Goal: Information Seeking & Learning: Learn about a topic

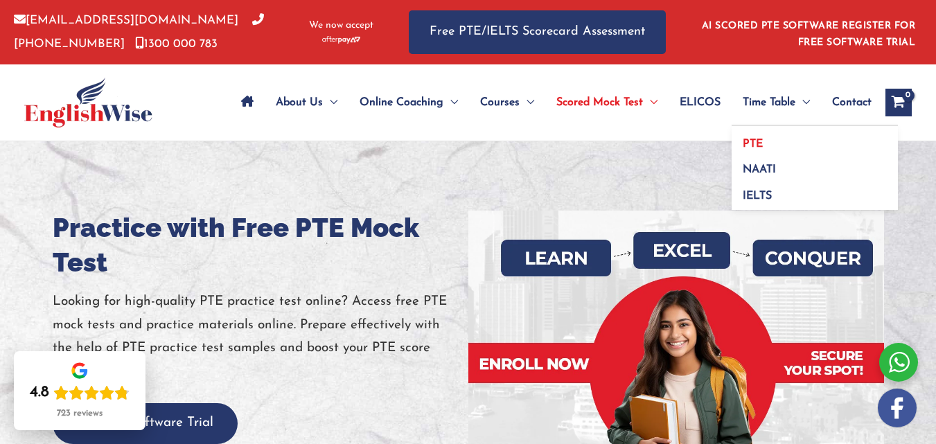
click at [764, 132] on link "PTE" at bounding box center [815, 139] width 166 height 26
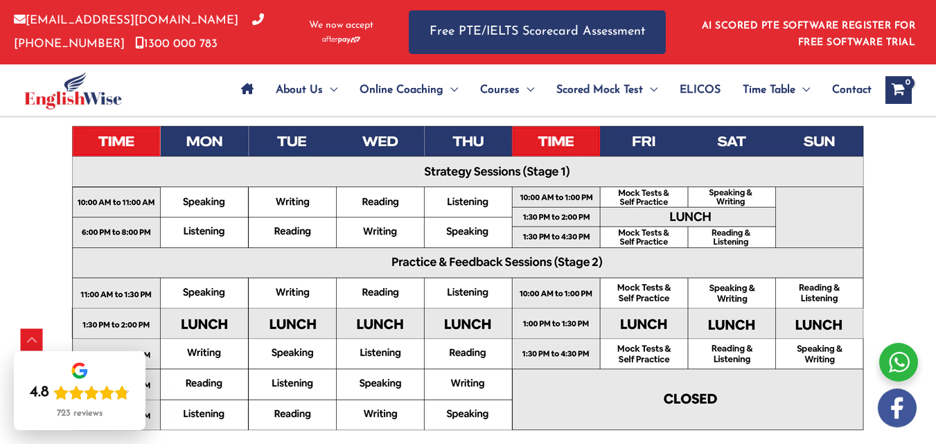
scroll to position [485, 0]
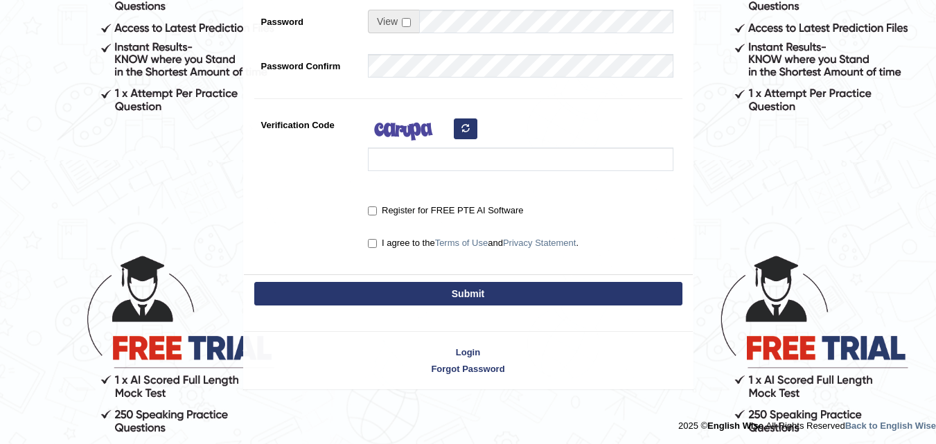
scroll to position [369, 0]
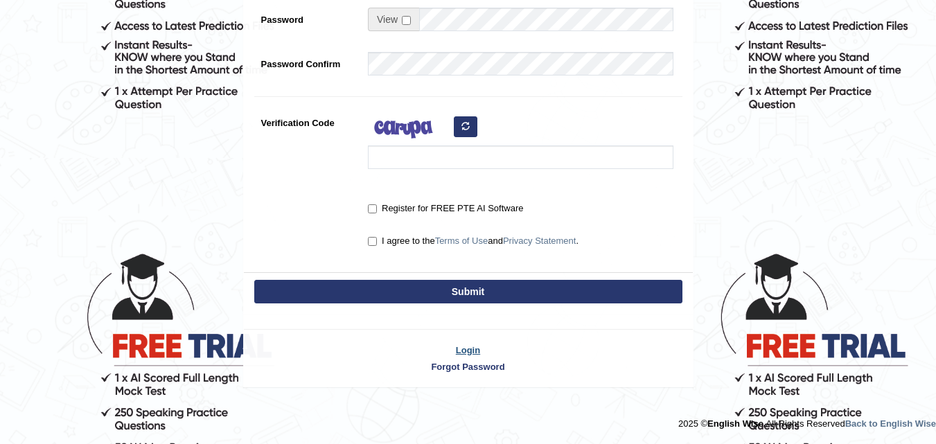
click at [469, 347] on link "Login" at bounding box center [468, 350] width 449 height 13
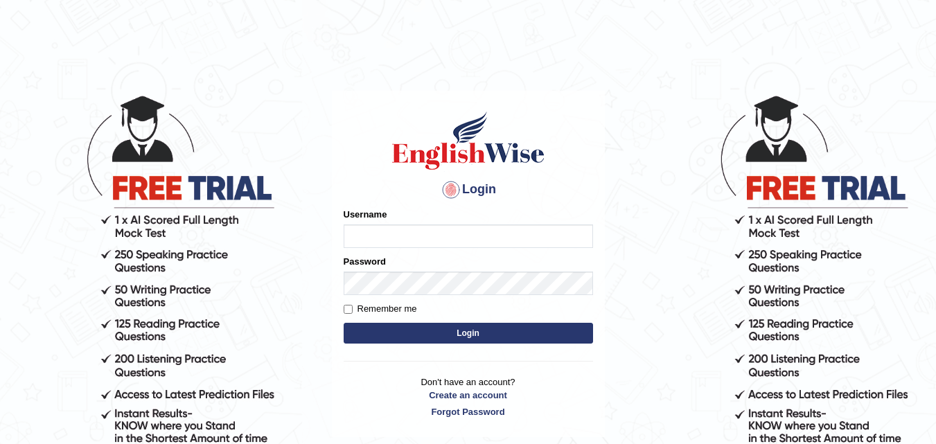
click at [437, 247] on input "Username" at bounding box center [468, 237] width 249 height 24
type input "hetvip1907@gmail.com"
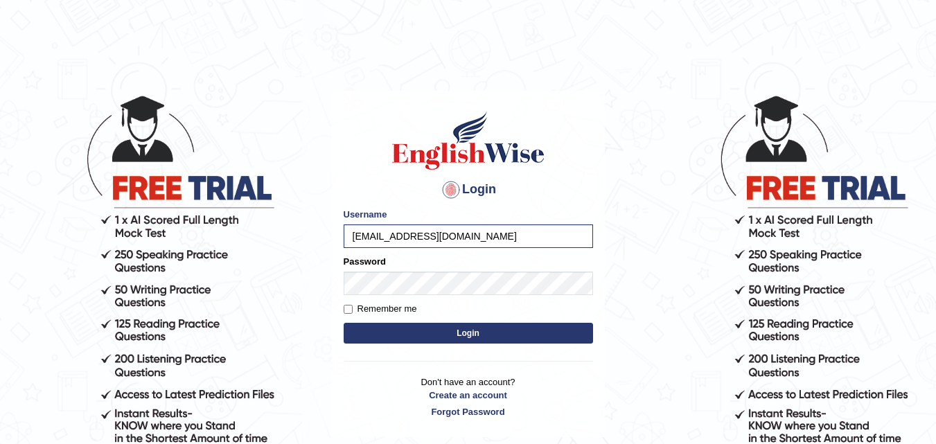
drag, startPoint x: 485, startPoint y: 233, endPoint x: 184, endPoint y: 273, distance: 303.4
click at [184, 273] on body "Login Please fix the following errors: Username hetvip1907@gmail.com Password R…" at bounding box center [468, 269] width 936 height 444
click at [344, 323] on button "Login" at bounding box center [468, 333] width 249 height 21
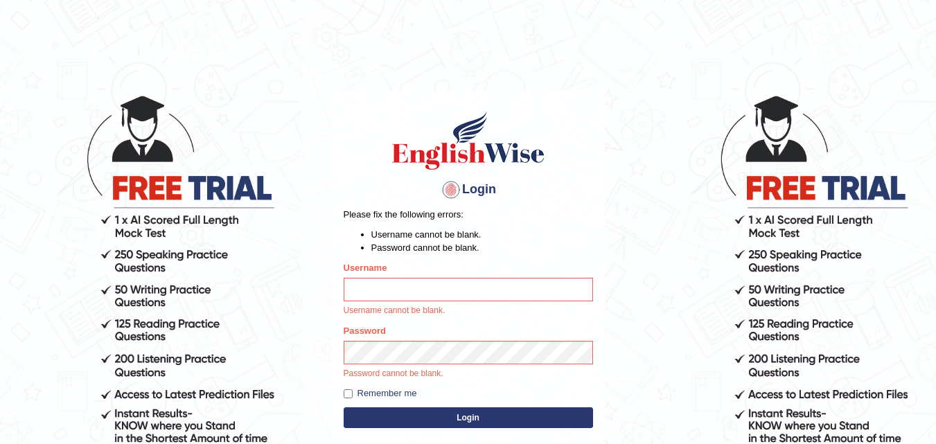
scroll to position [155, 0]
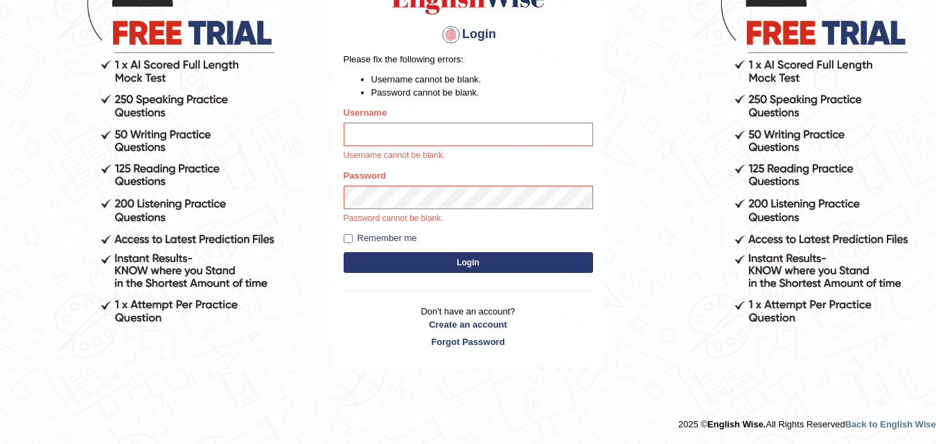
click at [385, 146] on input "Username" at bounding box center [468, 135] width 249 height 24
type input "hetvi_patel19"
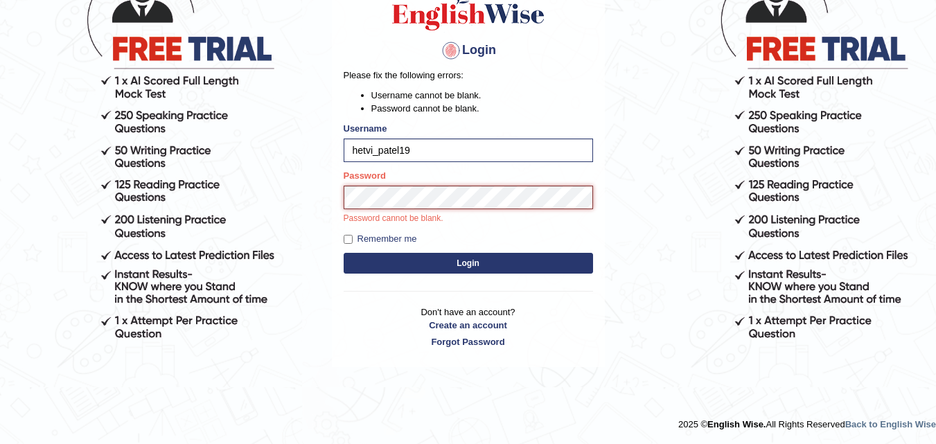
click at [344, 253] on button "Login" at bounding box center [468, 263] width 249 height 21
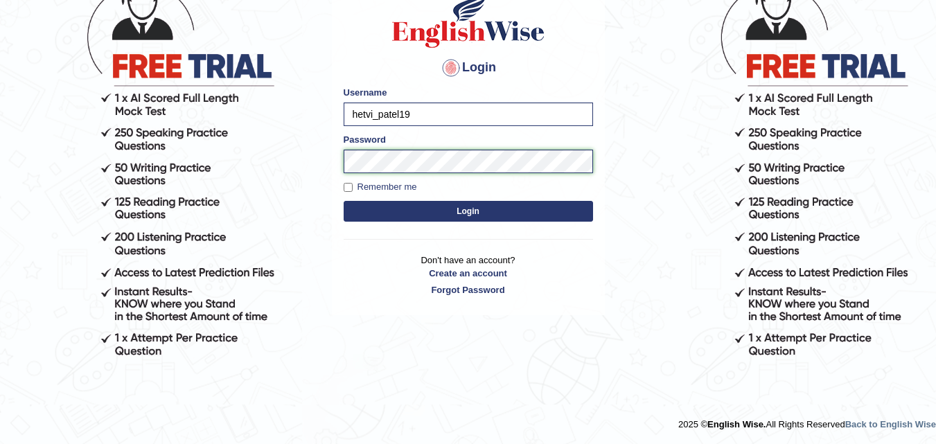
scroll to position [122, 0]
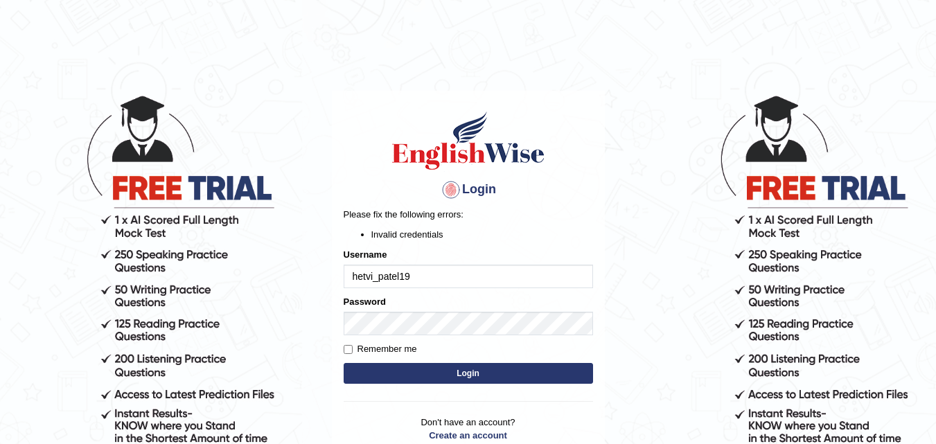
click at [384, 345] on label "Remember me" at bounding box center [380, 349] width 73 height 14
click at [353, 345] on input "Remember me" at bounding box center [348, 349] width 9 height 9
checkbox input "true"
click at [379, 364] on button "Login" at bounding box center [468, 373] width 249 height 21
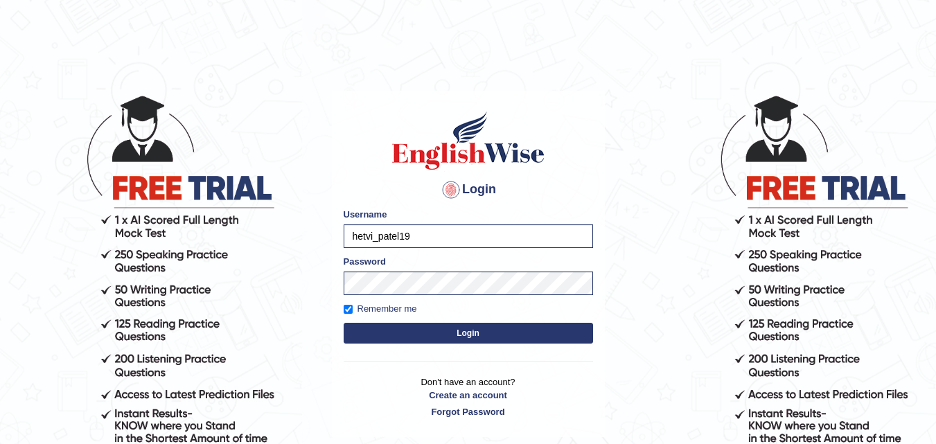
click at [383, 372] on div "Login Please fix the following errors: Username hetvi_patel19 Password Remember…" at bounding box center [468, 264] width 273 height 347
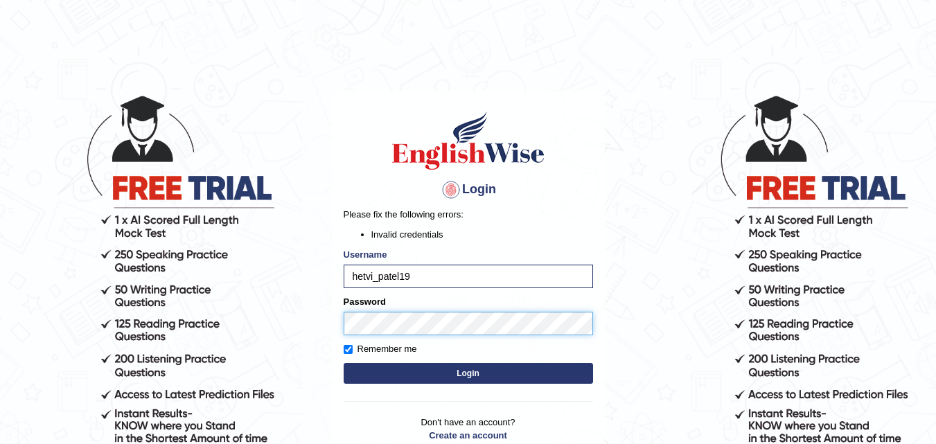
click at [77, 329] on body "Login Please fix the following errors: Invalid credentials Username hetvi_patel…" at bounding box center [468, 269] width 936 height 444
click at [344, 363] on button "Login" at bounding box center [468, 373] width 249 height 21
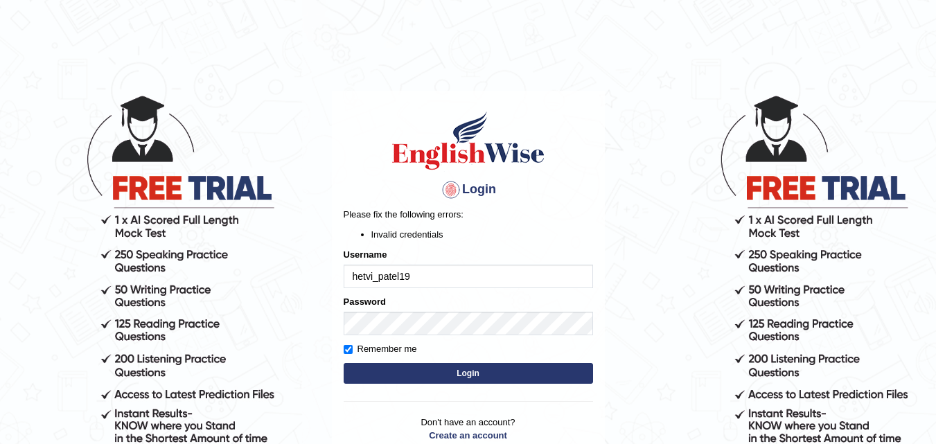
click at [423, 279] on input "hetvi_patel19" at bounding box center [468, 277] width 249 height 24
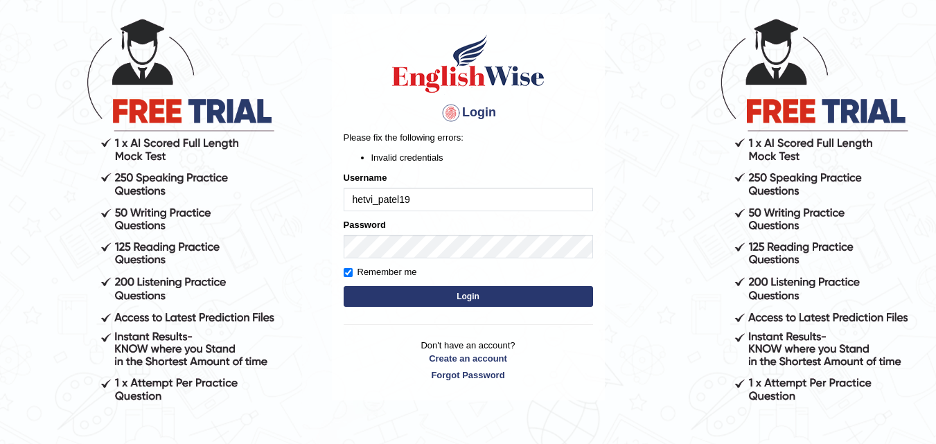
scroll to position [53, 0]
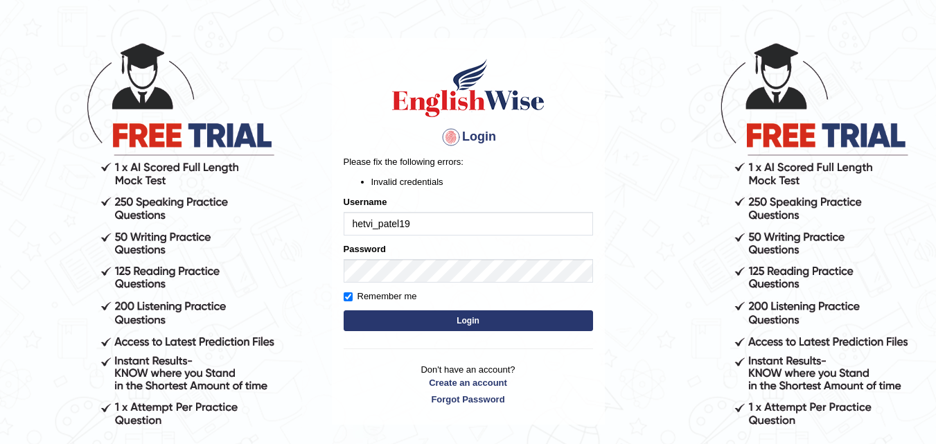
click at [444, 318] on button "Login" at bounding box center [468, 320] width 249 height 21
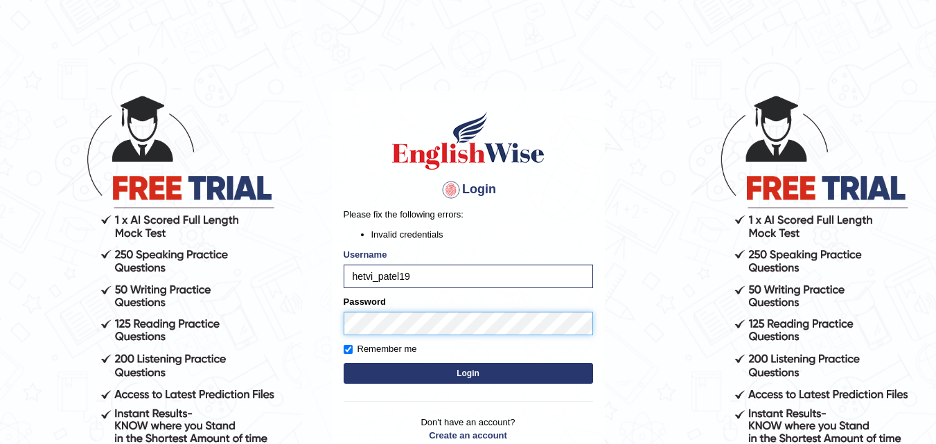
click at [128, 374] on body "Login Please fix the following errors: Invalid credentials Username hetvi_patel…" at bounding box center [468, 269] width 936 height 444
click at [344, 363] on button "Login" at bounding box center [468, 373] width 249 height 21
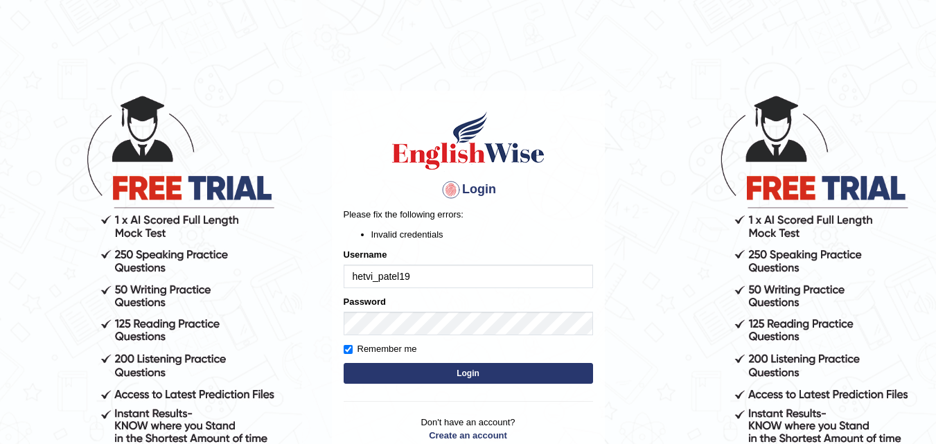
drag, startPoint x: 414, startPoint y: 304, endPoint x: 398, endPoint y: 305, distance: 16.7
click at [393, 304] on div "Password" at bounding box center [468, 315] width 249 height 40
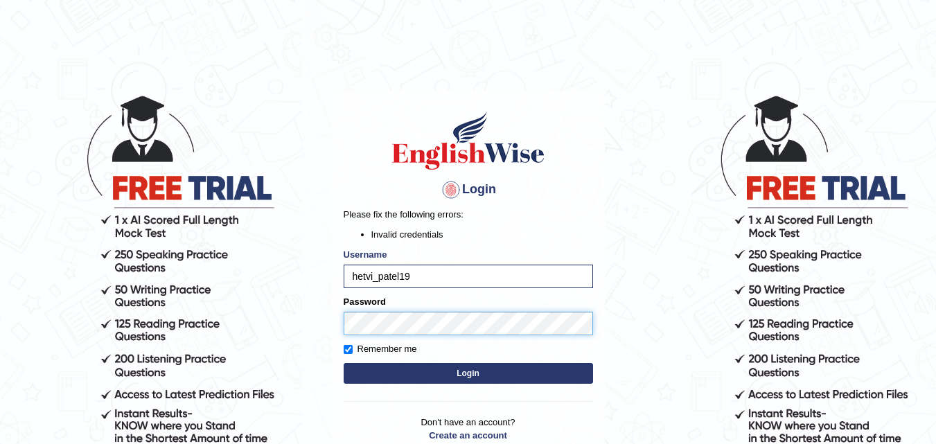
click at [301, 329] on body "Login Please fix the following errors: Invalid credentials Username hetvi_patel…" at bounding box center [468, 269] width 936 height 444
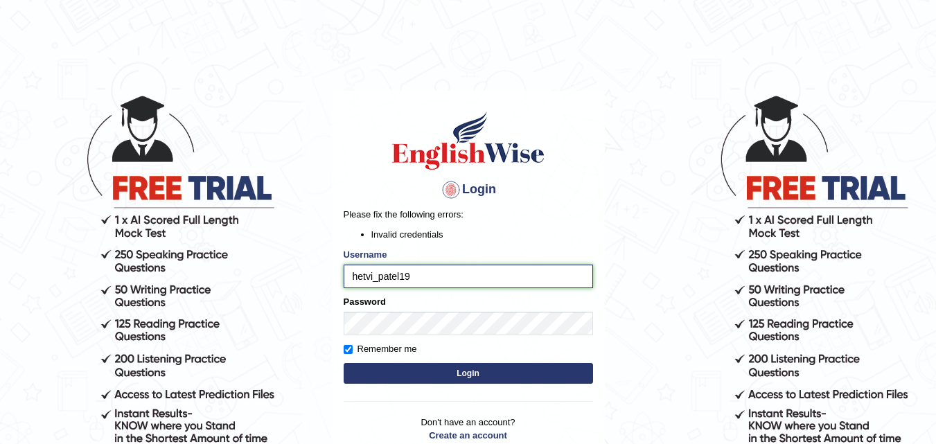
click at [462, 275] on input "hetvi_patel19" at bounding box center [468, 277] width 249 height 24
type input "hetvi_patel19"
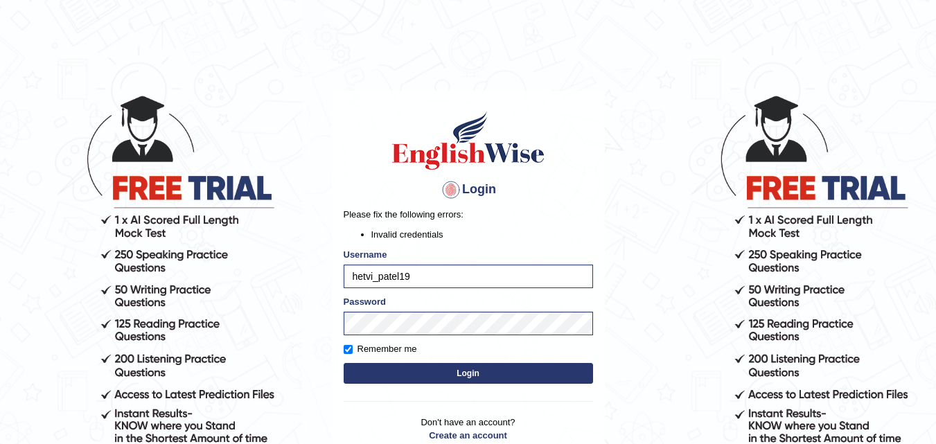
click at [403, 339] on form "Please fix the following errors: Invalid credentials Username hetvi_patel19 Pas…" at bounding box center [468, 297] width 249 height 179
click at [204, 319] on body "Login Please fix the following errors: Invalid credentials Username hetvi_patel…" at bounding box center [468, 269] width 936 height 444
click at [344, 363] on button "Login" at bounding box center [468, 373] width 249 height 21
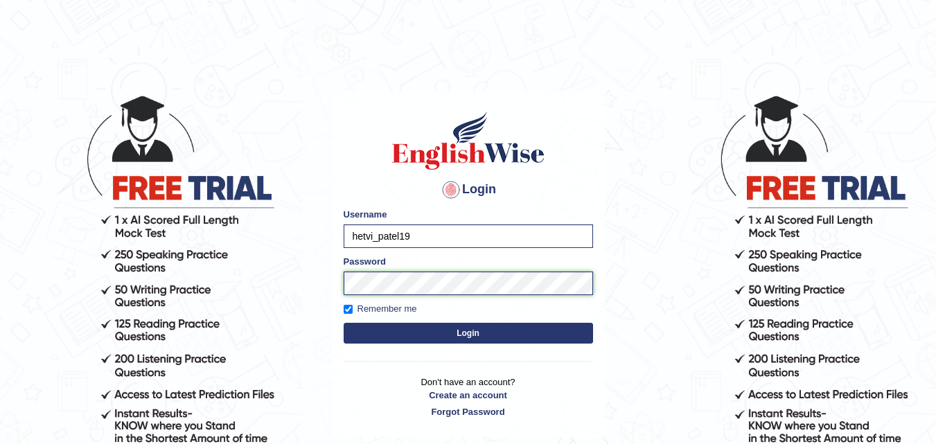
click at [344, 323] on button "Login" at bounding box center [468, 333] width 249 height 21
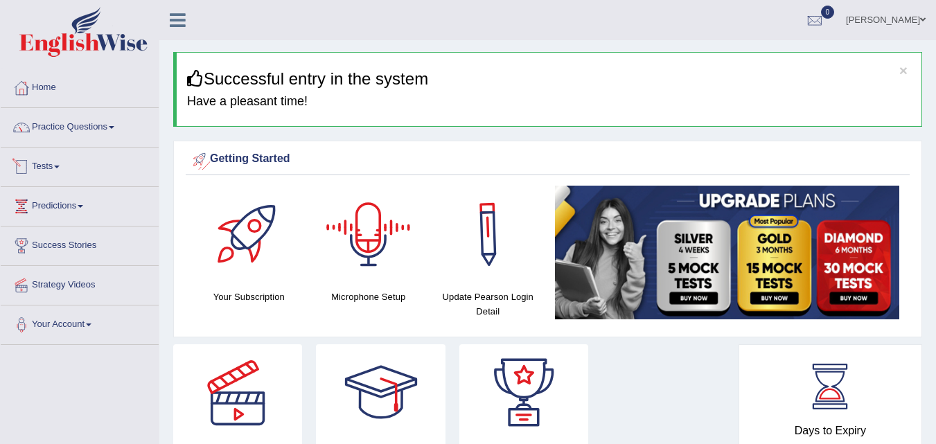
drag, startPoint x: 32, startPoint y: 166, endPoint x: 22, endPoint y: 161, distance: 10.6
click at [30, 164] on link "Tests" at bounding box center [80, 165] width 158 height 35
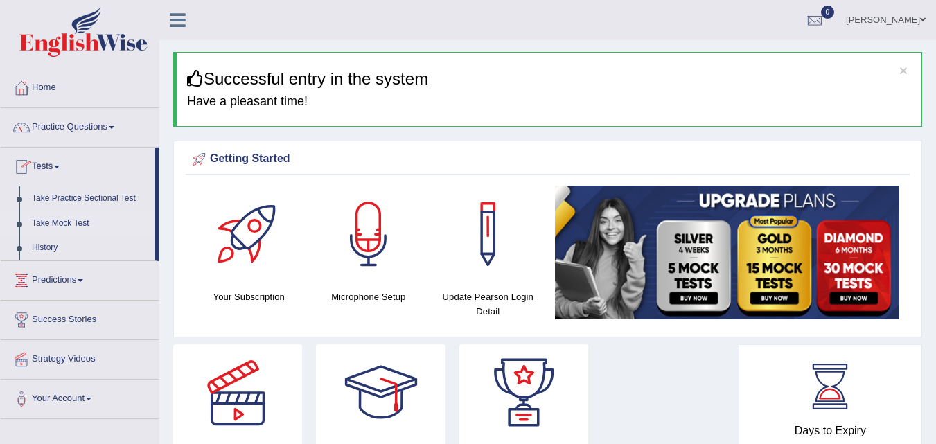
click at [64, 223] on link "Take Mock Test" at bounding box center [91, 223] width 130 height 25
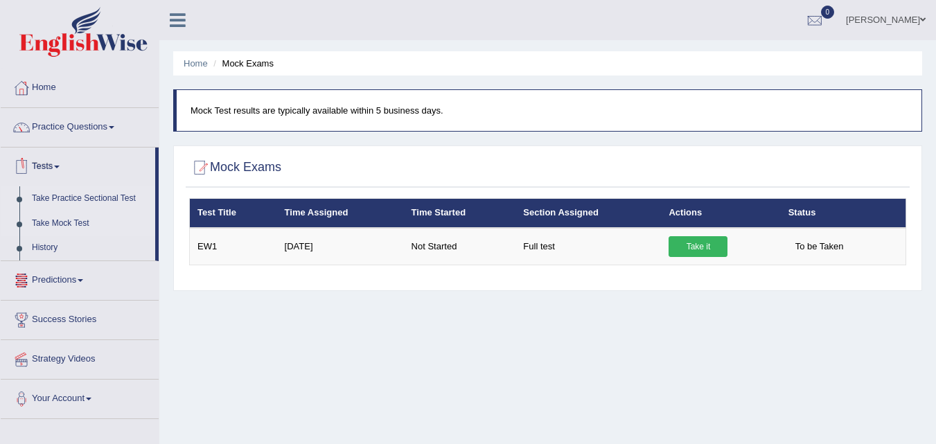
click at [60, 198] on link "Take Practice Sectional Test" at bounding box center [91, 198] width 130 height 25
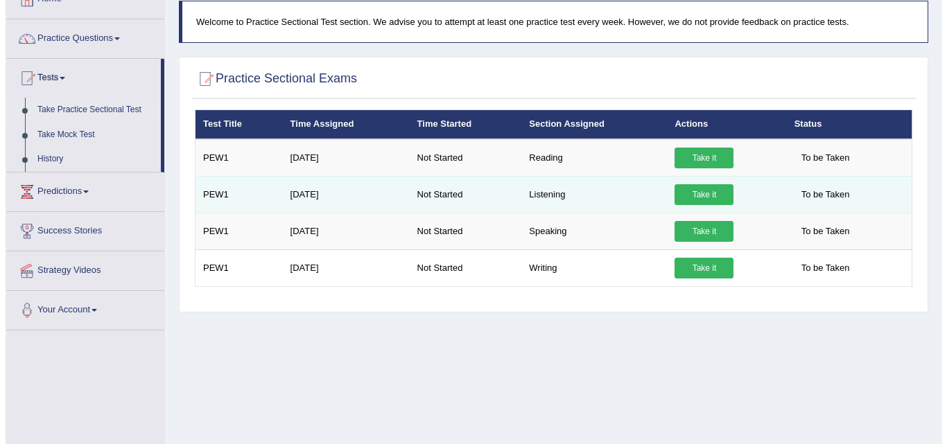
scroll to position [69, 0]
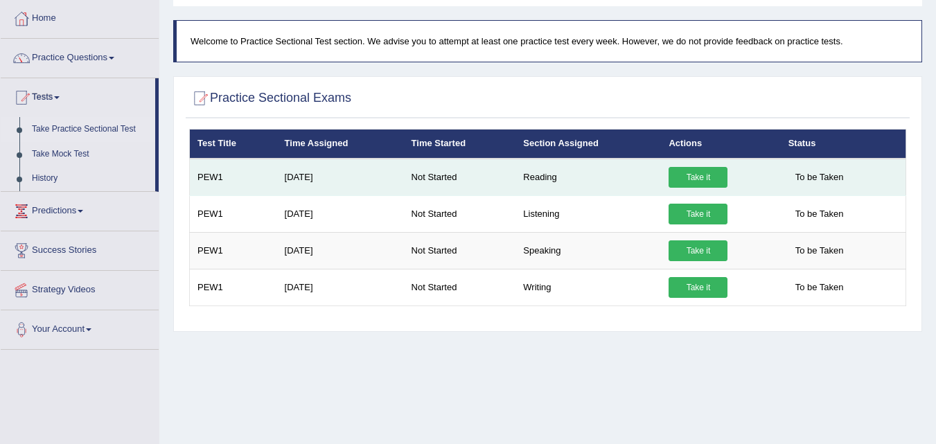
click at [714, 174] on link "Take it" at bounding box center [698, 177] width 59 height 21
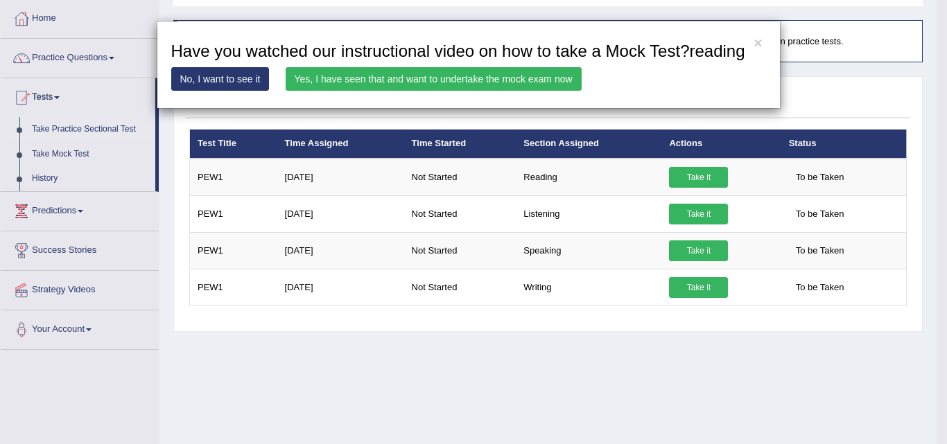
click at [300, 76] on link "Yes, I have seen that and want to undertake the mock exam now" at bounding box center [434, 79] width 296 height 24
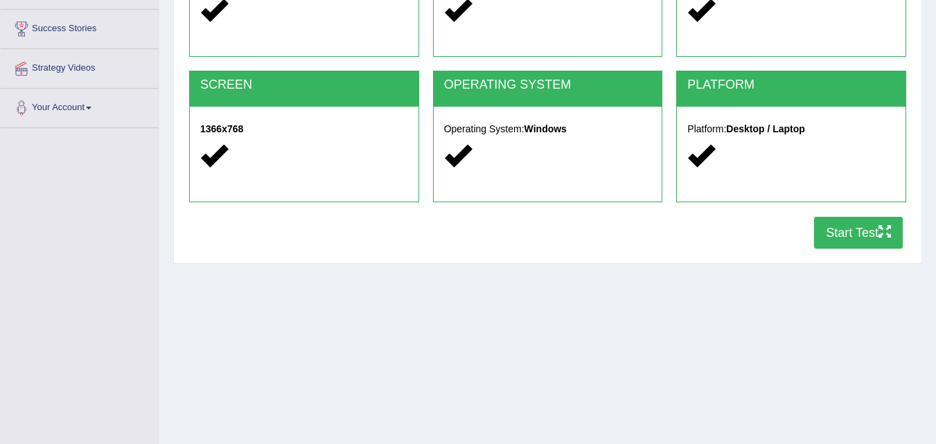
scroll to position [277, 0]
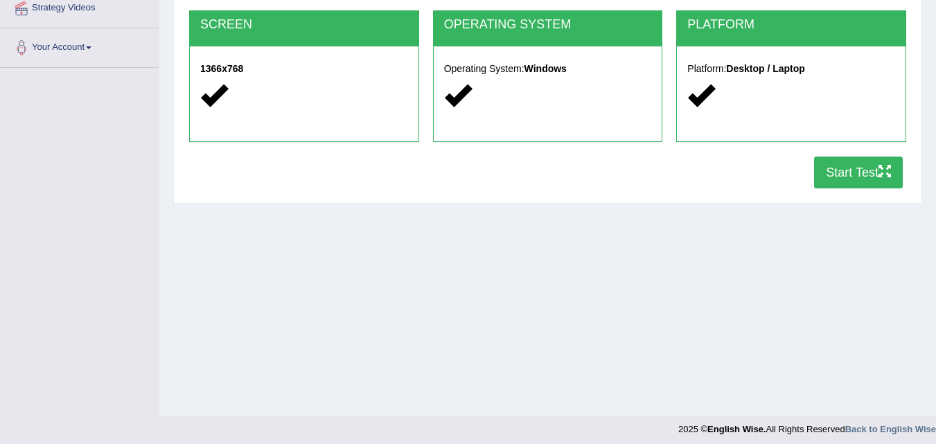
click at [875, 175] on button "Start Test" at bounding box center [858, 173] width 89 height 32
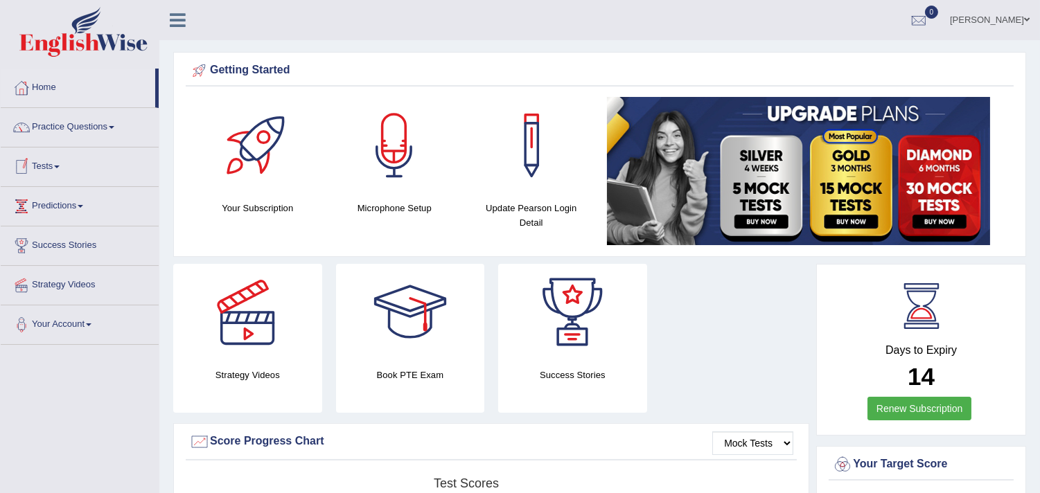
click at [54, 184] on li "Tests Take Practice Sectional Test Take Mock Test History" at bounding box center [80, 167] width 158 height 39
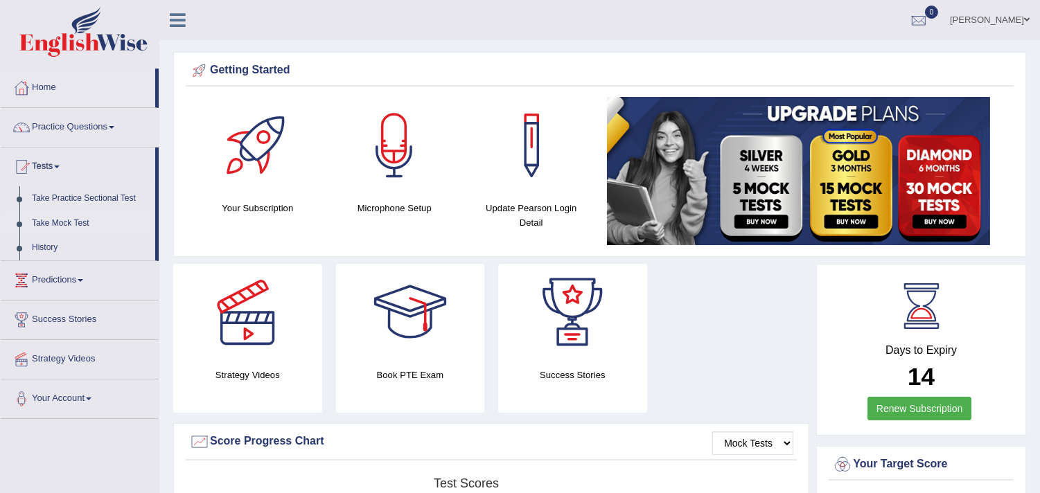
click at [60, 226] on link "Take Mock Test" at bounding box center [91, 223] width 130 height 25
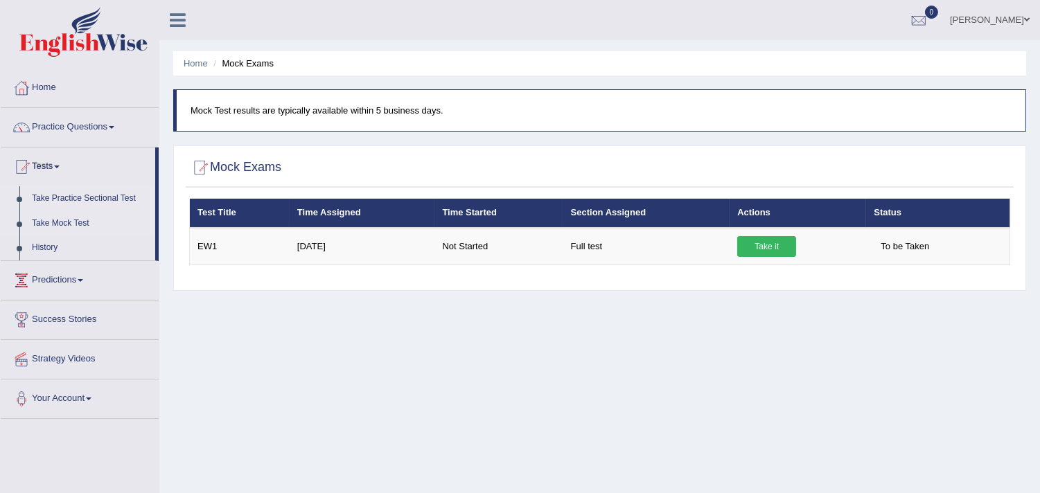
click at [85, 198] on link "Take Practice Sectional Test" at bounding box center [91, 198] width 130 height 25
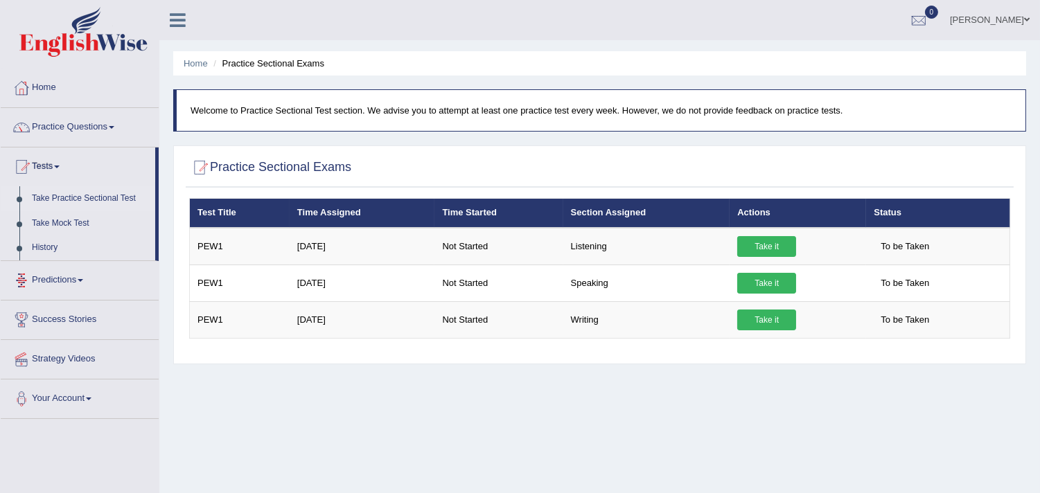
click at [72, 289] on link "Predictions" at bounding box center [80, 278] width 158 height 35
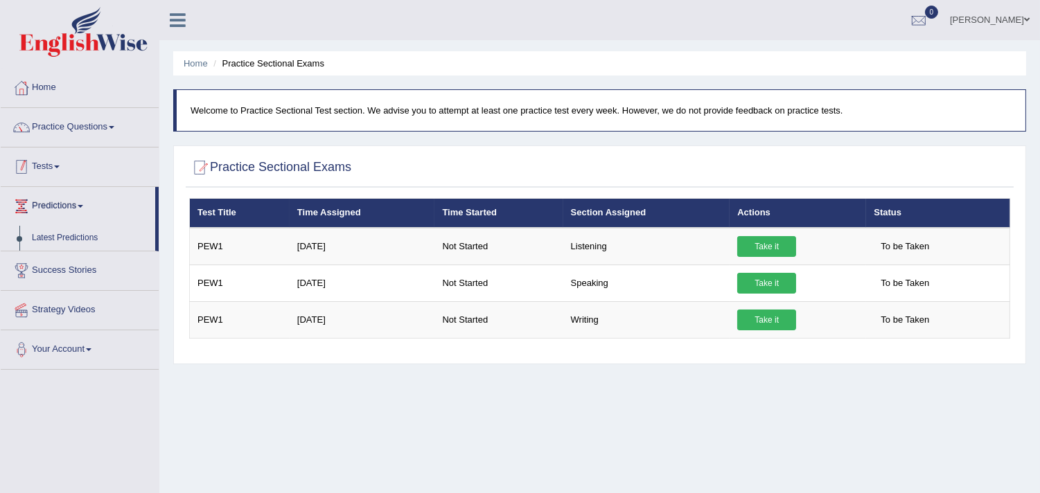
click at [74, 174] on link "Tests" at bounding box center [80, 165] width 158 height 35
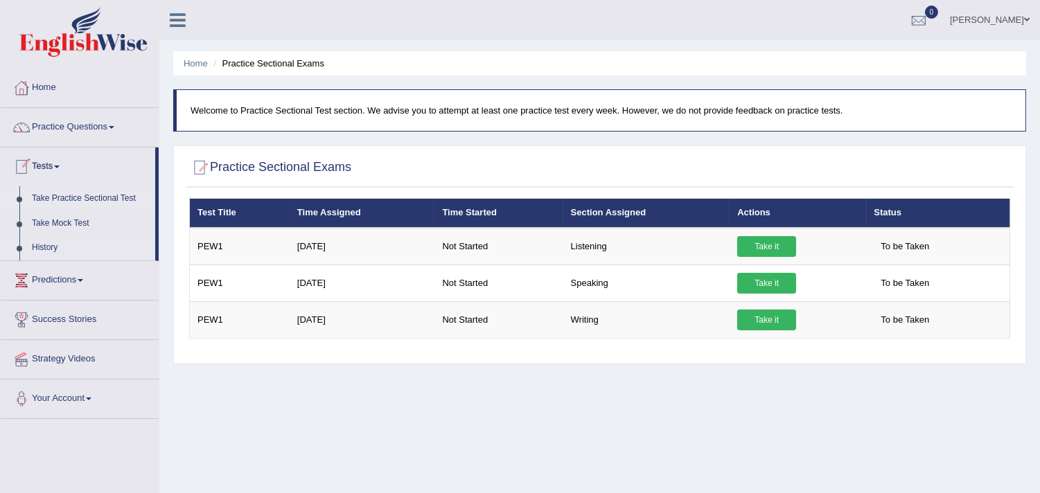
click at [36, 247] on link "History" at bounding box center [91, 248] width 130 height 25
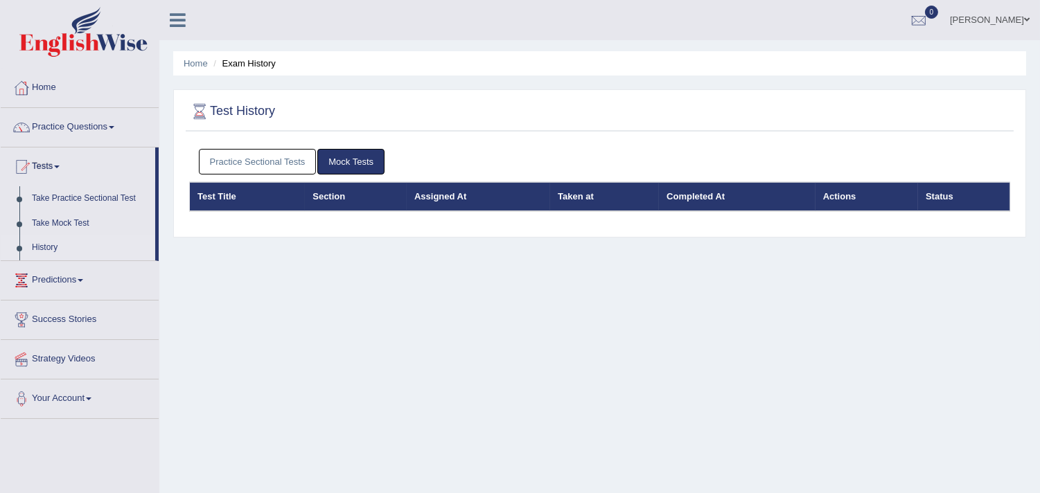
click at [262, 155] on link "Practice Sectional Tests" at bounding box center [258, 162] width 118 height 26
click at [258, 163] on link "Practice Sectional Tests" at bounding box center [258, 162] width 118 height 26
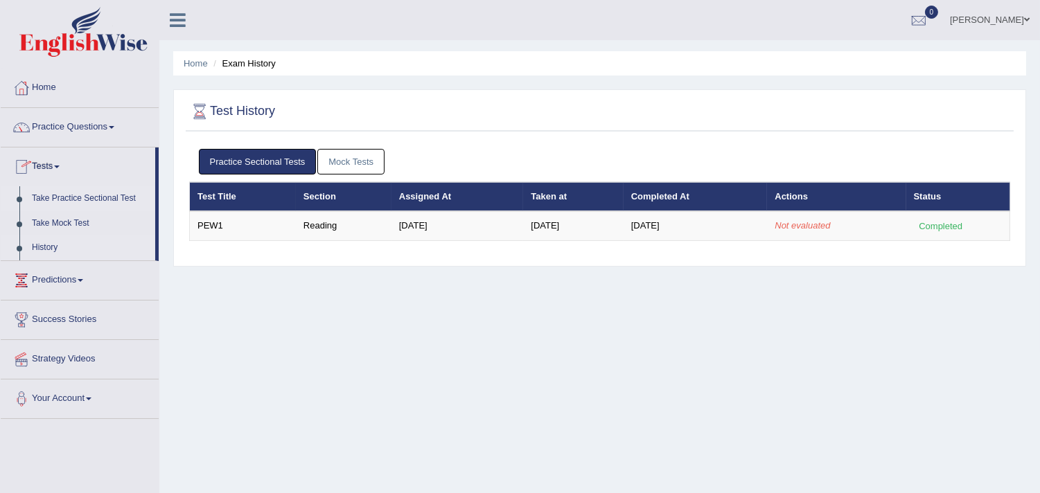
click at [111, 204] on link "Take Practice Sectional Test" at bounding box center [91, 198] width 130 height 25
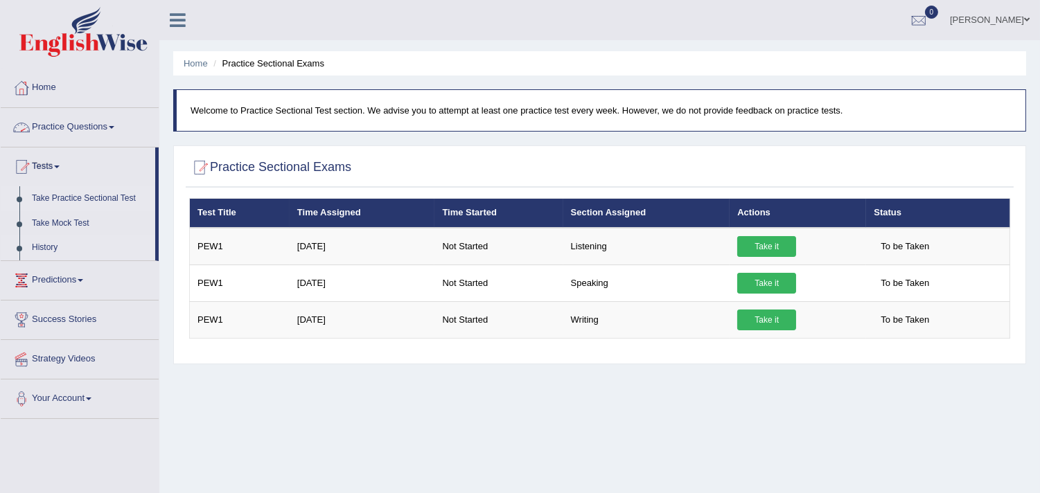
click at [32, 250] on link "History" at bounding box center [91, 248] width 130 height 25
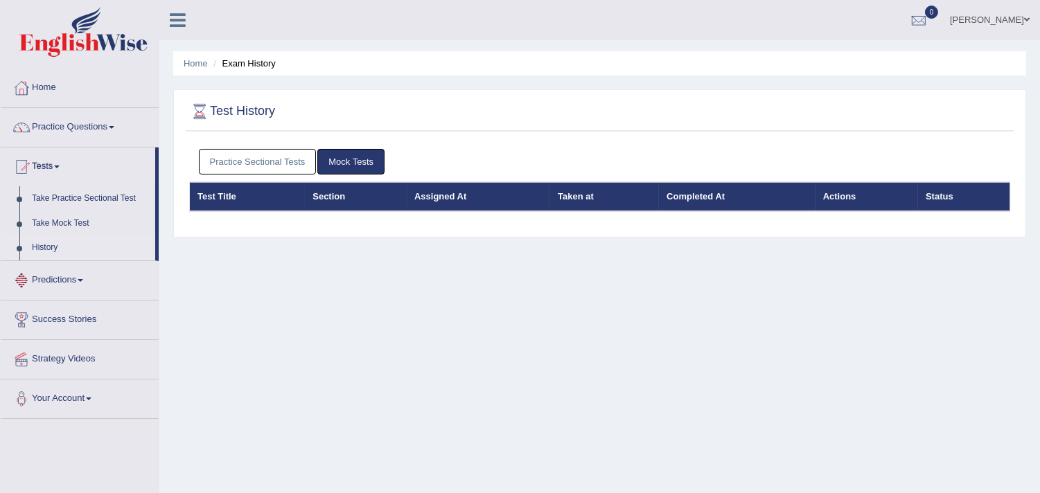
click at [211, 156] on link "Practice Sectional Tests" at bounding box center [258, 162] width 118 height 26
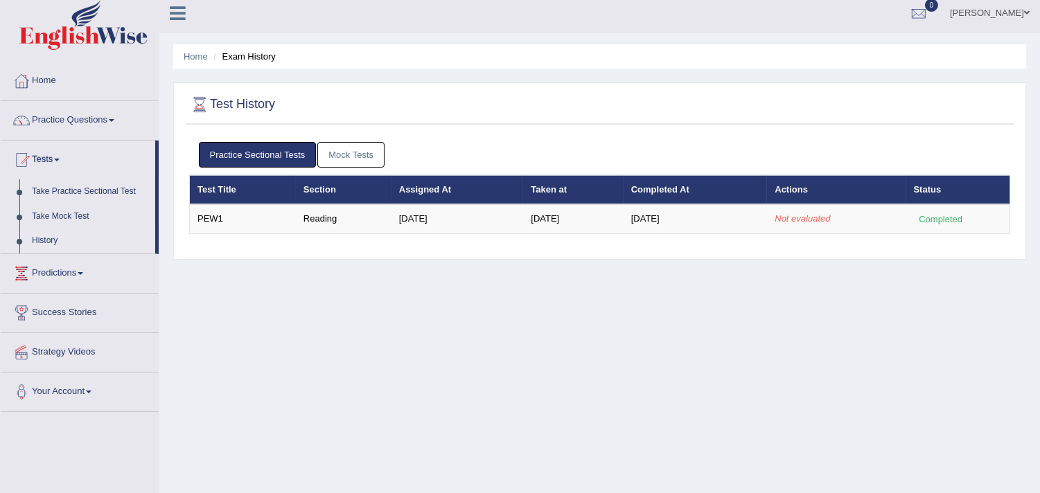
scroll to position [3, 0]
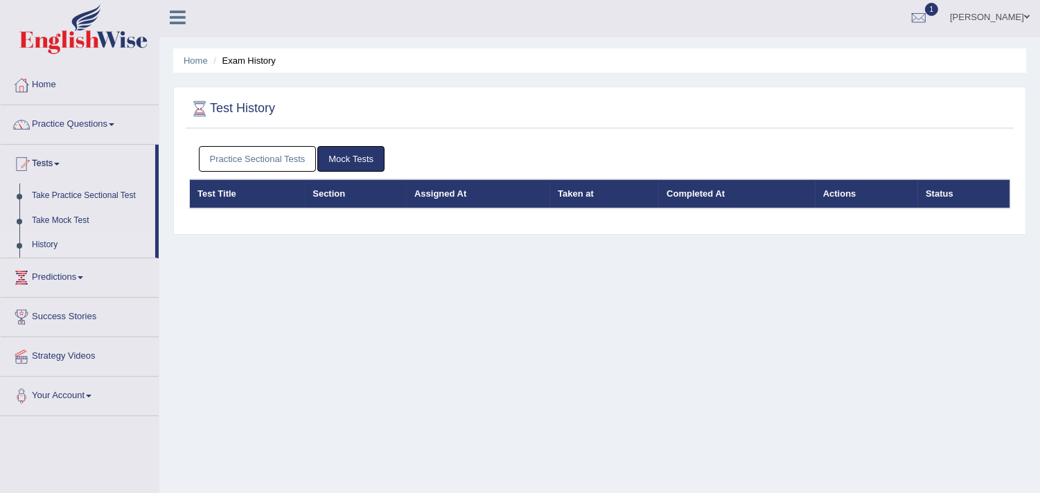
click at [251, 160] on link "Practice Sectional Tests" at bounding box center [258, 159] width 118 height 26
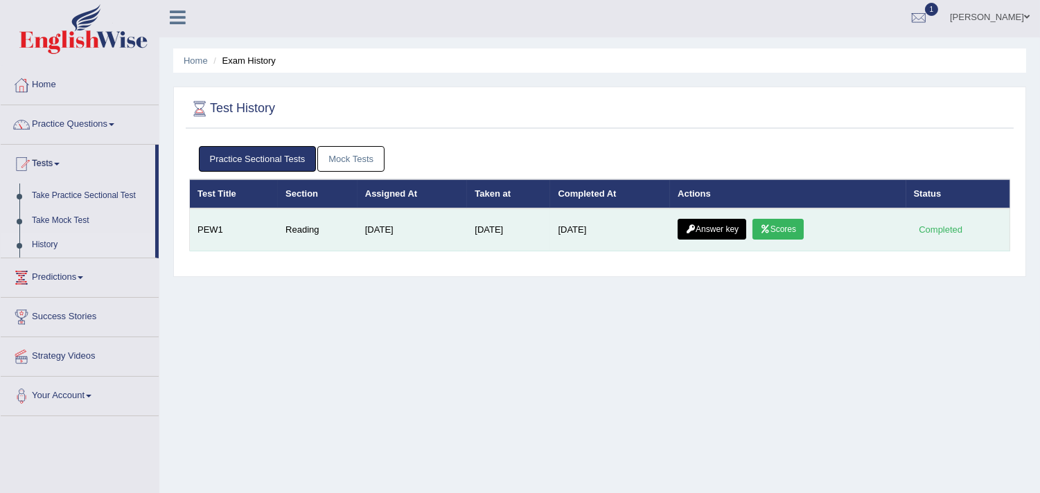
click at [804, 230] on link "Scores" at bounding box center [778, 229] width 51 height 21
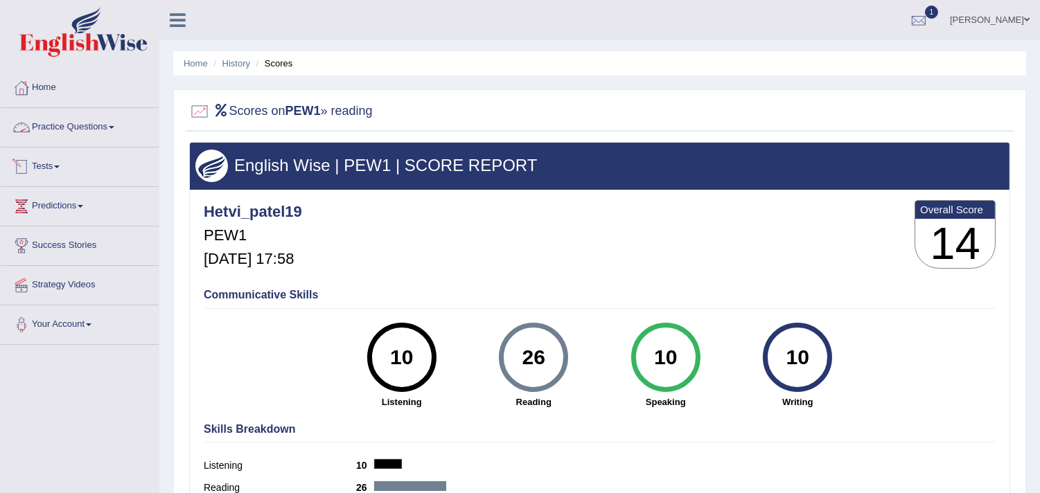
click at [175, 15] on icon at bounding box center [178, 20] width 16 height 18
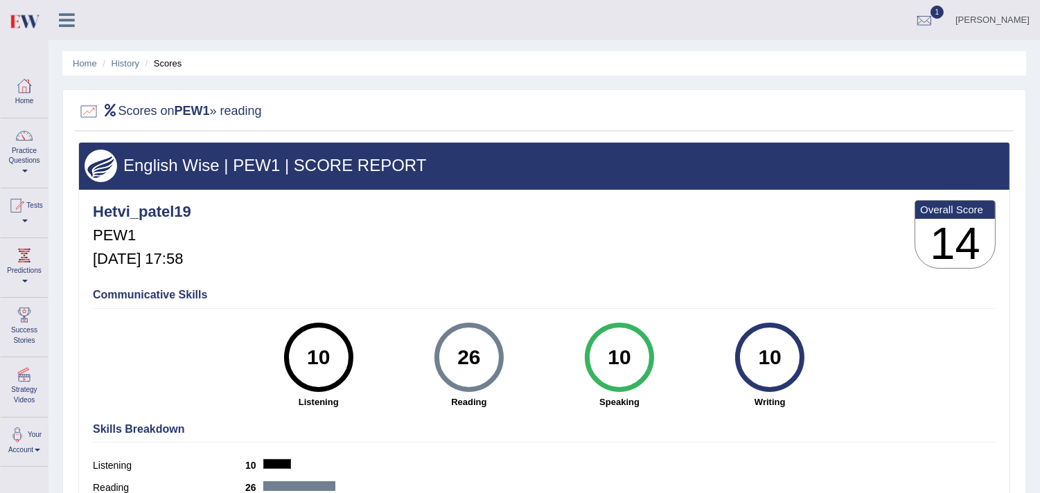
click at [63, 19] on icon at bounding box center [67, 20] width 16 height 18
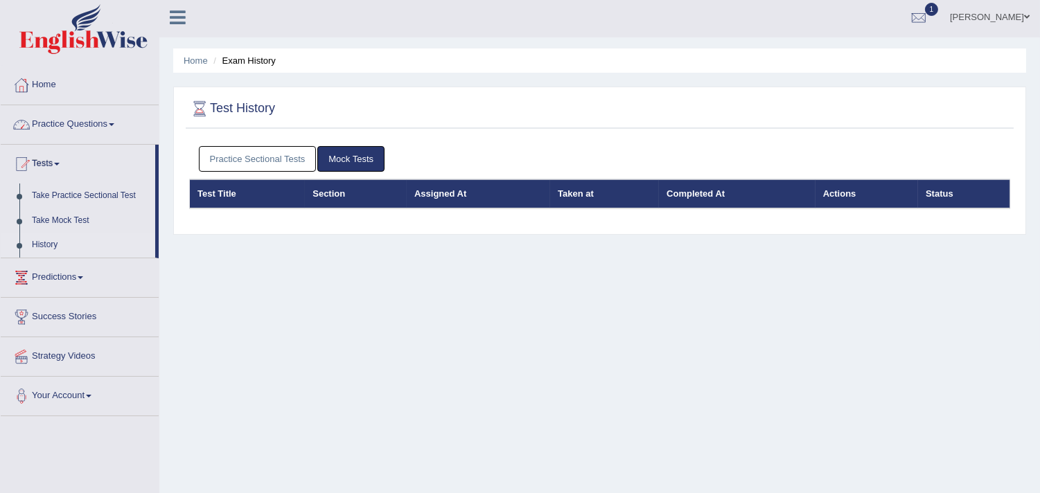
click at [268, 140] on div "Practice Sectional Tests Mock Tests" at bounding box center [599, 159] width 821 height 40
drag, startPoint x: 257, startPoint y: 174, endPoint x: 263, endPoint y: 166, distance: 9.8
click at [258, 173] on div "Practice Sectional Tests Mock Tests" at bounding box center [599, 159] width 821 height 40
click at [265, 164] on link "Practice Sectional Tests" at bounding box center [258, 159] width 118 height 26
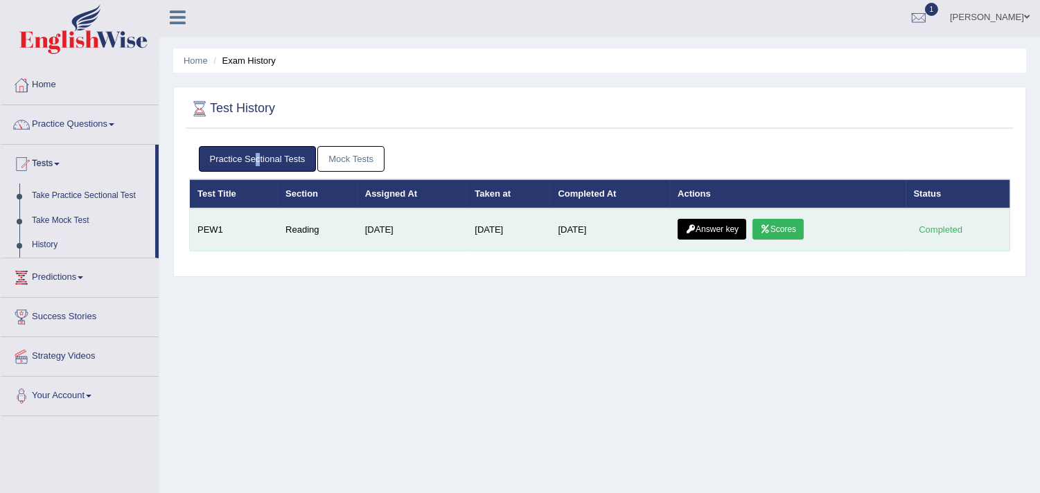
click at [715, 225] on link "Answer key" at bounding box center [712, 229] width 69 height 21
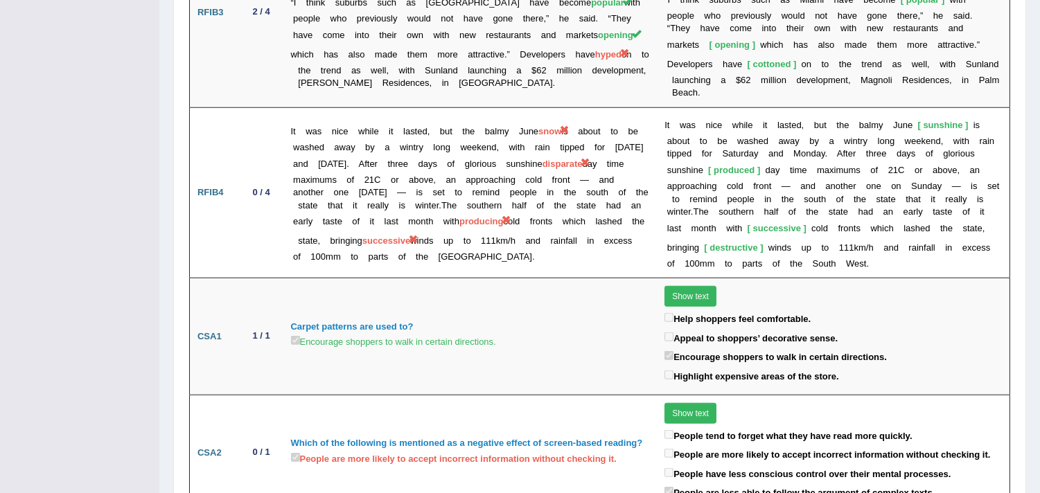
scroll to position [2495, 0]
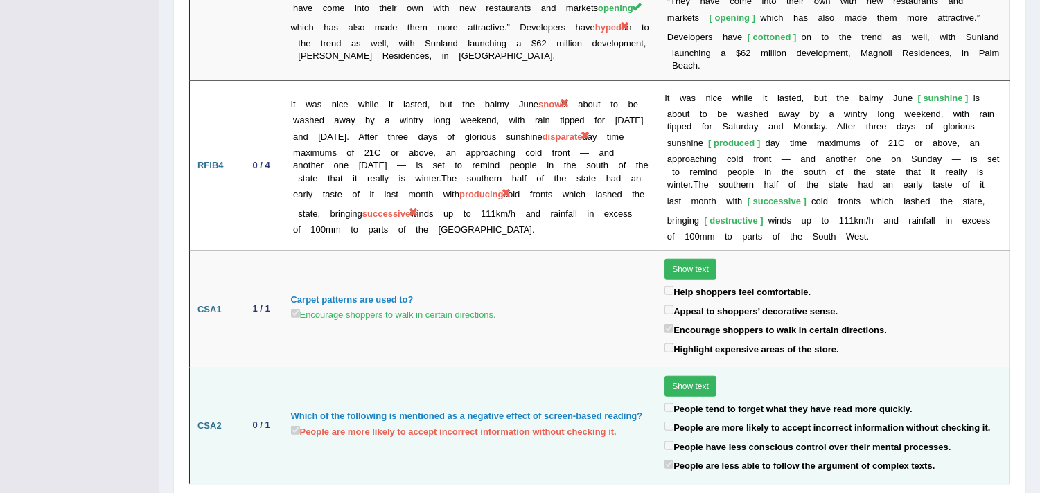
click at [691, 419] on label "People are more likely to accept incorrect information without checking it." at bounding box center [828, 427] width 326 height 16
click at [679, 419] on label "People are more likely to accept incorrect information without checking it." at bounding box center [828, 427] width 326 height 16
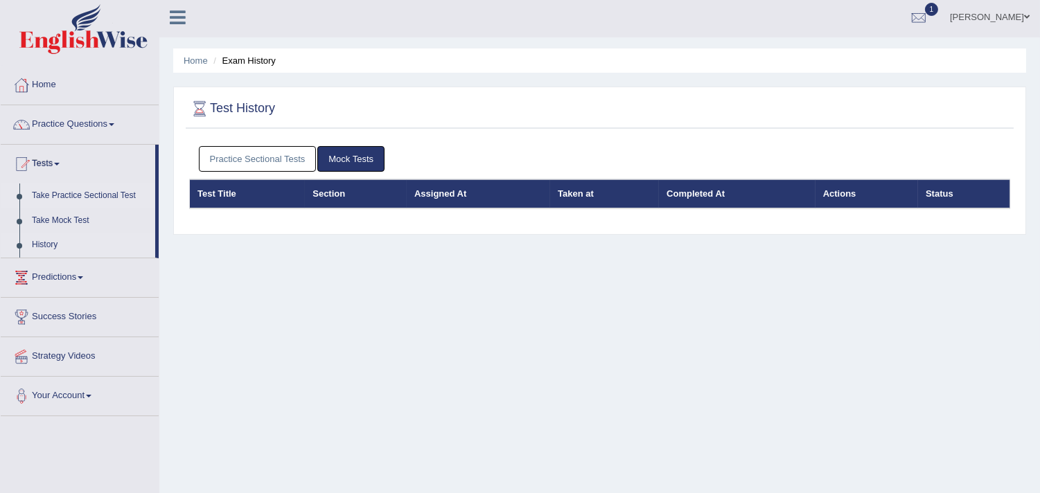
click at [85, 188] on link "Take Practice Sectional Test" at bounding box center [91, 196] width 130 height 25
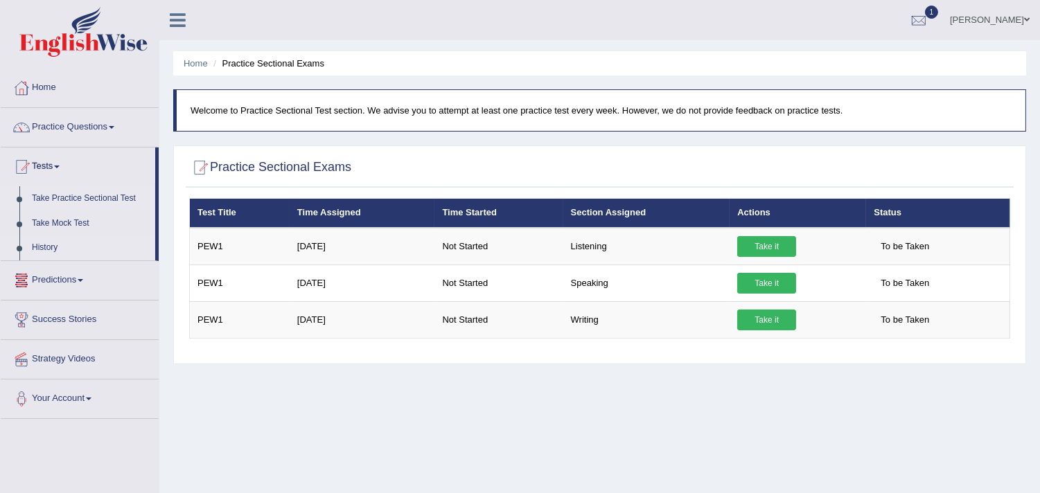
drag, startPoint x: 0, startPoint y: 251, endPoint x: 36, endPoint y: 243, distance: 37.0
click at [1, 249] on div "Home Practice Questions Speaking Practice Read Aloud Repeat Sentence Describe I…" at bounding box center [79, 244] width 179 height 351
click at [51, 246] on link "History" at bounding box center [91, 248] width 130 height 25
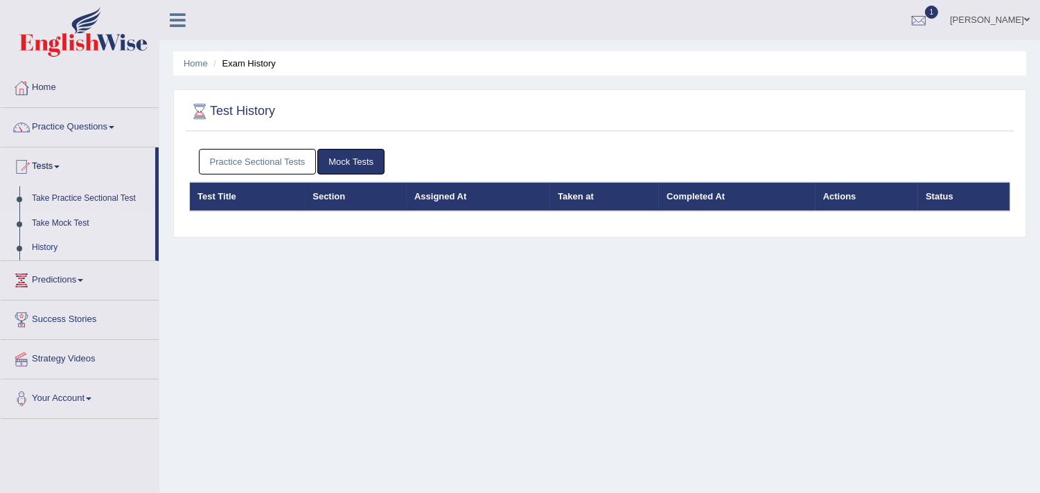
click at [66, 226] on link "Take Mock Test" at bounding box center [91, 223] width 130 height 25
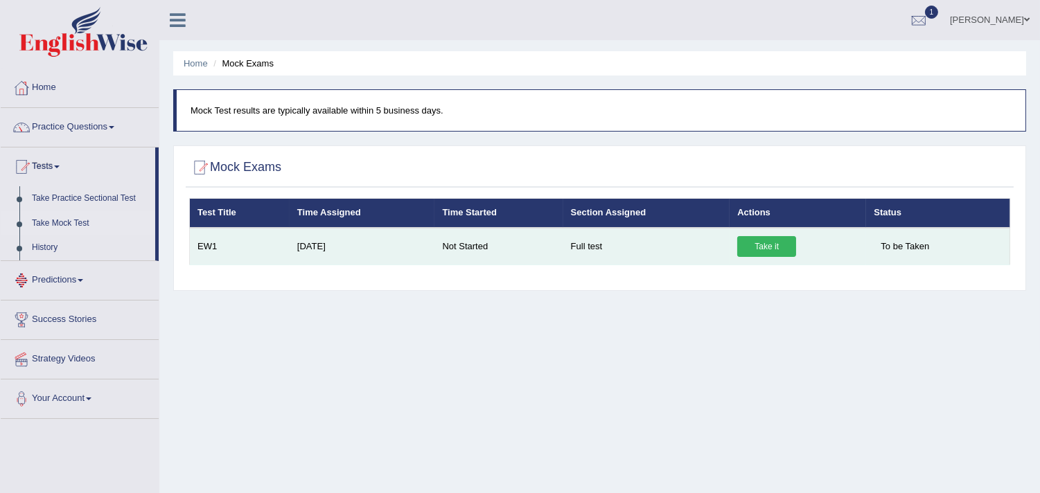
click at [750, 238] on link "Take it" at bounding box center [766, 246] width 59 height 21
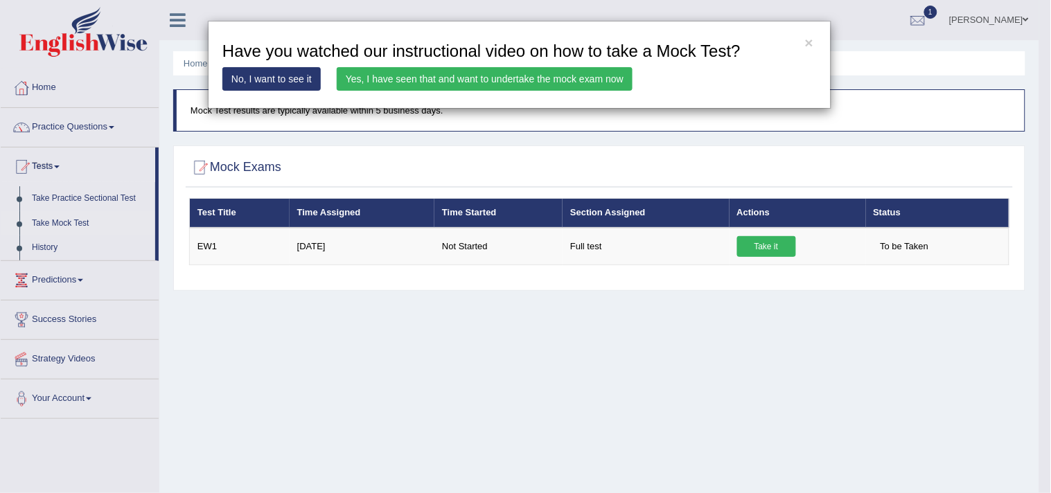
click at [816, 46] on div "× Have you watched our instructional video on how to take a Mock Test? No, I wa…" at bounding box center [520, 65] width 624 height 88
click at [807, 42] on button "×" at bounding box center [809, 42] width 8 height 15
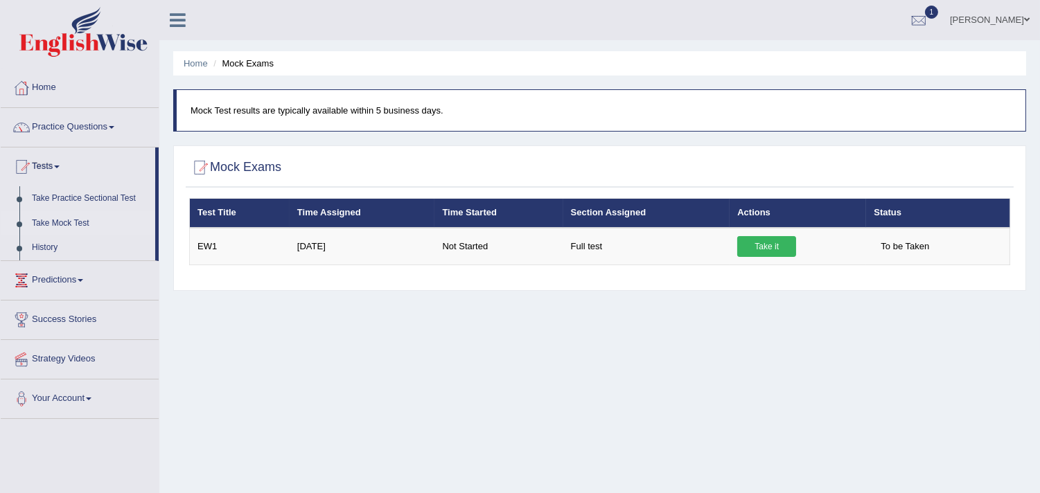
click at [54, 229] on link "Take Mock Test" at bounding box center [91, 223] width 130 height 25
click at [51, 240] on link "History" at bounding box center [91, 248] width 130 height 25
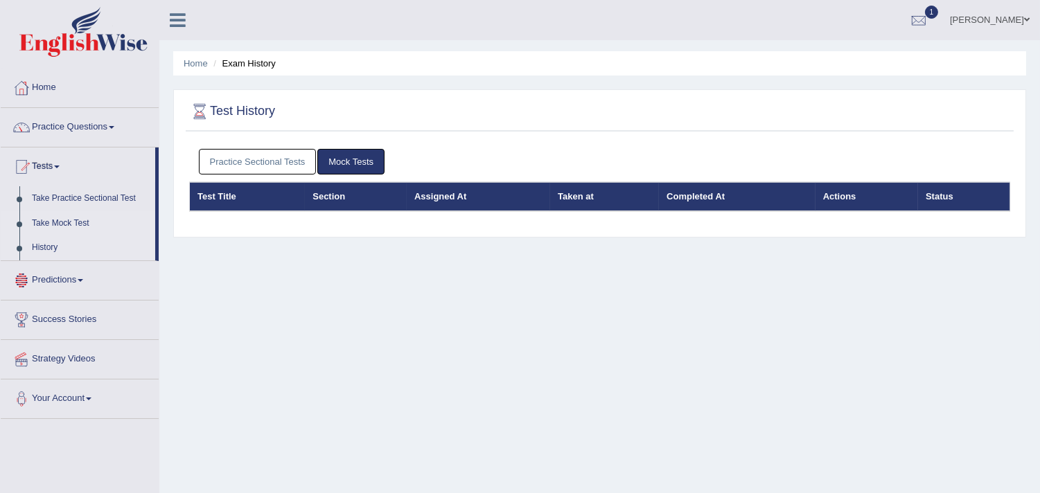
click at [33, 220] on link "Take Mock Test" at bounding box center [91, 223] width 130 height 25
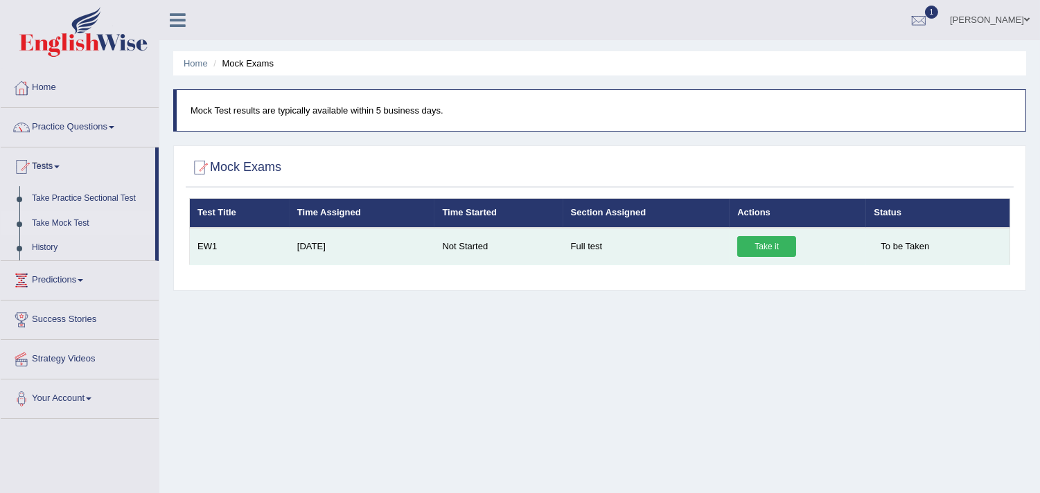
click at [777, 253] on link "Take it" at bounding box center [766, 246] width 59 height 21
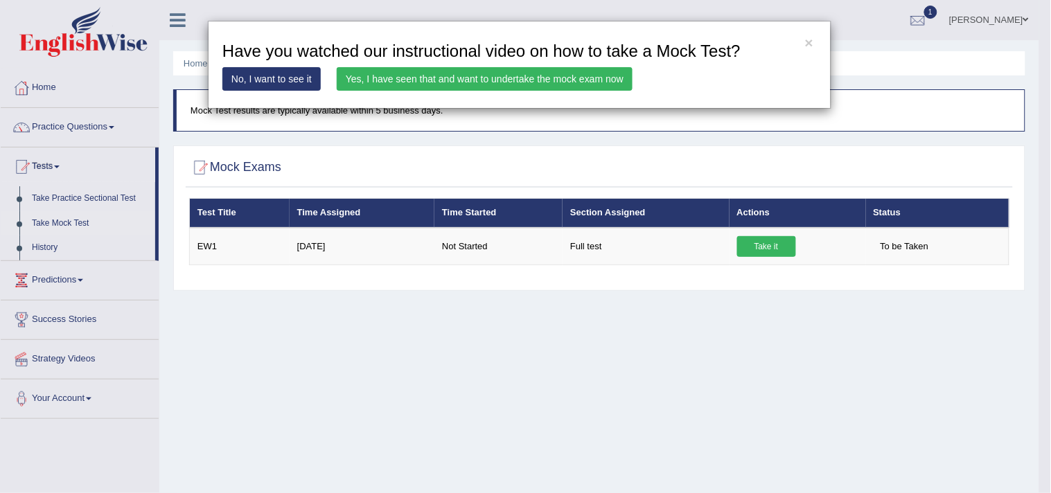
click at [363, 79] on link "Yes, I have seen that and want to undertake the mock exam now" at bounding box center [485, 79] width 296 height 24
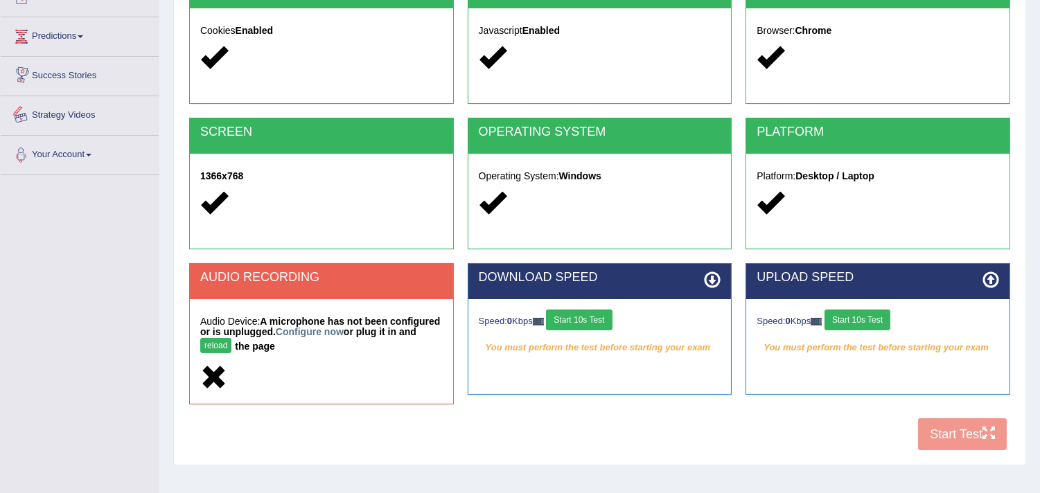
scroll to position [157, 0]
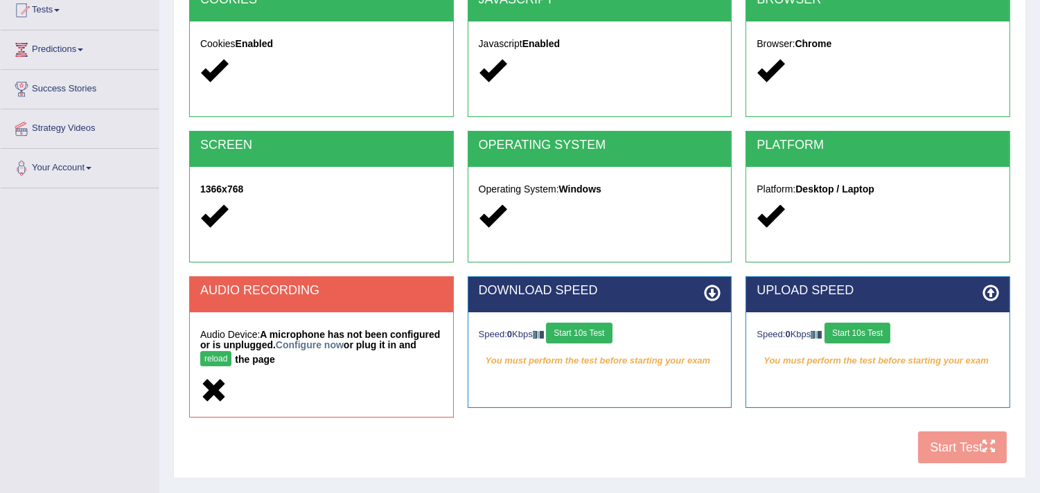
click at [254, 380] on div at bounding box center [321, 392] width 243 height 30
drag, startPoint x: 254, startPoint y: 380, endPoint x: 212, endPoint y: 231, distance: 154.2
click at [253, 368] on div "Audio Device: A microphone has not been configured or is unplugged. Configure n…" at bounding box center [321, 365] width 263 height 105
click at [258, 396] on div at bounding box center [321, 392] width 243 height 30
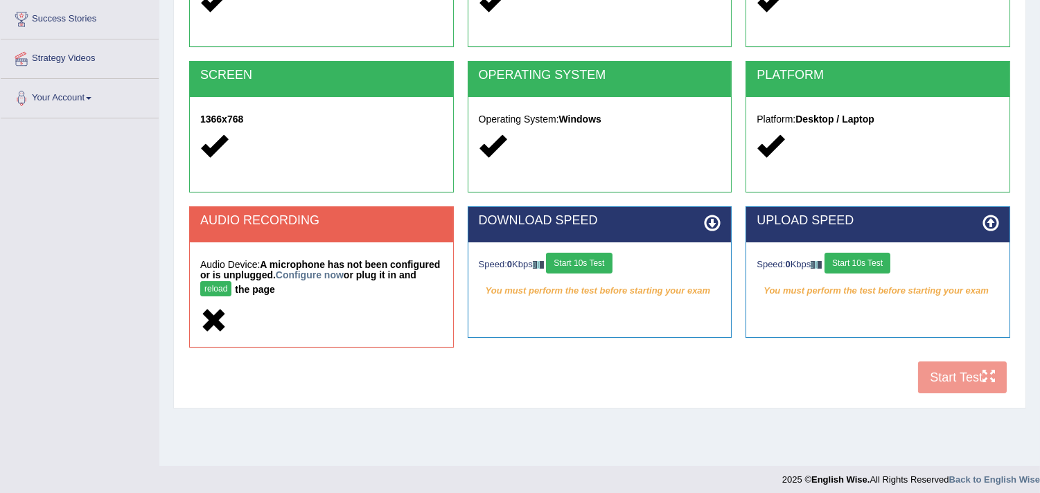
scroll to position [234, 0]
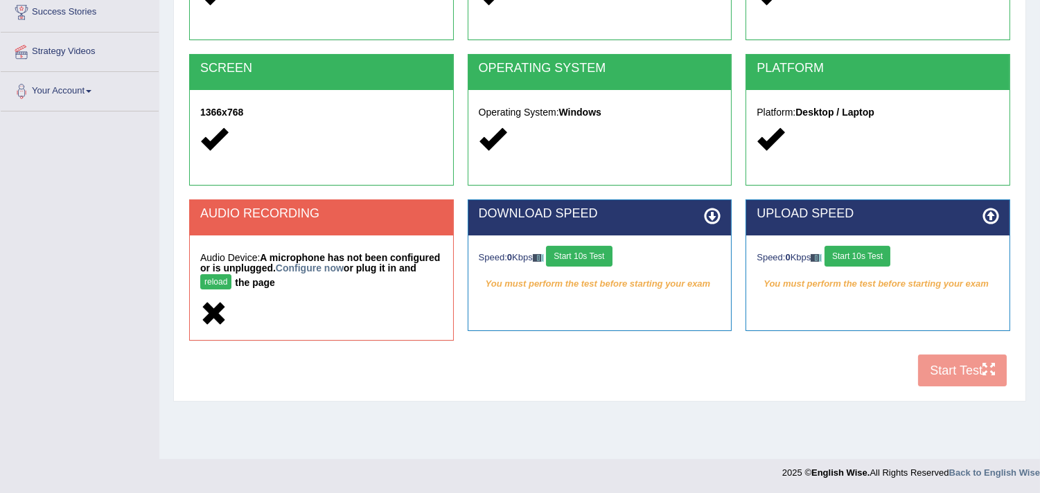
click at [272, 313] on div at bounding box center [321, 315] width 243 height 30
click at [231, 277] on button "reload" at bounding box center [215, 281] width 31 height 15
click at [231, 286] on button "reload" at bounding box center [215, 281] width 31 height 15
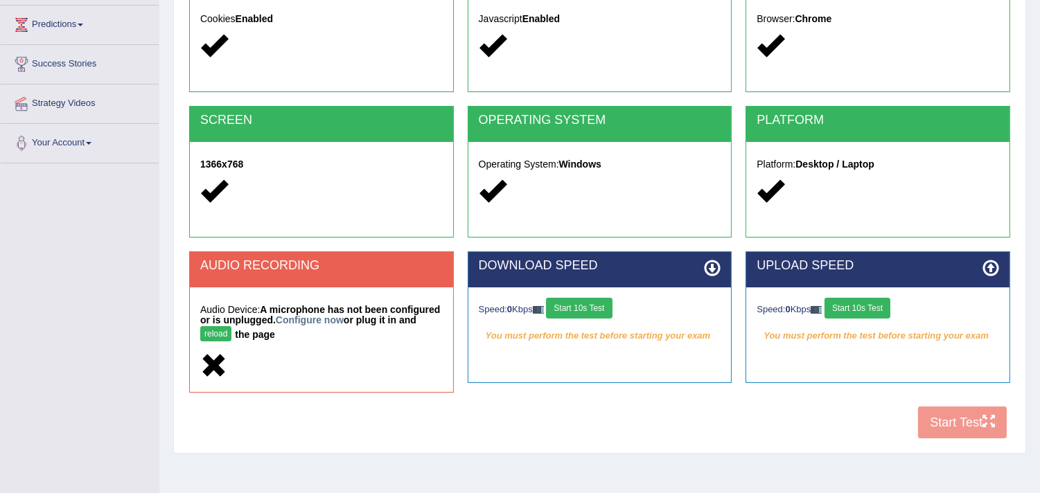
scroll to position [157, 0]
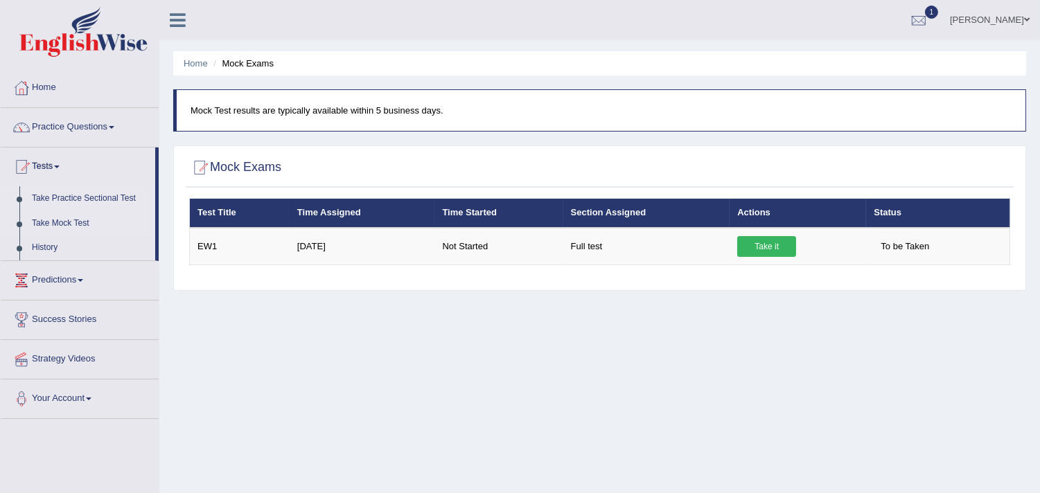
click at [59, 195] on link "Take Practice Sectional Test" at bounding box center [91, 198] width 130 height 25
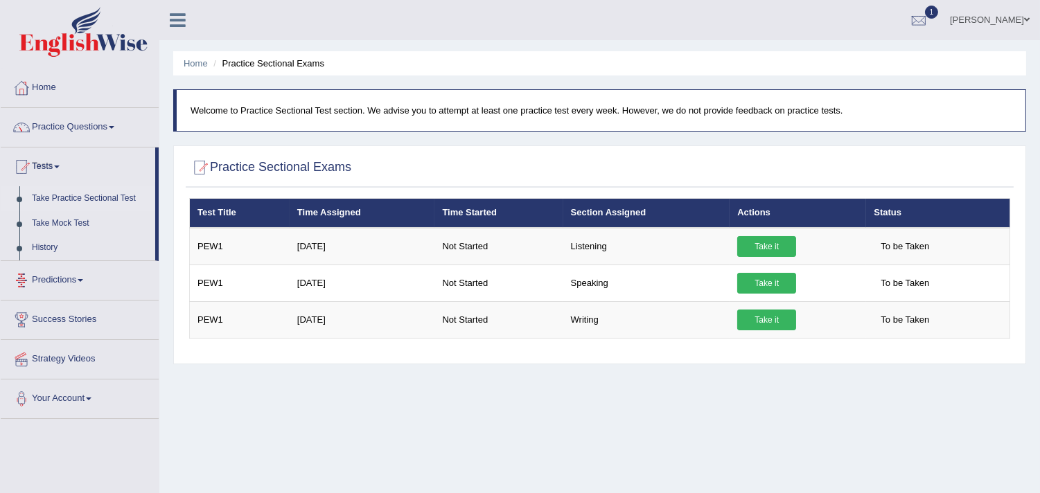
click at [64, 279] on link "Predictions" at bounding box center [80, 278] width 158 height 35
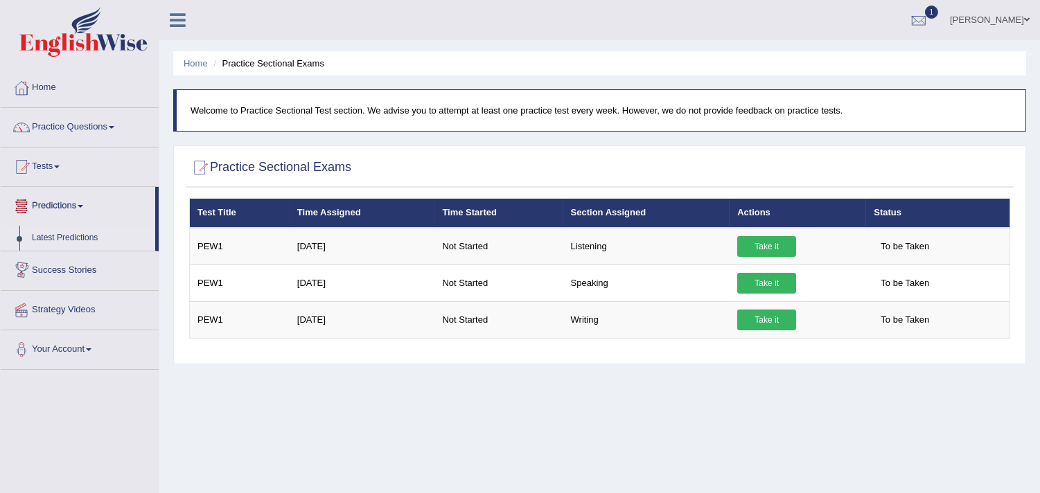
click at [78, 234] on link "Latest Predictions" at bounding box center [91, 238] width 130 height 25
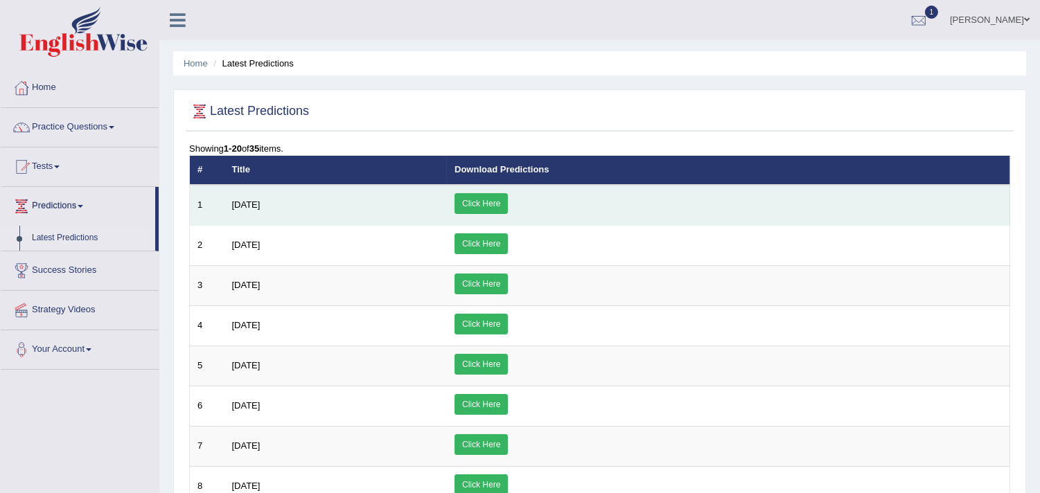
click at [508, 209] on link "Click Here" at bounding box center [481, 203] width 53 height 21
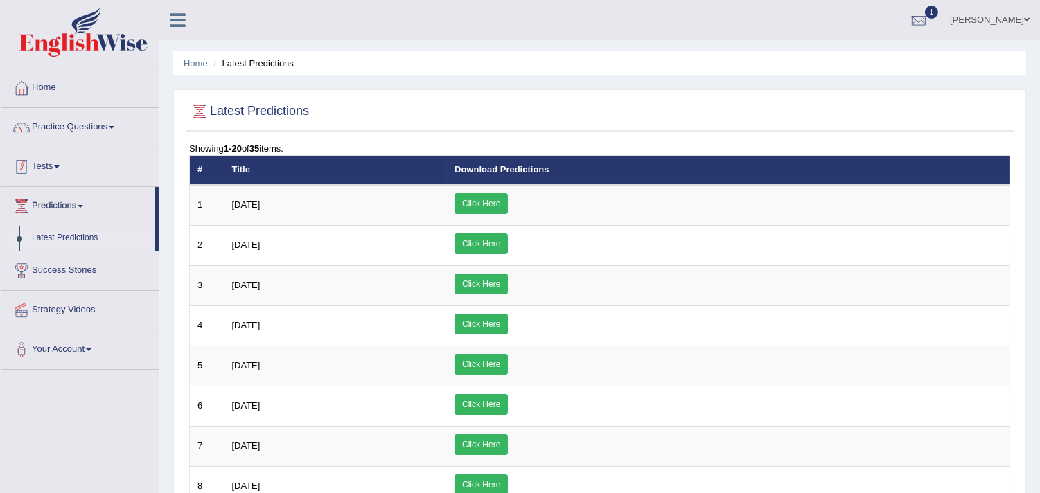
click at [105, 171] on link "Tests" at bounding box center [80, 165] width 158 height 35
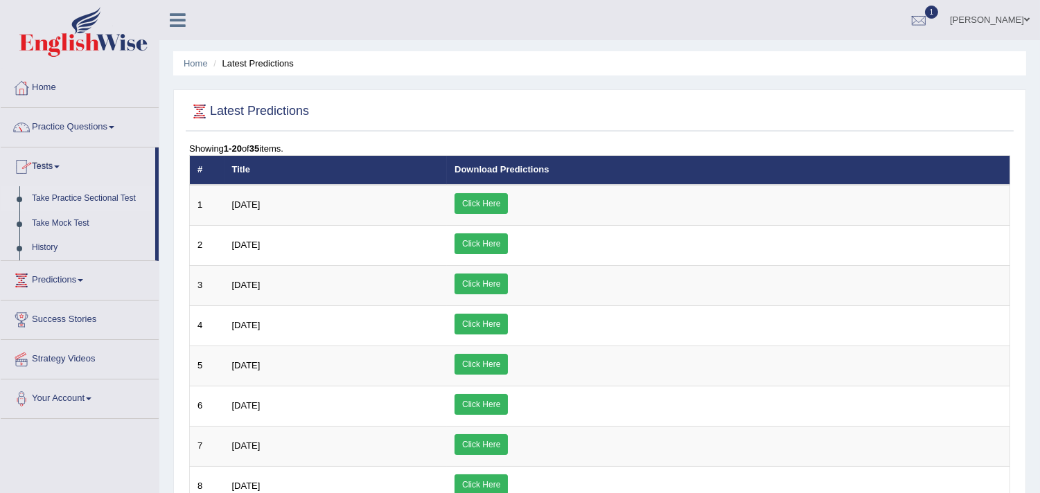
click at [91, 188] on link "Take Practice Sectional Test" at bounding box center [91, 198] width 130 height 25
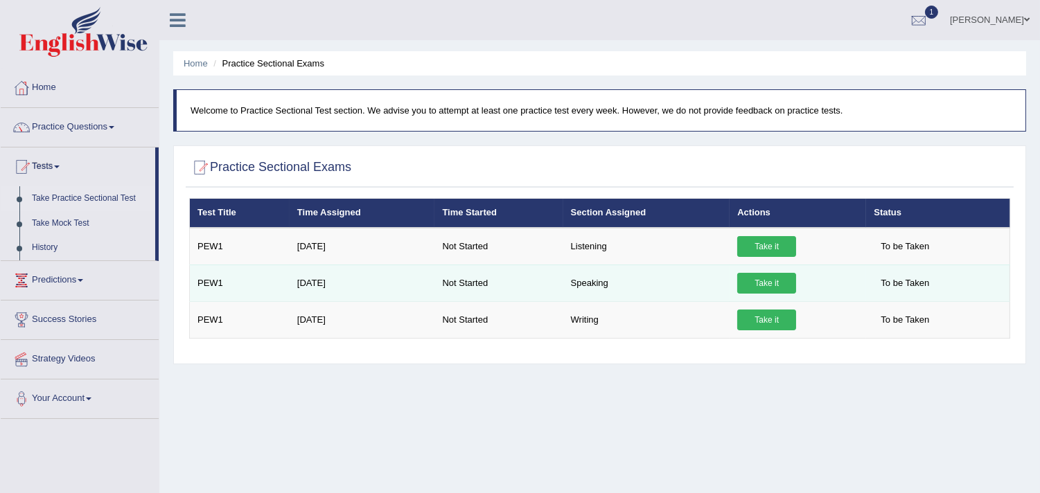
click at [762, 282] on link "Take it" at bounding box center [766, 283] width 59 height 21
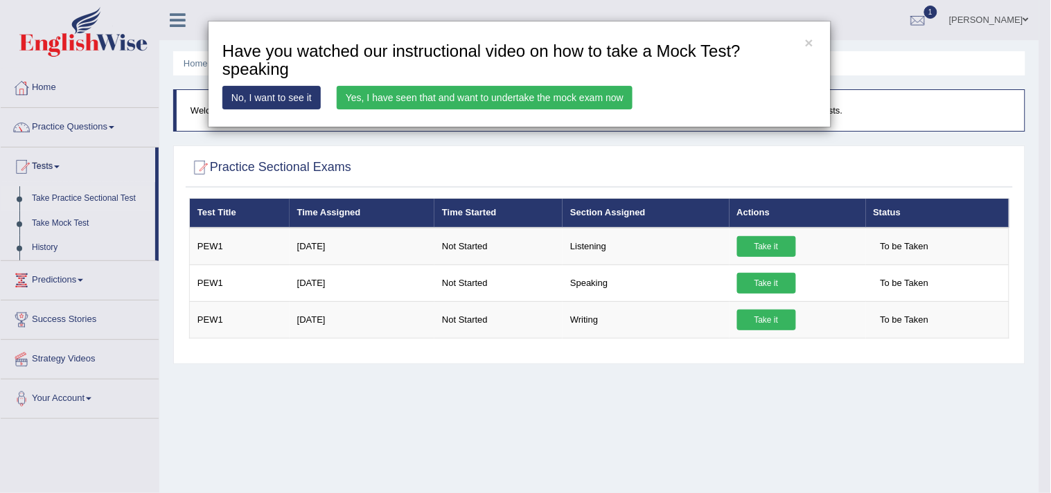
click at [371, 93] on link "Yes, I have seen that and want to undertake the mock exam now" at bounding box center [485, 98] width 296 height 24
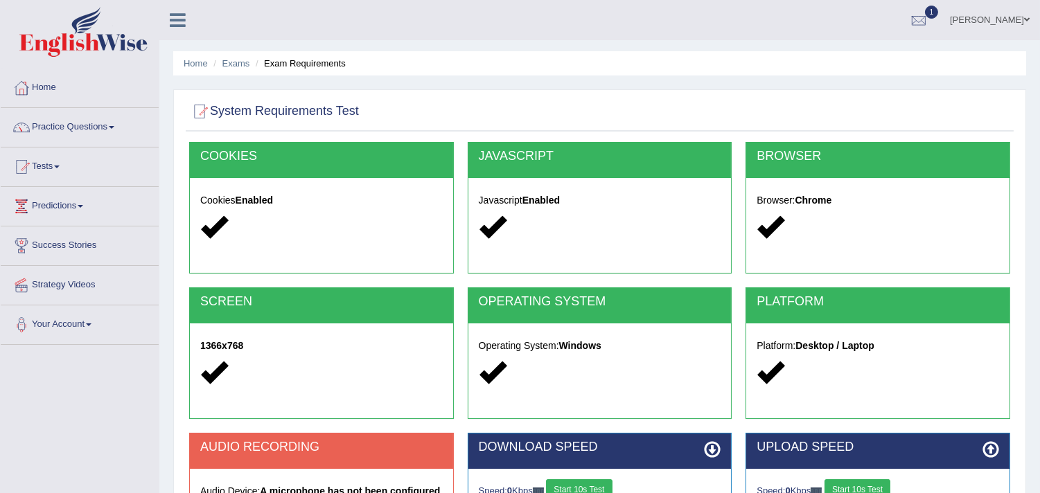
scroll to position [234, 0]
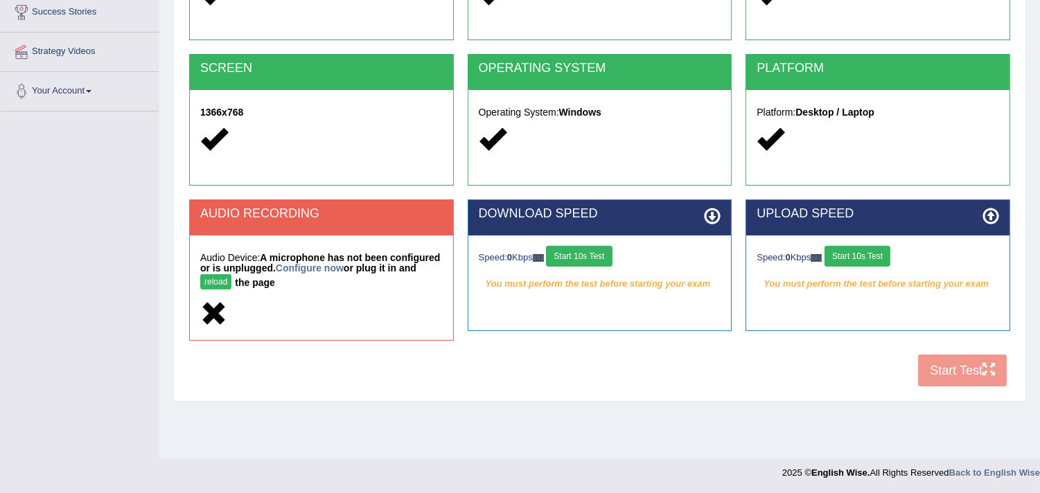
click at [338, 292] on div "Audio Device: A microphone has not been configured or is unplugged. Configure n…" at bounding box center [321, 288] width 263 height 105
click at [969, 373] on div "COOKIES Cookies Enabled JAVASCRIPT Javascript Enabled BROWSER Browser: Chrome S…" at bounding box center [600, 152] width 828 height 486
click at [562, 253] on button "Start 10s Test" at bounding box center [579, 256] width 66 height 21
click at [869, 246] on button "Start 10s Test" at bounding box center [858, 256] width 66 height 21
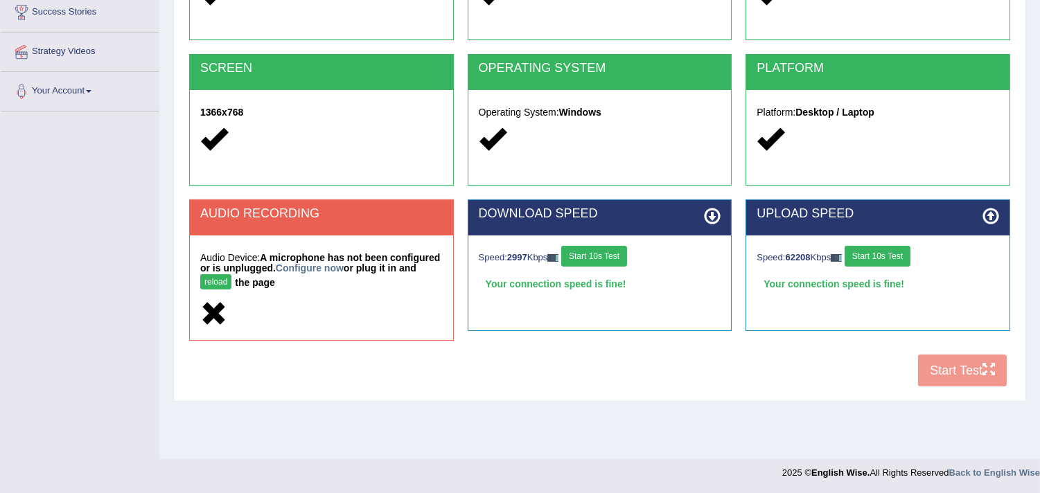
click at [386, 273] on h5 "Audio Device: A microphone has not been configured or is unplugged. Configure n…" at bounding box center [321, 273] width 243 height 40
click at [319, 285] on h5 "Audio Device: A microphone has not been configured or is unplugged. Configure n…" at bounding box center [321, 273] width 243 height 40
click at [230, 308] on div at bounding box center [321, 315] width 243 height 30
click at [231, 276] on button "reload" at bounding box center [215, 281] width 31 height 15
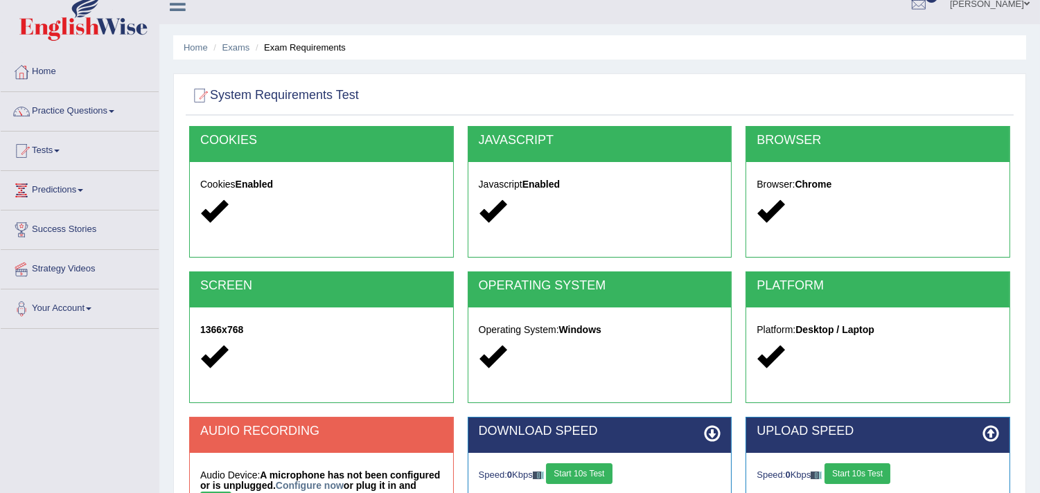
scroll to position [77, 0]
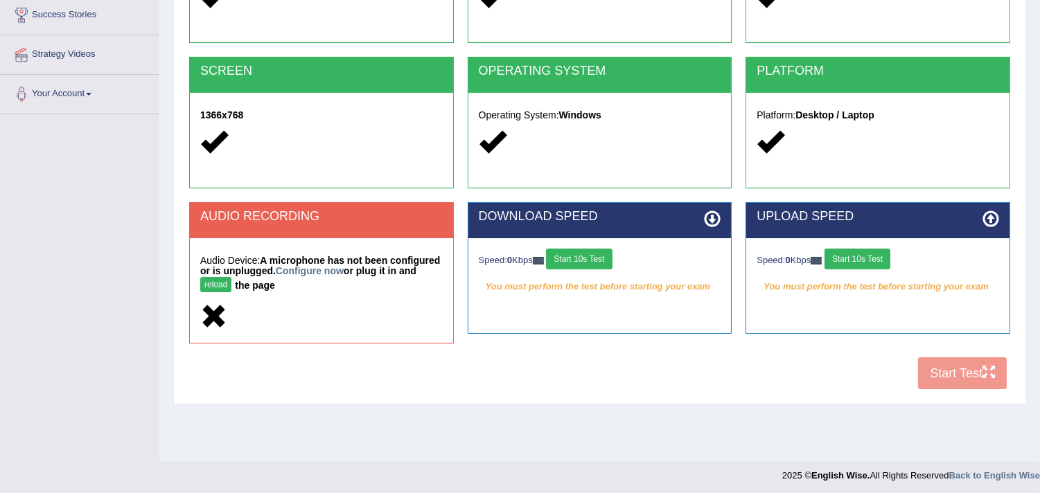
drag, startPoint x: 710, startPoint y: 204, endPoint x: 744, endPoint y: 292, distance: 93.4
click at [726, 248] on div "COOKIES Cookies Enabled JAVASCRIPT Javascript Enabled BROWSER Browser: Chrome S…" at bounding box center [600, 154] width 828 height 486
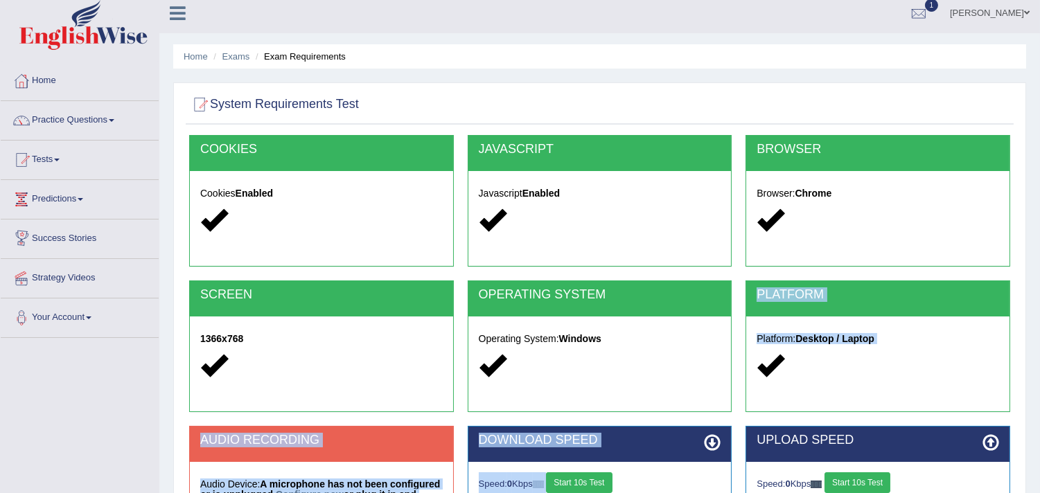
scroll to position [0, 0]
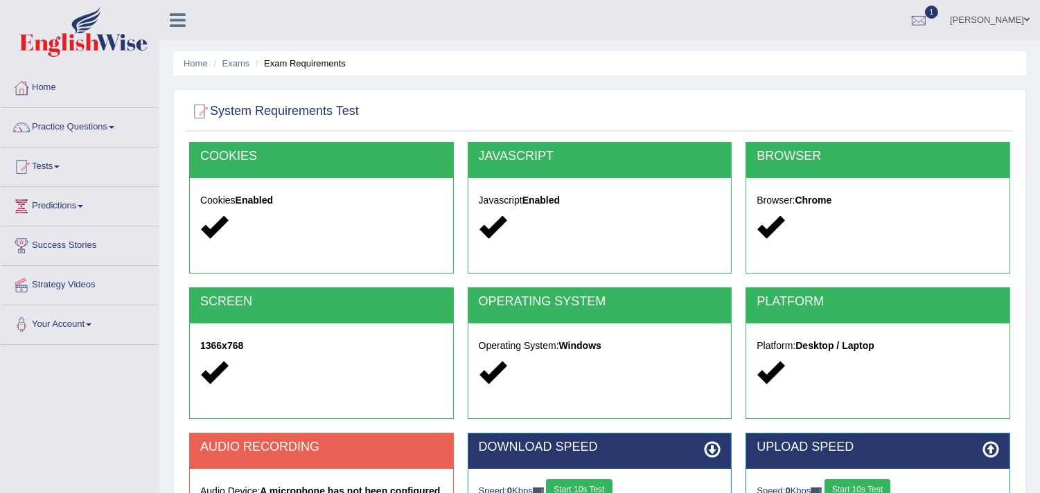
click at [185, 8] on link at bounding box center [177, 18] width 37 height 21
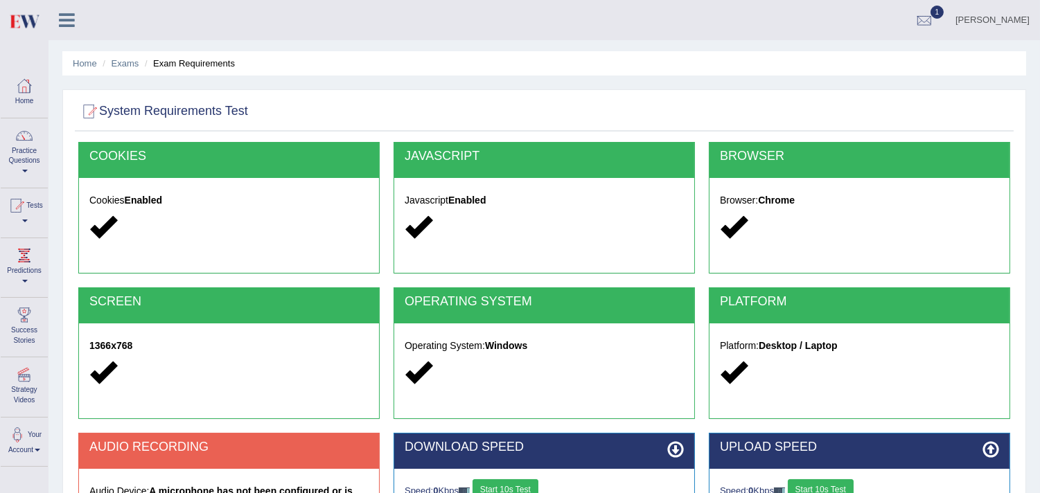
drag, startPoint x: 52, startPoint y: 30, endPoint x: 63, endPoint y: 33, distance: 11.6
click at [57, 31] on div "hetvi patel Toggle navigation Username: hetvi_patel19 Access Type: Online Subsc…" at bounding box center [545, 20] width 992 height 40
click at [80, 12] on link at bounding box center [67, 18] width 37 height 21
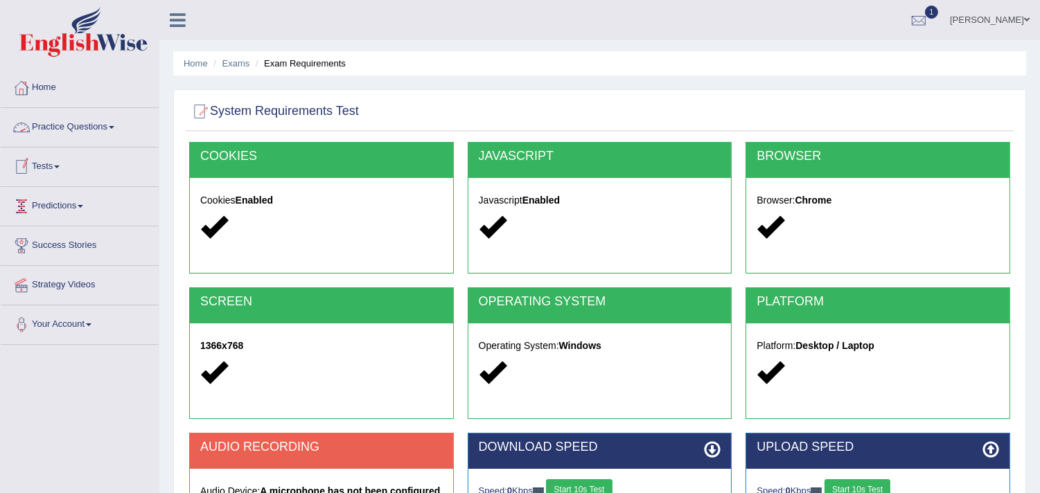
click at [26, 164] on div at bounding box center [21, 167] width 21 height 21
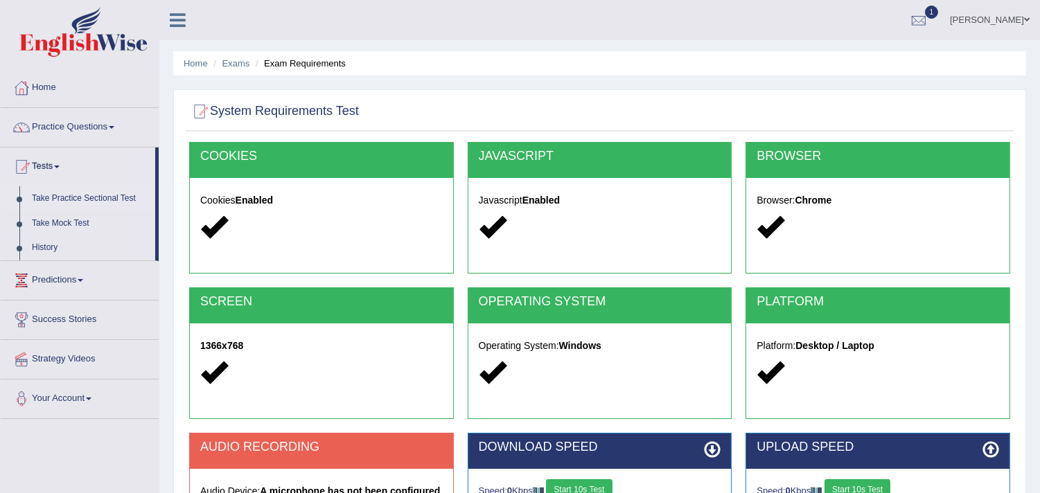
click at [53, 197] on link "Take Practice Sectional Test" at bounding box center [91, 198] width 130 height 25
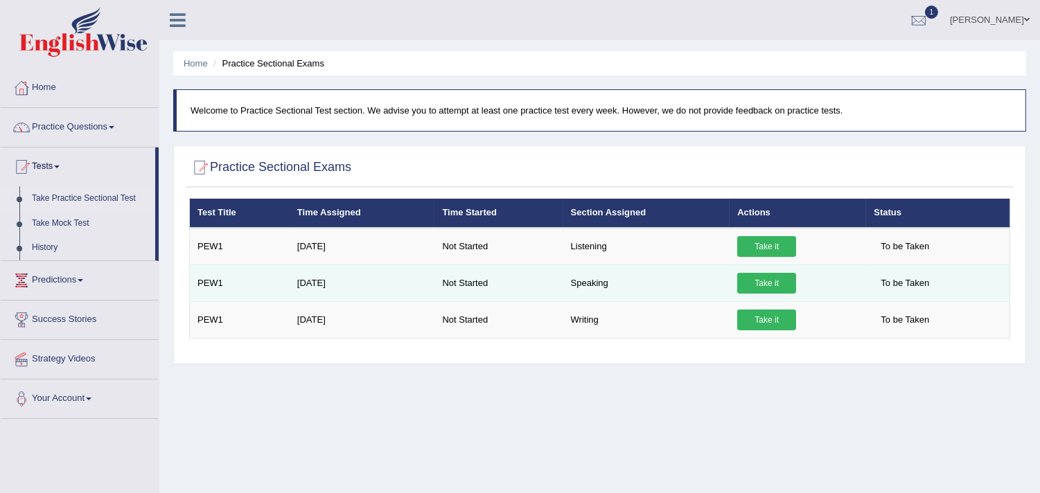
click at [780, 283] on link "Take it" at bounding box center [766, 283] width 59 height 21
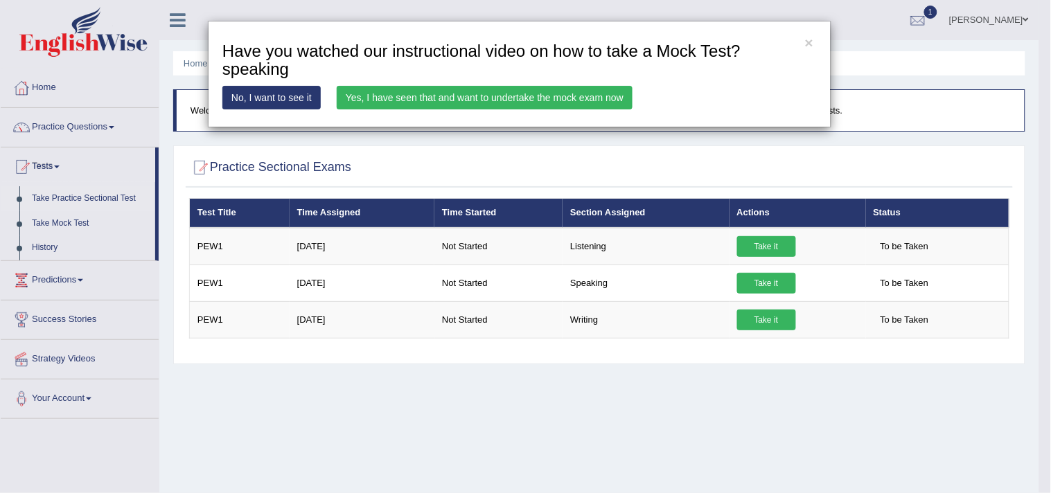
click at [504, 105] on link "Yes, I have seen that and want to undertake the mock exam now" at bounding box center [485, 98] width 296 height 24
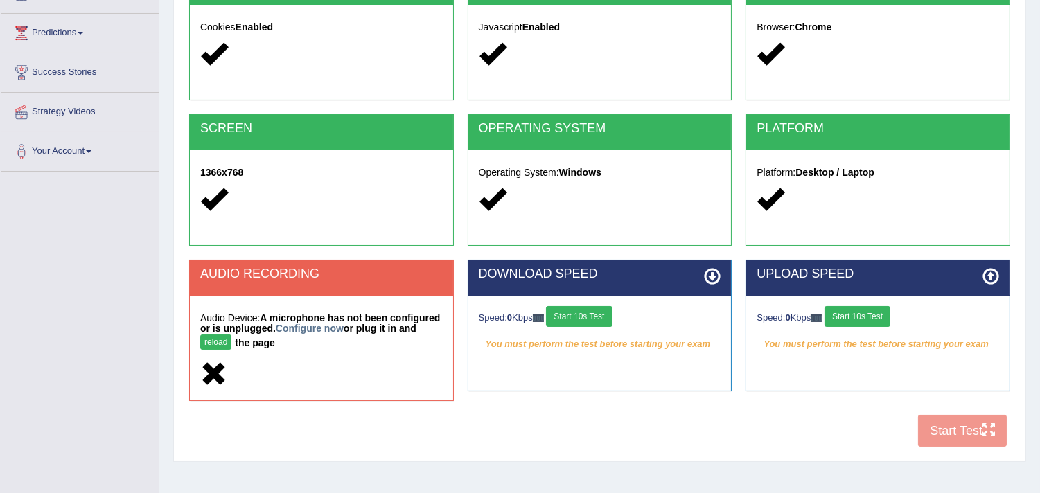
scroll to position [234, 0]
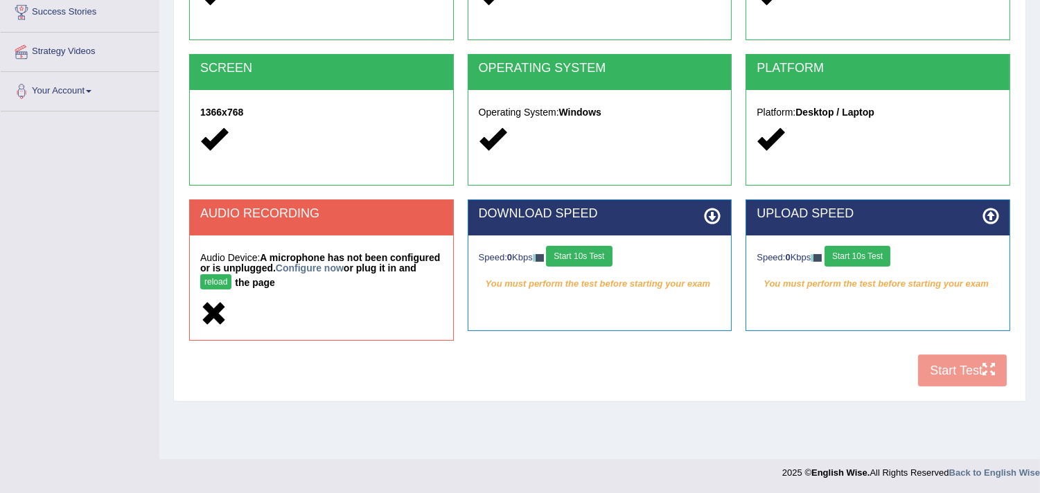
click at [354, 254] on strong "A microphone has not been configured or is unplugged. Configure now or plug it …" at bounding box center [320, 270] width 240 height 36
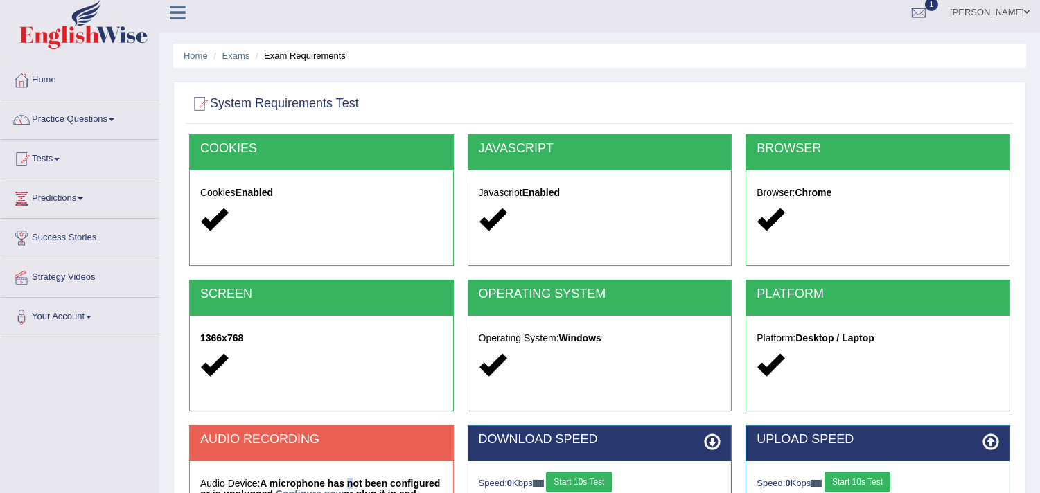
scroll to position [0, 0]
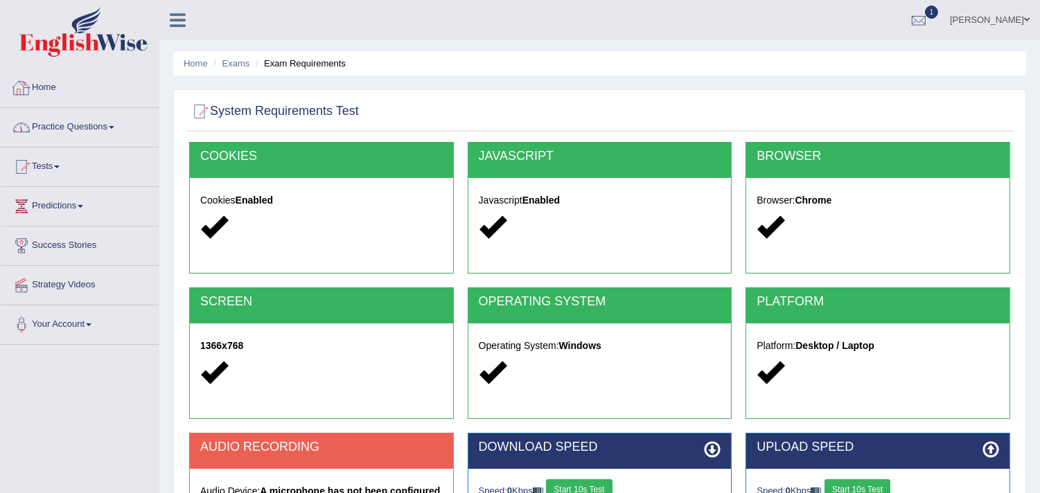
drag, startPoint x: 38, startPoint y: 125, endPoint x: 42, endPoint y: 101, distance: 24.6
click at [39, 126] on link "Practice Questions" at bounding box center [80, 125] width 158 height 35
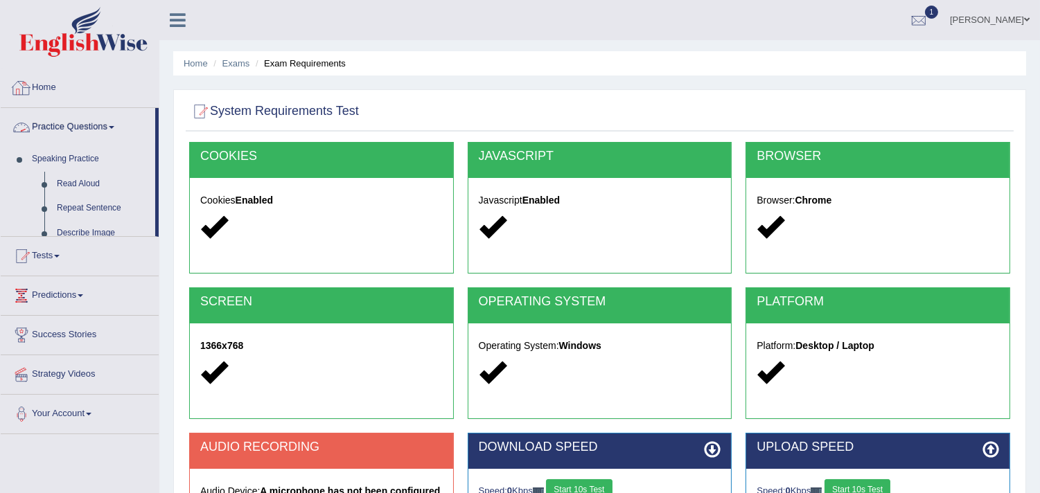
click at [42, 98] on link "Home" at bounding box center [80, 86] width 158 height 35
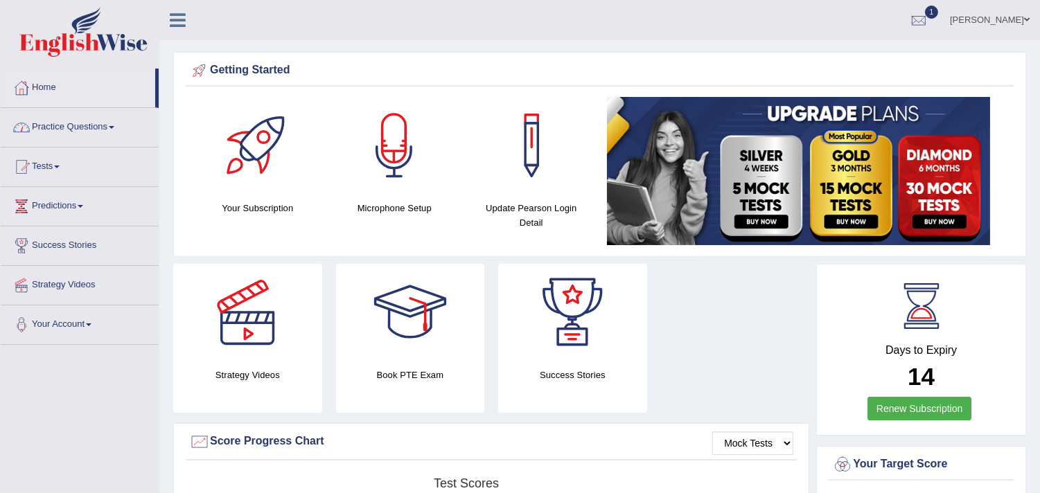
click at [57, 128] on link "Practice Questions" at bounding box center [80, 125] width 158 height 35
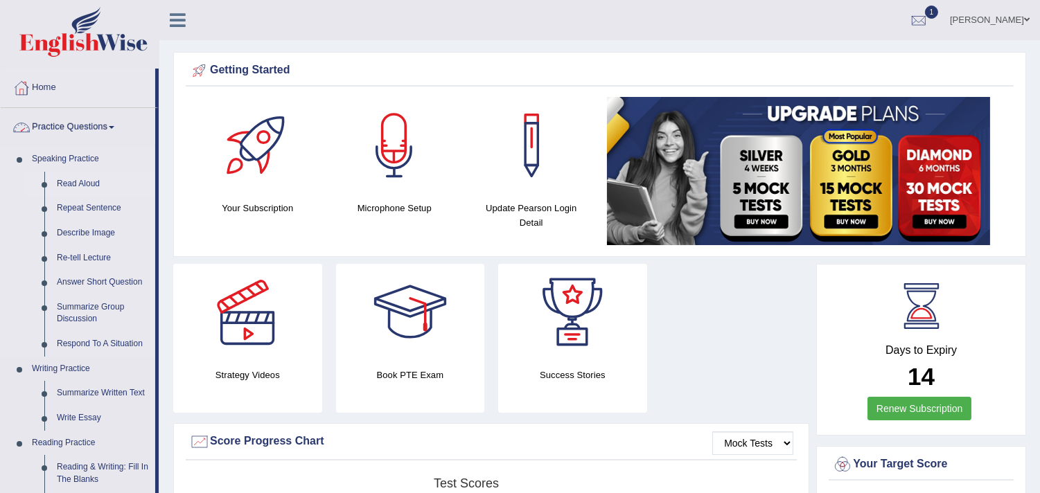
click at [53, 184] on link "Read Aloud" at bounding box center [103, 184] width 105 height 25
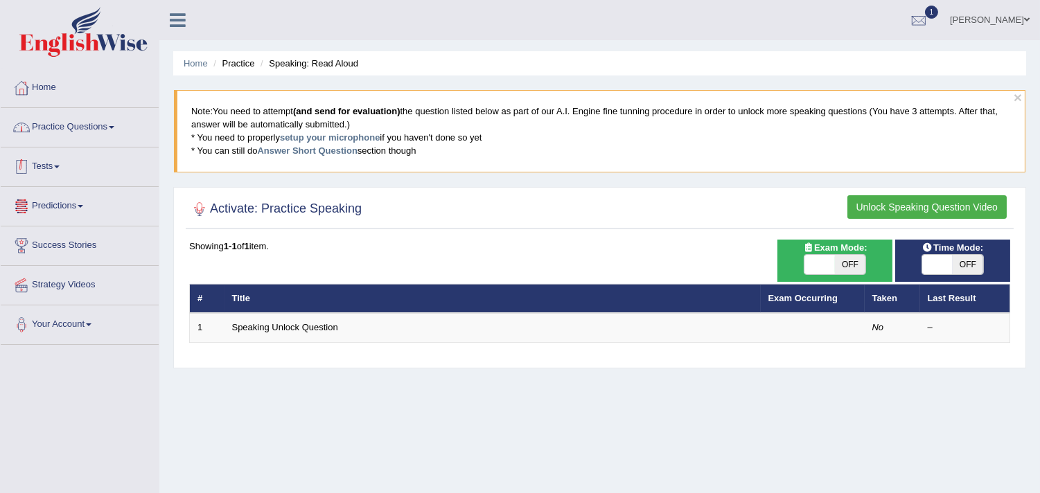
click at [85, 139] on link "Practice Questions" at bounding box center [80, 125] width 158 height 35
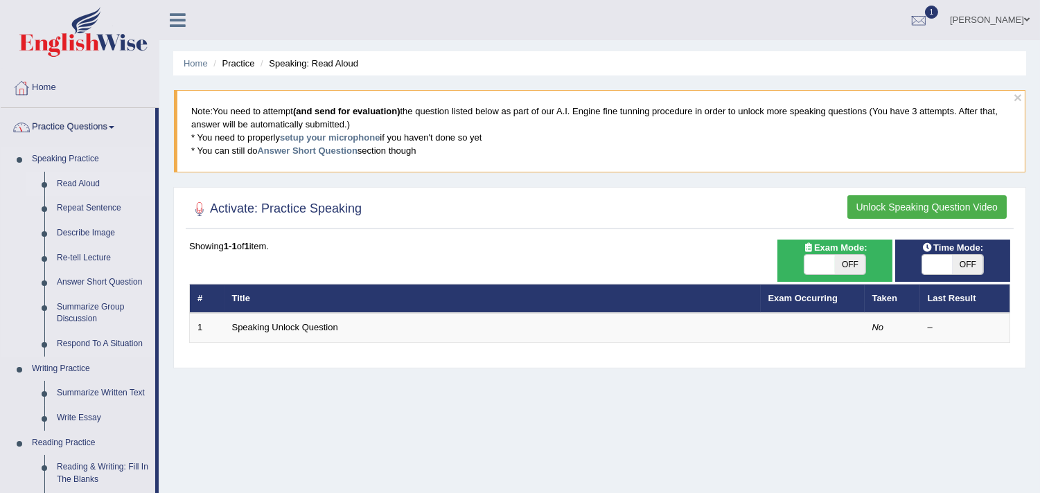
click at [60, 191] on link "Read Aloud" at bounding box center [103, 184] width 105 height 25
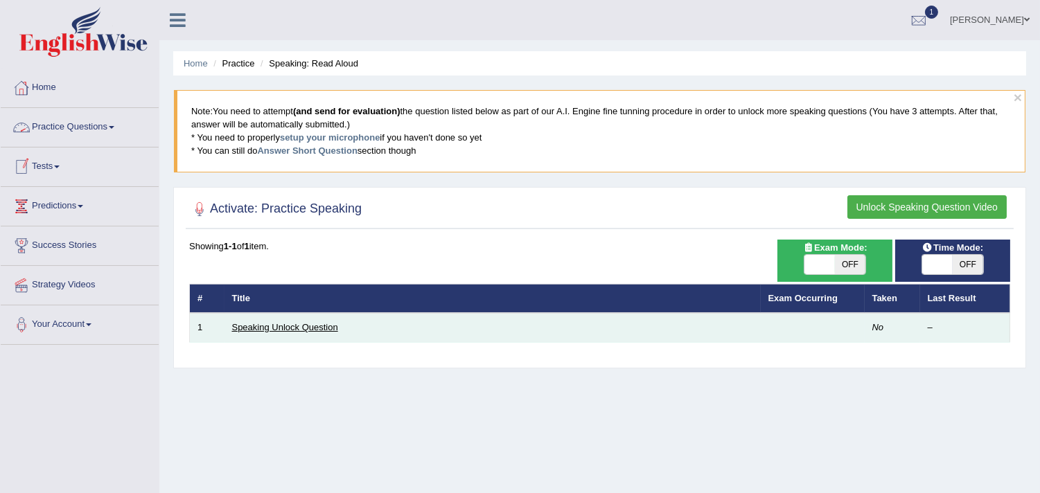
click at [255, 328] on link "Speaking Unlock Question" at bounding box center [285, 327] width 106 height 10
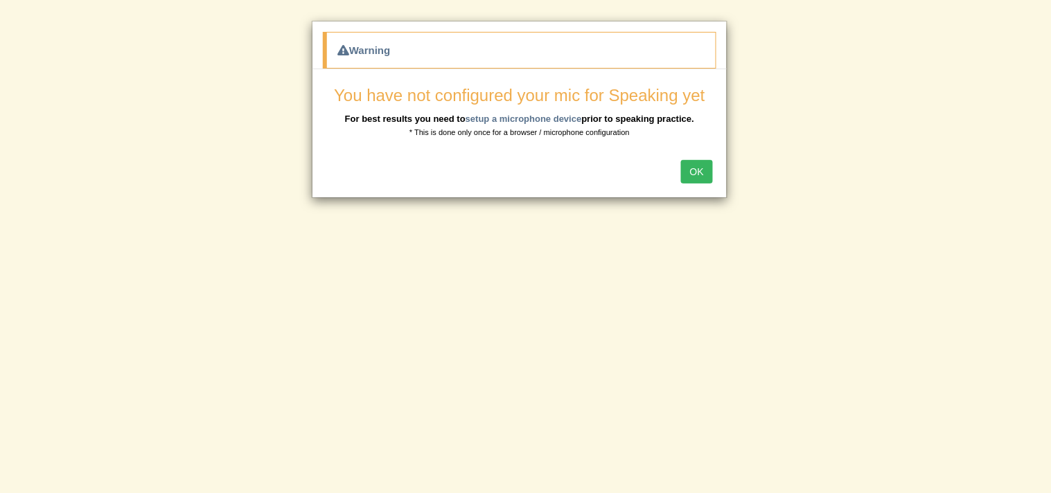
click at [697, 177] on button "OK" at bounding box center [697, 172] width 32 height 24
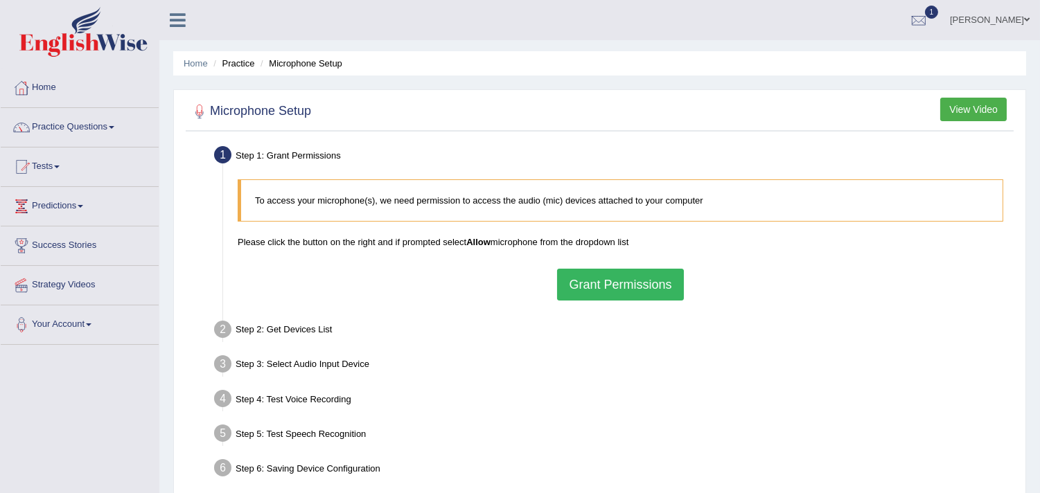
click at [613, 296] on button "Grant Permissions" at bounding box center [620, 285] width 126 height 32
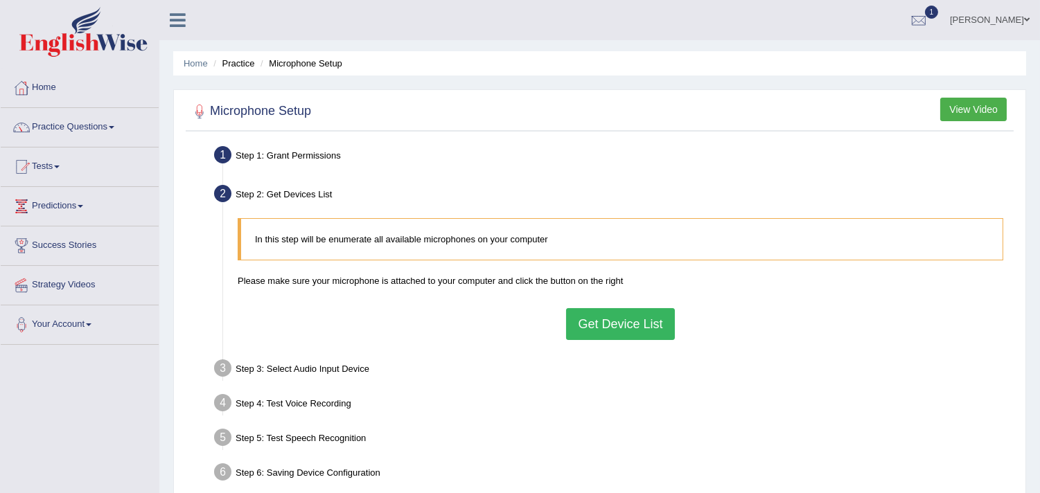
click at [606, 333] on button "Get Device List" at bounding box center [620, 324] width 108 height 32
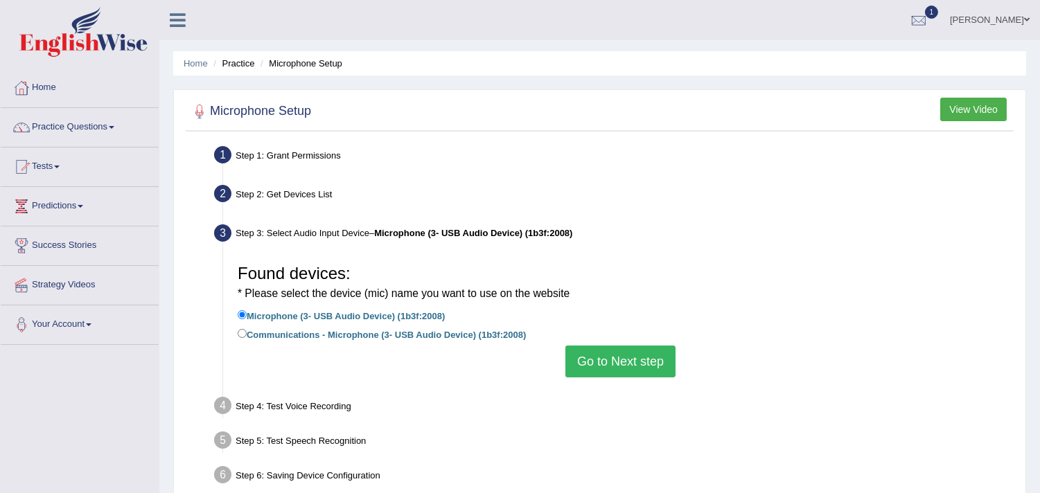
click at [593, 358] on button "Go to Next step" at bounding box center [620, 362] width 110 height 32
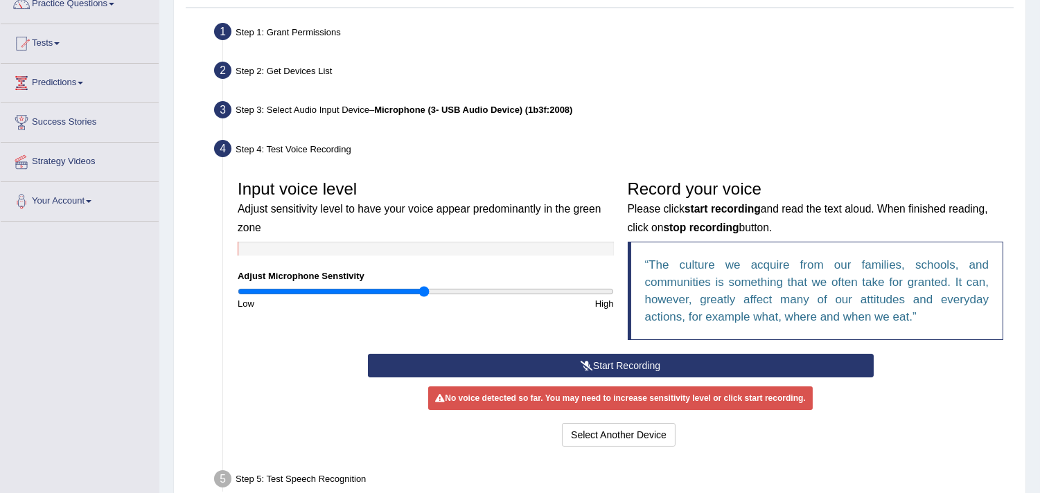
scroll to position [234, 0]
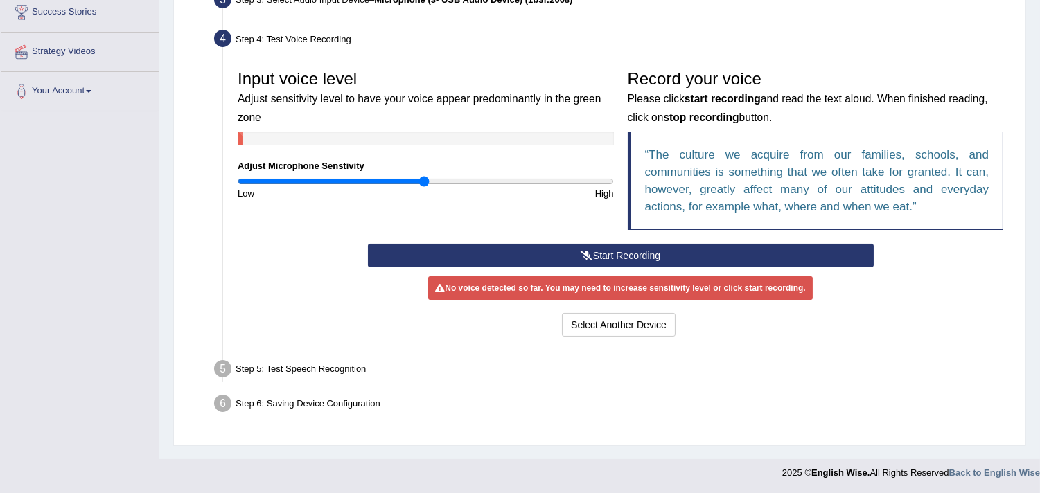
click at [613, 263] on button "Start Recording" at bounding box center [621, 256] width 506 height 24
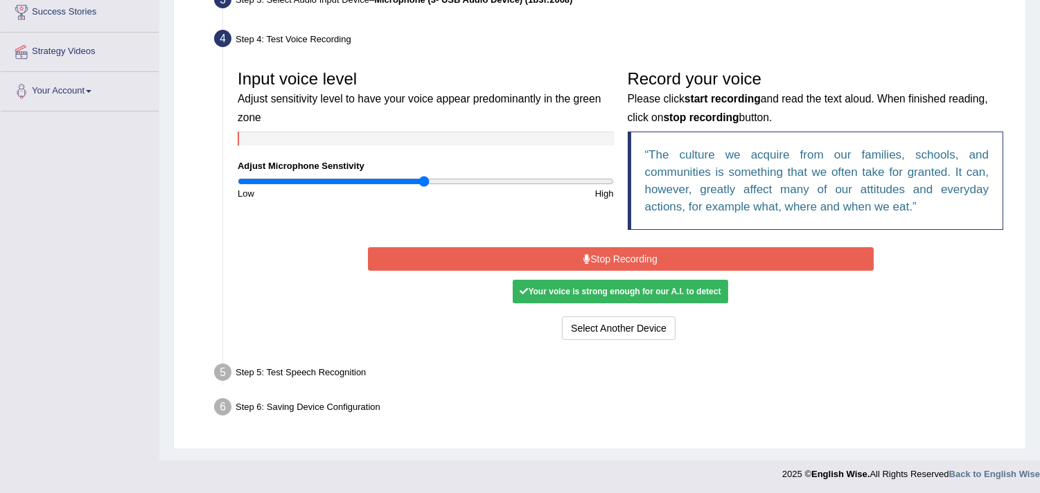
click at [597, 296] on div "Your voice is strong enough for our A.I. to detect" at bounding box center [620, 292] width 215 height 24
click at [633, 251] on button "Stop Recording" at bounding box center [621, 259] width 506 height 24
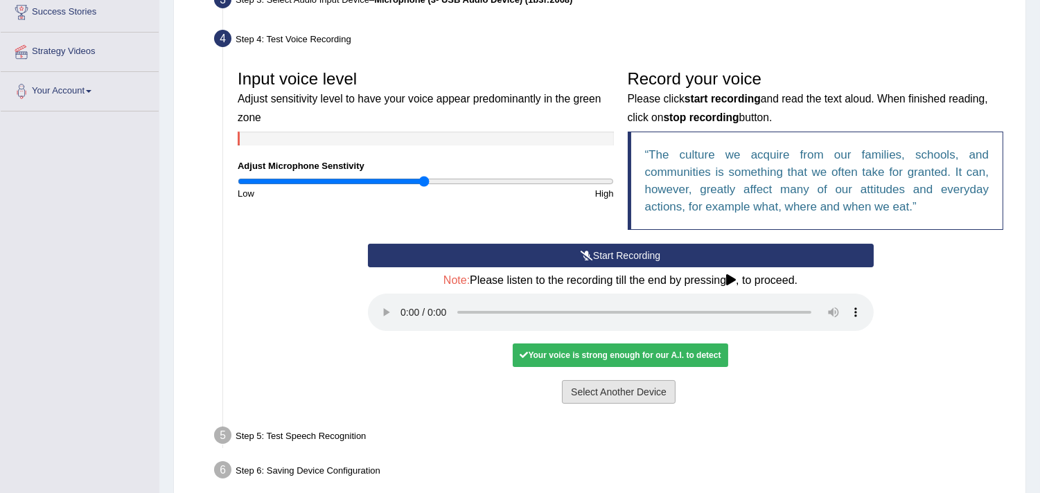
click at [624, 394] on button "Select Another Device" at bounding box center [619, 392] width 114 height 24
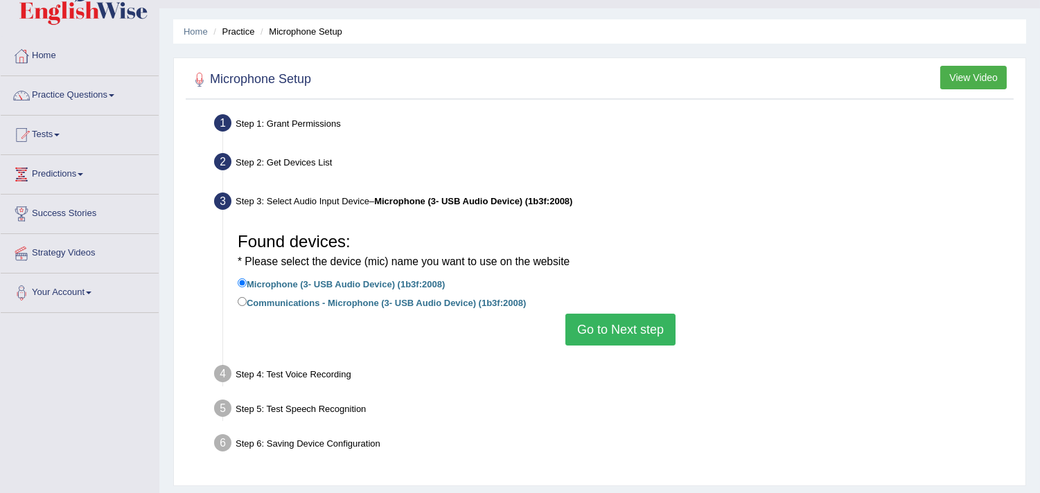
scroll to position [0, 0]
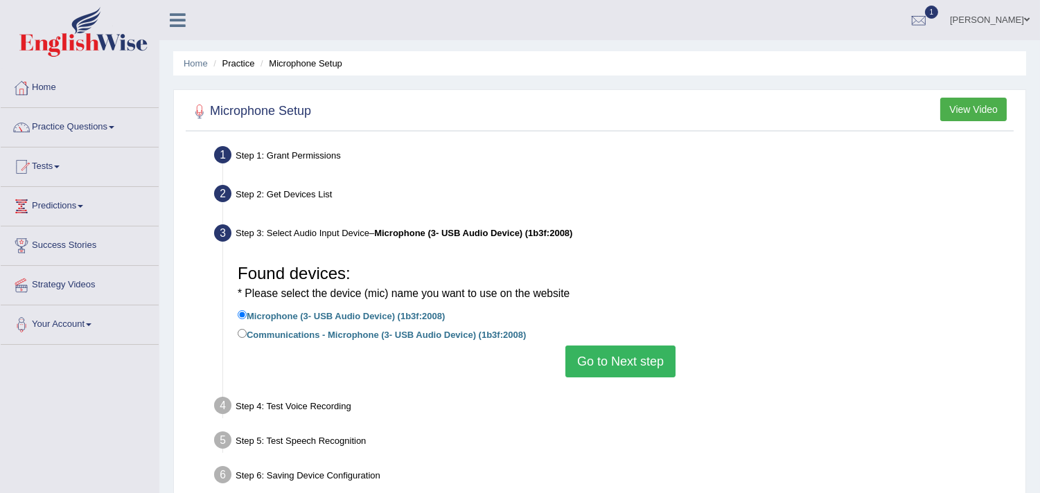
click at [254, 400] on div "Step 4: Test Voice Recording" at bounding box center [613, 408] width 811 height 30
click at [262, 193] on div "Step 2: Get Devices List" at bounding box center [613, 196] width 811 height 30
click at [299, 225] on div "Step 3: Select Audio Input Device – Microphone (3- USB Audio Device) (1b3f:2008)" at bounding box center [613, 235] width 811 height 30
click at [217, 220] on div "Step 3: Select Audio Input Device – Microphone (3- USB Audio Device) (1b3f:2008)" at bounding box center [613, 235] width 811 height 30
click at [618, 368] on button "Go to Next step" at bounding box center [620, 362] width 110 height 32
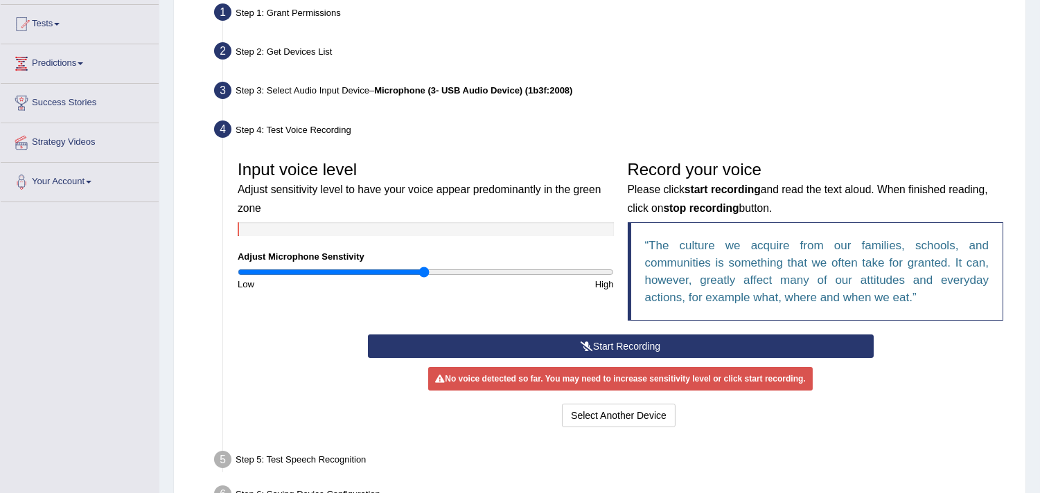
scroll to position [154, 0]
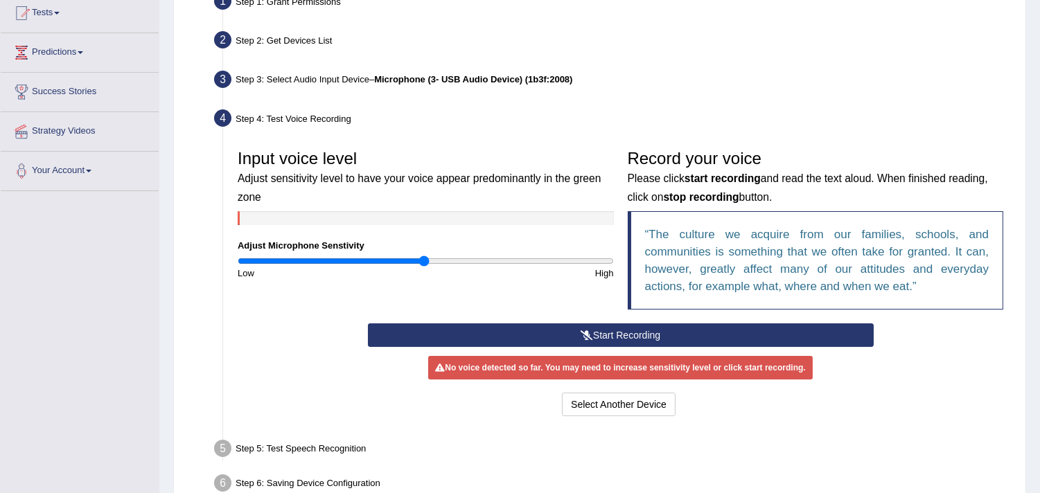
click at [622, 321] on div "Record your voice Please click start recording and read the text aloud. When fi…" at bounding box center [816, 233] width 390 height 181
click at [520, 335] on button "Start Recording" at bounding box center [621, 336] width 506 height 24
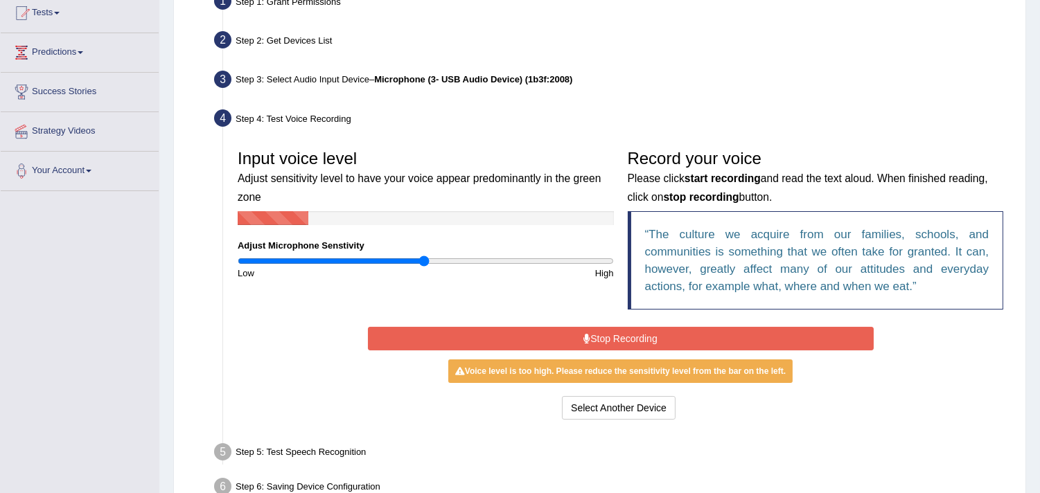
click at [763, 327] on div "Start Recording Stop Recording Note: Please listen to the recording till the en…" at bounding box center [621, 374] width 520 height 100
click at [660, 337] on button "Stop Recording" at bounding box center [621, 339] width 506 height 24
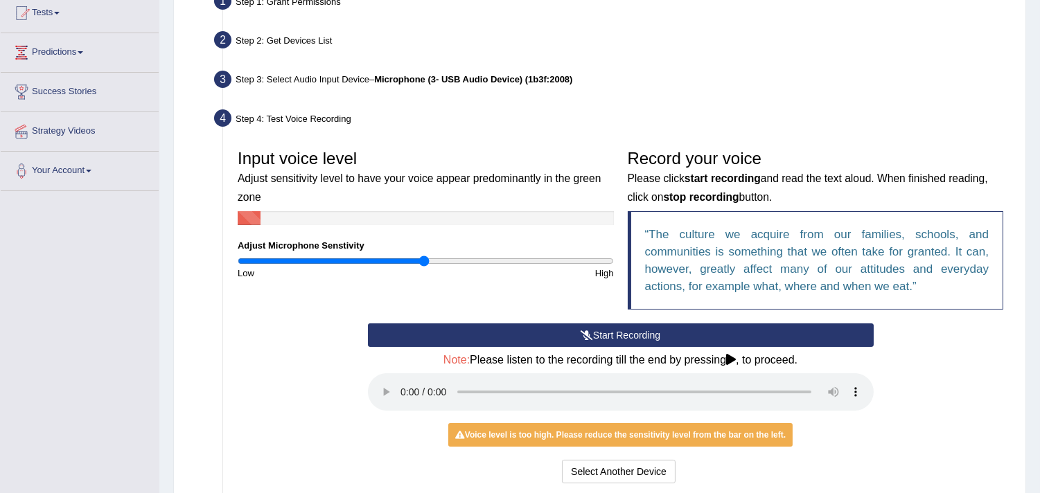
scroll to position [231, 0]
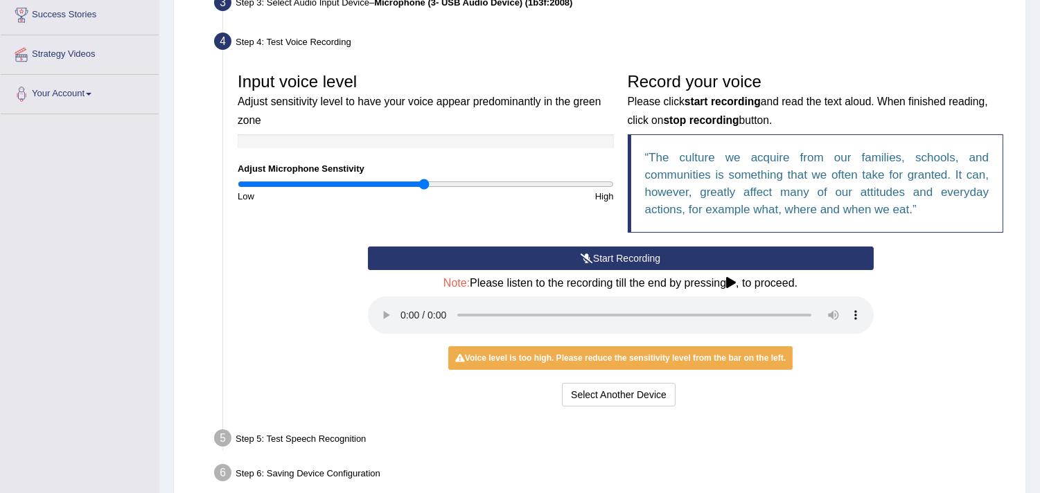
click at [545, 249] on button "Start Recording" at bounding box center [621, 259] width 506 height 24
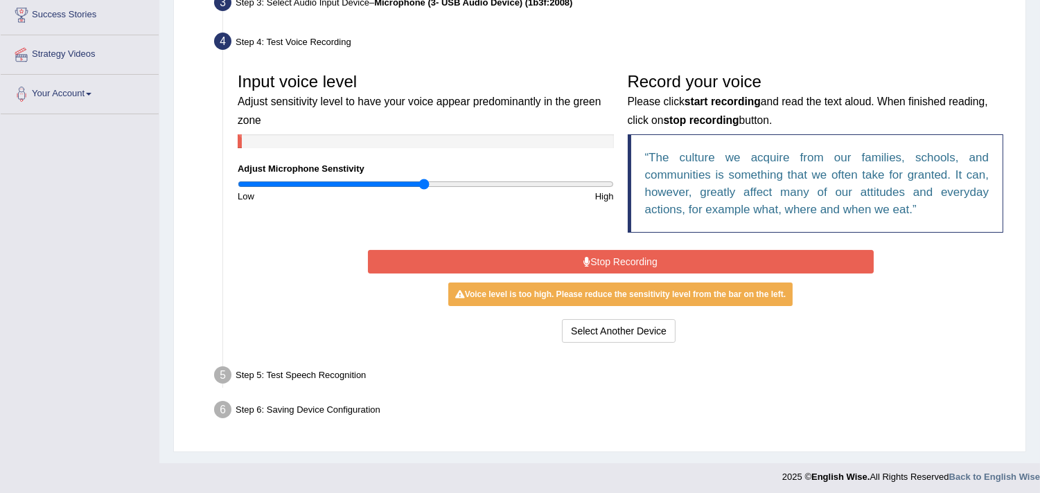
click at [615, 258] on button "Stop Recording" at bounding box center [621, 262] width 506 height 24
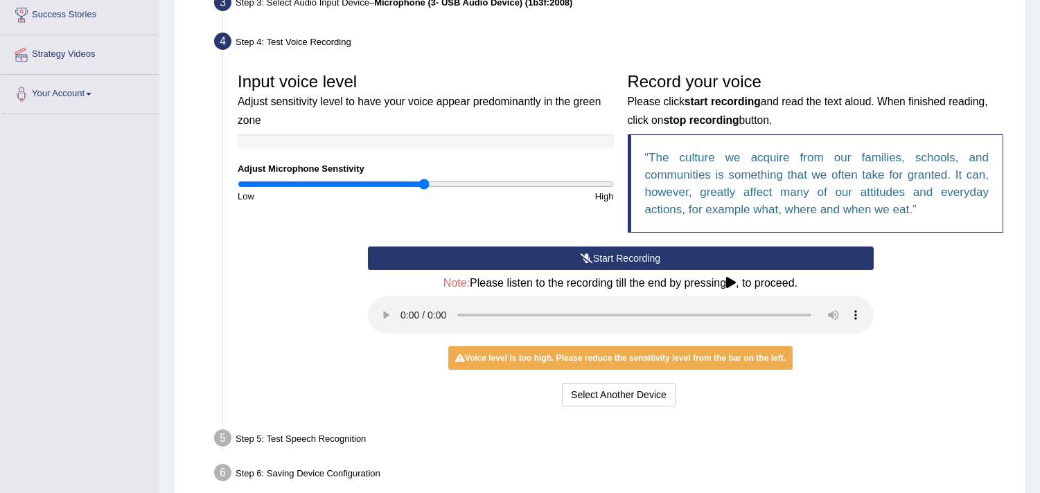
click at [652, 255] on button "Start Recording" at bounding box center [621, 259] width 506 height 24
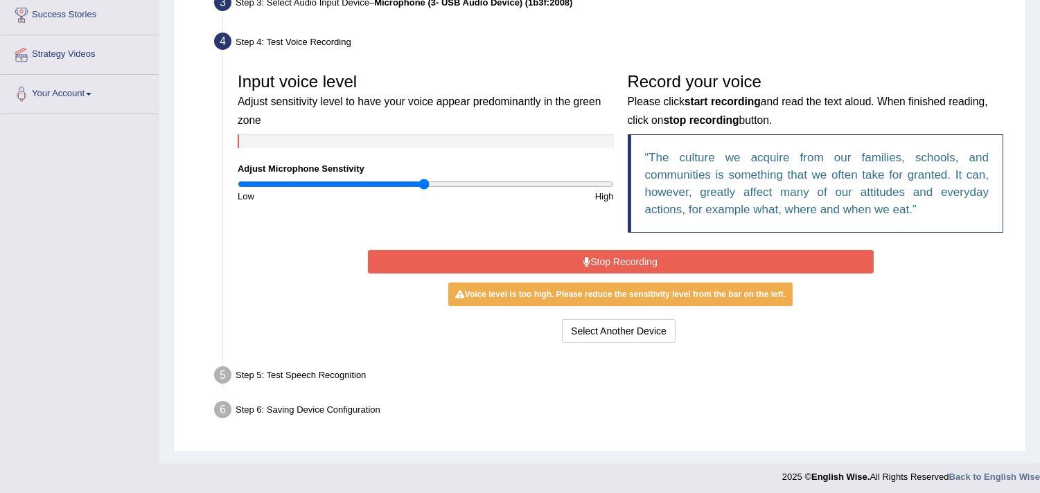
click at [646, 271] on button "Stop Recording" at bounding box center [621, 262] width 506 height 24
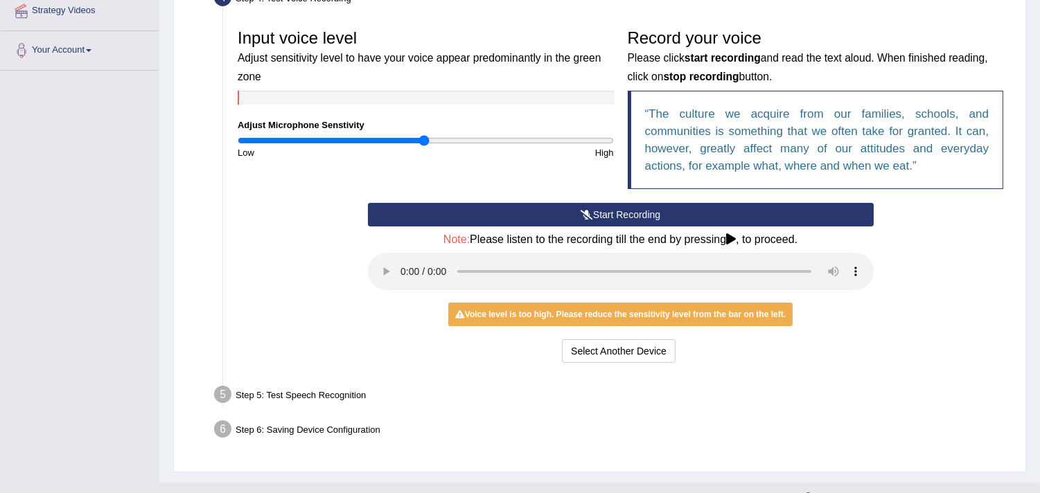
scroll to position [298, 0]
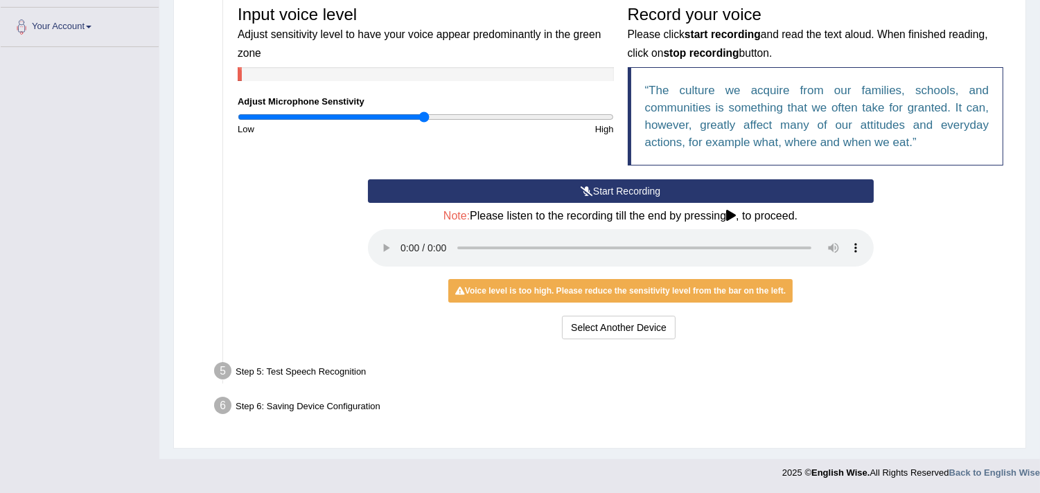
click at [610, 181] on button "Start Recording" at bounding box center [621, 191] width 506 height 24
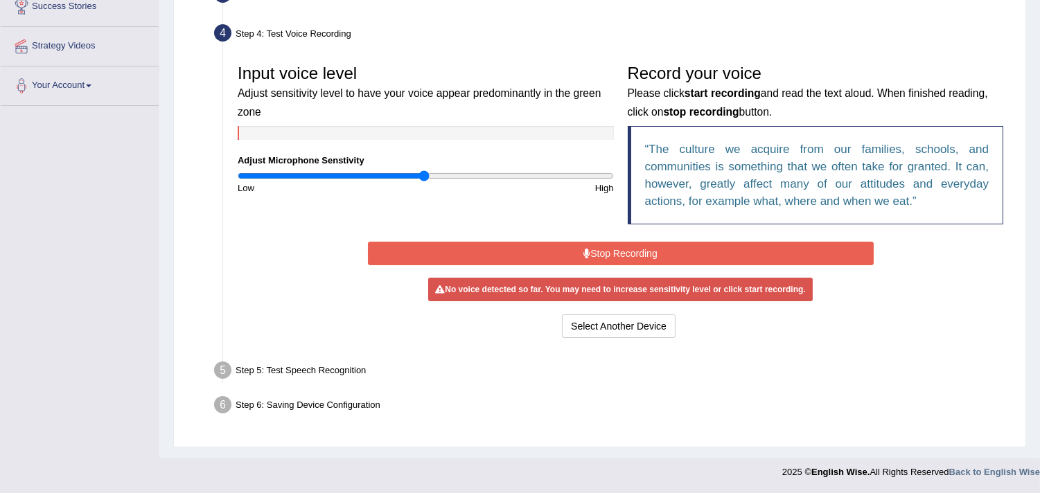
scroll to position [234, 0]
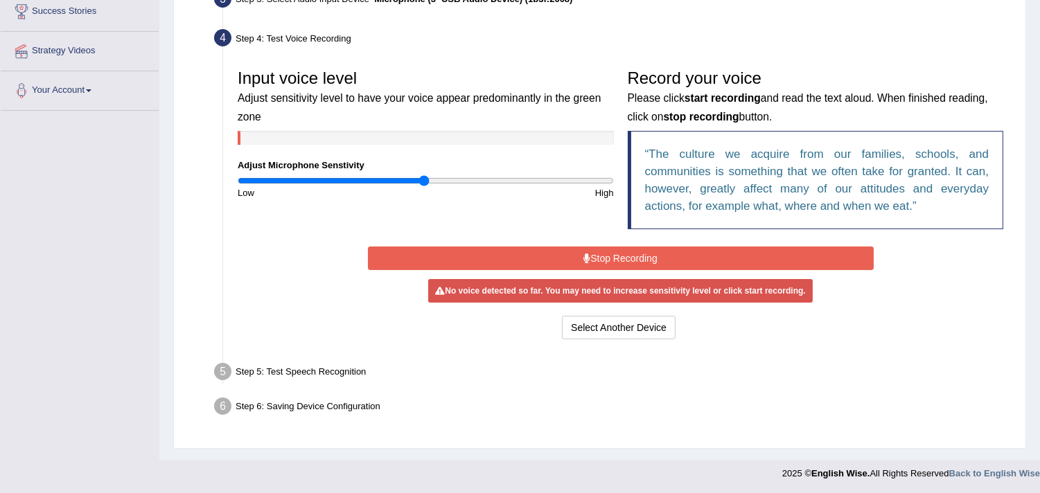
click at [583, 260] on icon at bounding box center [586, 259] width 7 height 10
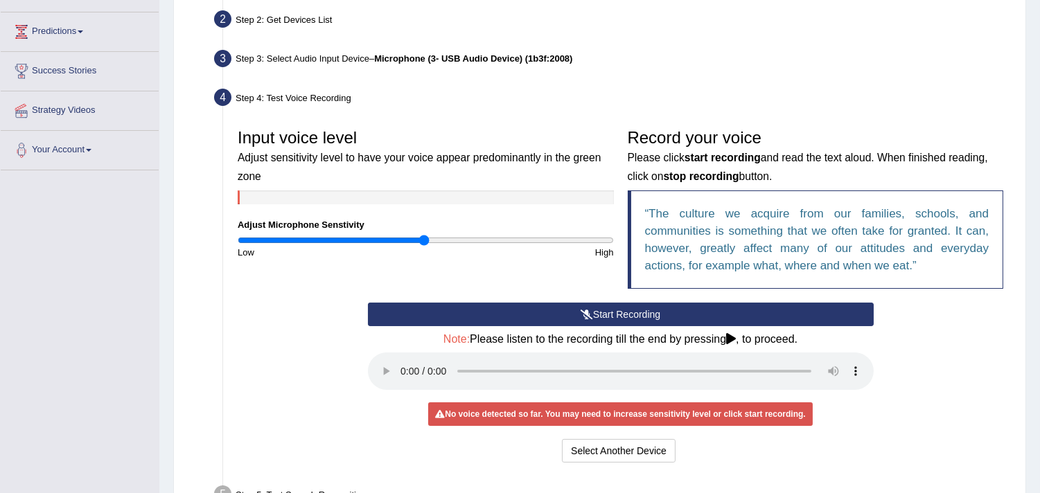
scroll to position [157, 0]
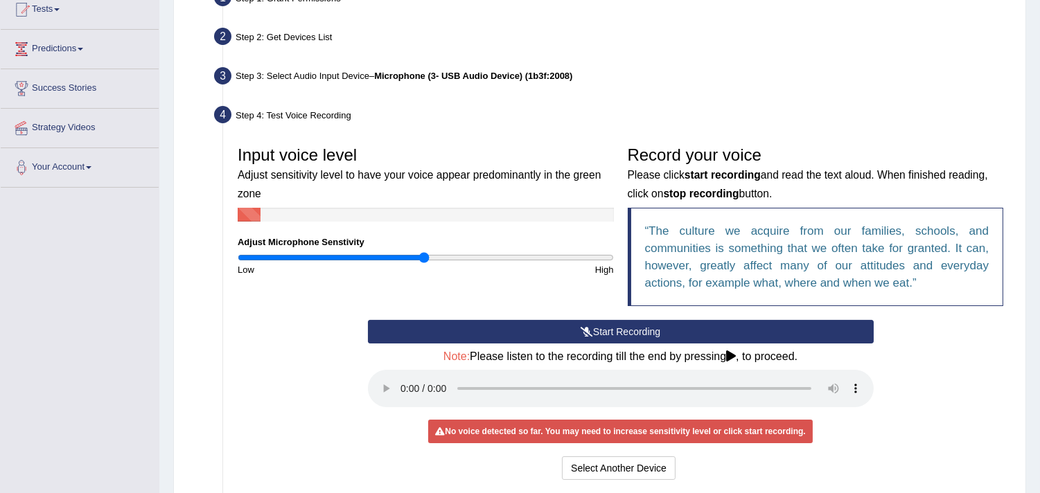
drag, startPoint x: 559, startPoint y: 335, endPoint x: 570, endPoint y: 337, distance: 11.3
click at [565, 336] on button "Start Recording" at bounding box center [621, 332] width 506 height 24
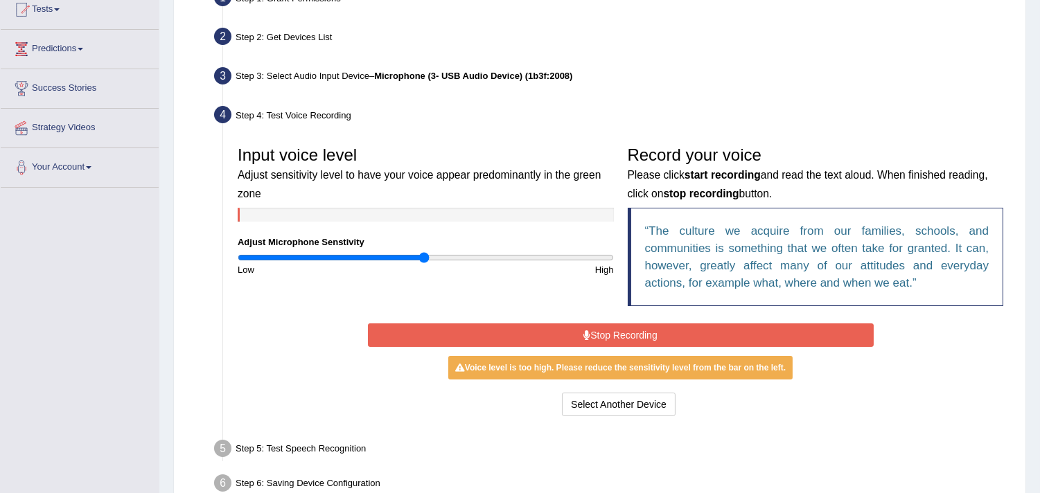
click at [586, 326] on button "Stop Recording" at bounding box center [621, 336] width 506 height 24
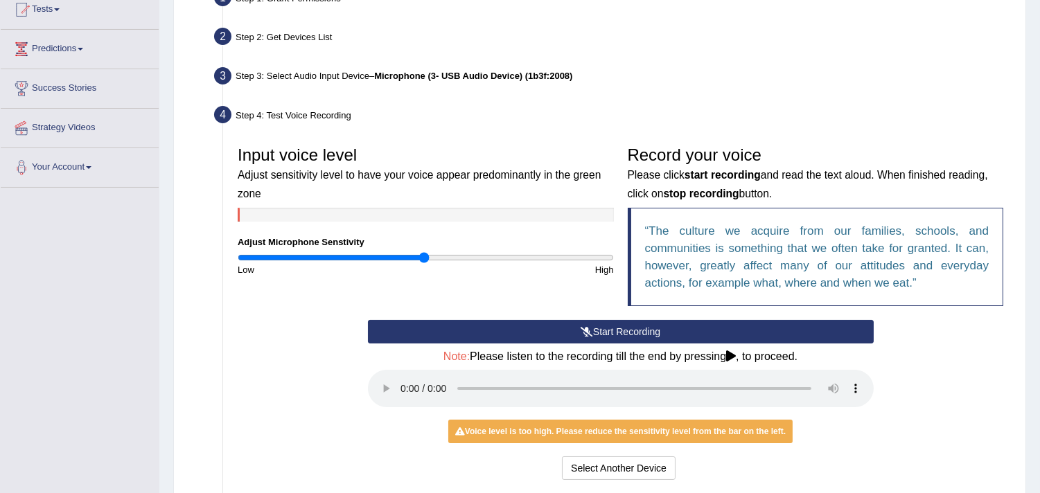
click at [586, 327] on icon at bounding box center [587, 332] width 12 height 10
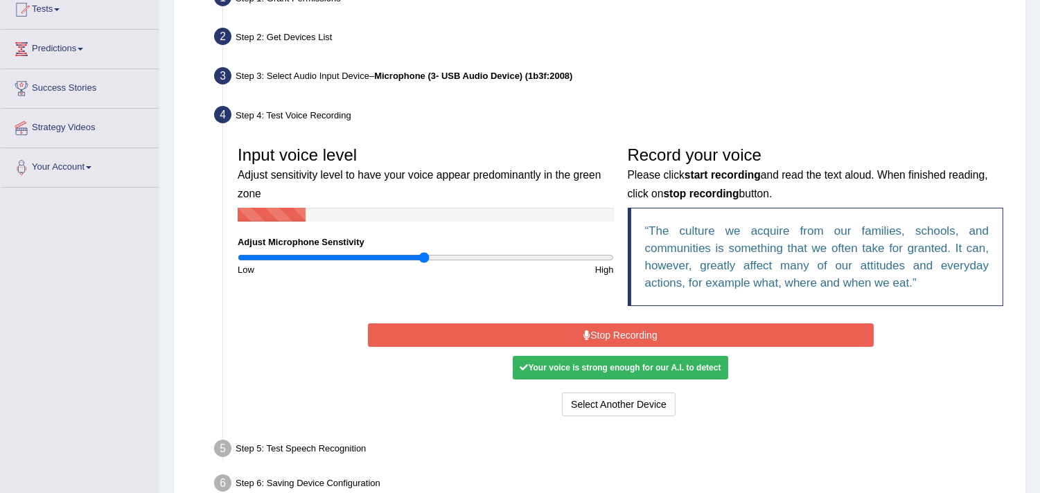
click at [583, 333] on icon at bounding box center [586, 336] width 7 height 10
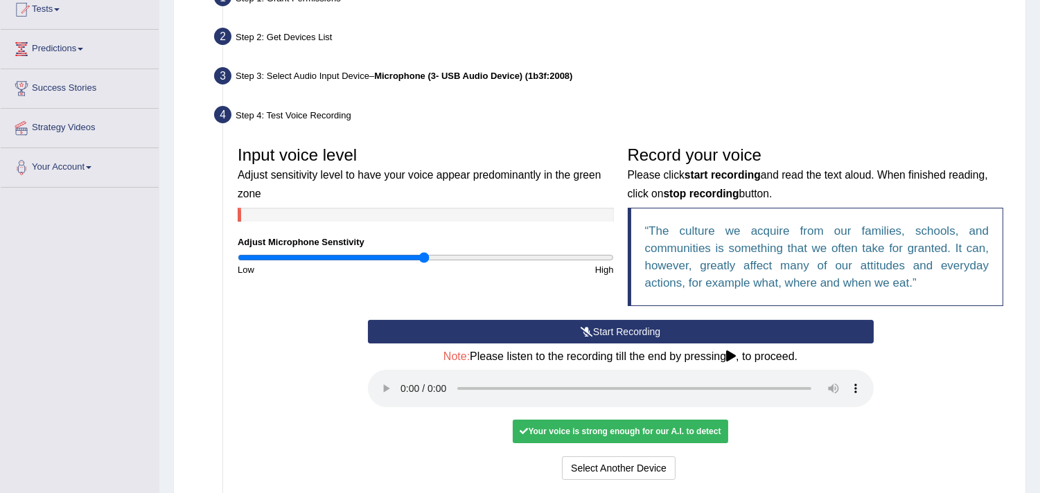
click at [573, 423] on div "Your voice is strong enough for our A.I. to detect" at bounding box center [620, 432] width 215 height 24
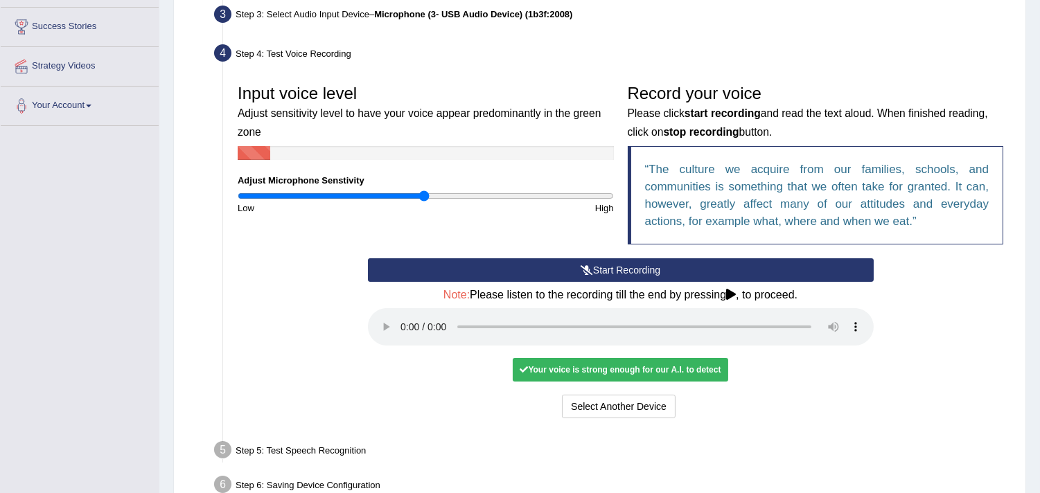
scroll to position [298, 0]
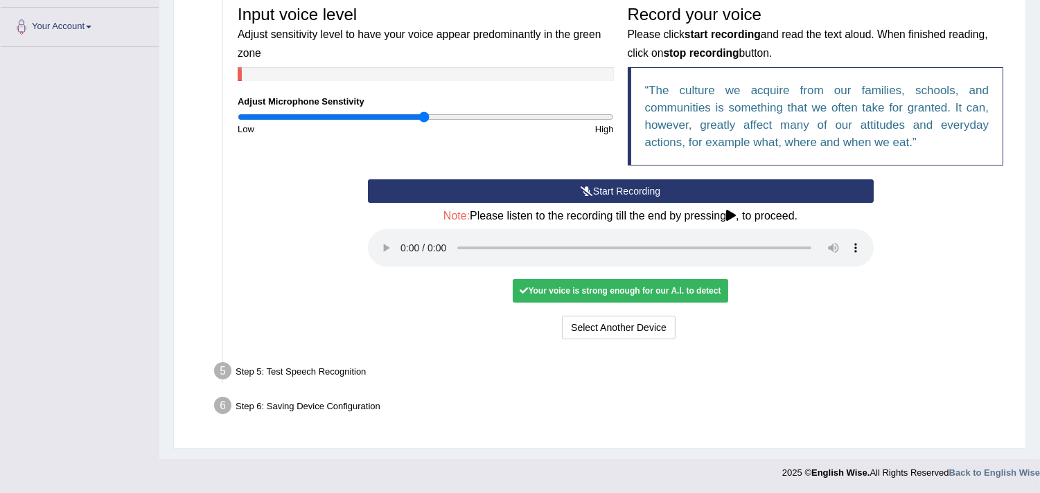
click at [272, 383] on div "Step 5: Test Speech Recognition" at bounding box center [613, 373] width 811 height 30
click at [279, 367] on div "Step 5: Test Speech Recognition" at bounding box center [613, 373] width 811 height 30
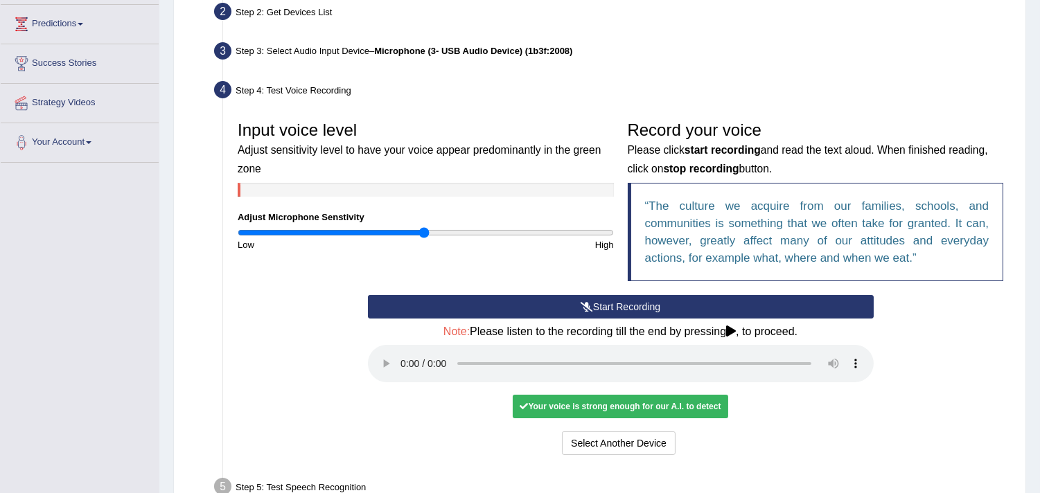
scroll to position [231, 0]
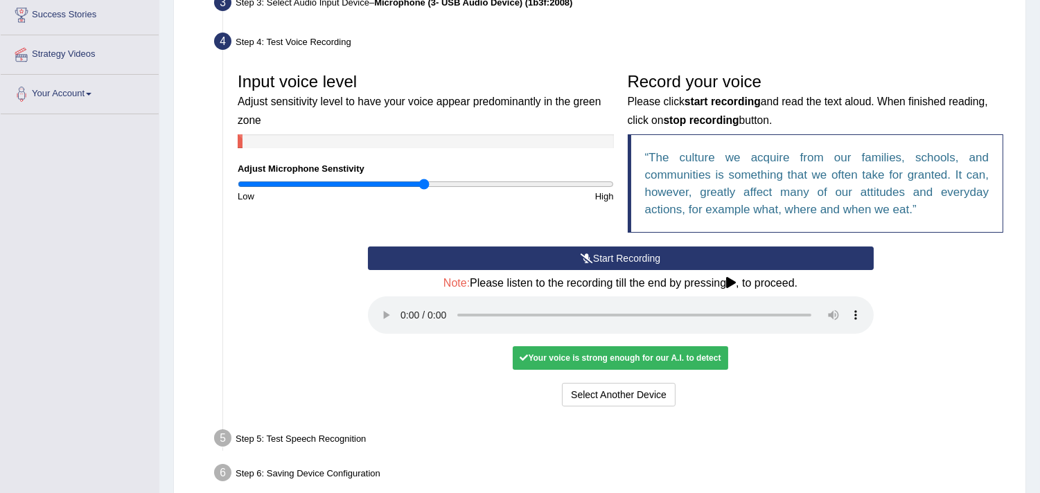
click at [724, 287] on h4 "Note: Please listen to the recording till the end by pressing , to proceed." at bounding box center [621, 283] width 506 height 12
click at [719, 280] on h4 "Note: Please listen to the recording till the end by pressing , to proceed." at bounding box center [621, 283] width 506 height 12
click at [732, 287] on icon at bounding box center [731, 282] width 10 height 11
click at [730, 287] on icon at bounding box center [731, 282] width 10 height 11
click at [335, 148] on div "Input voice level Adjust sensitivity level to have your voice appear predominan…" at bounding box center [426, 134] width 390 height 137
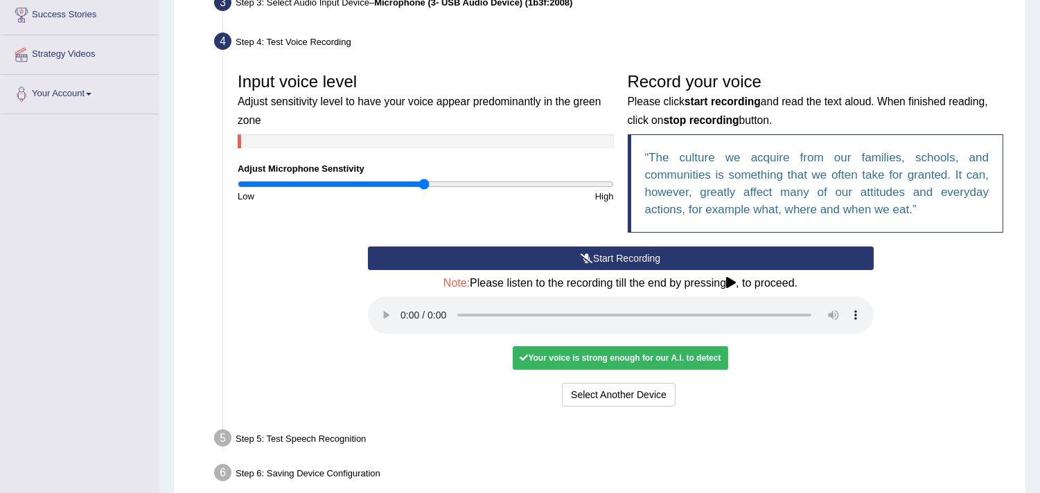
drag, startPoint x: 354, startPoint y: 140, endPoint x: 403, endPoint y: 143, distance: 49.3
click at [356, 140] on div at bounding box center [426, 141] width 376 height 14
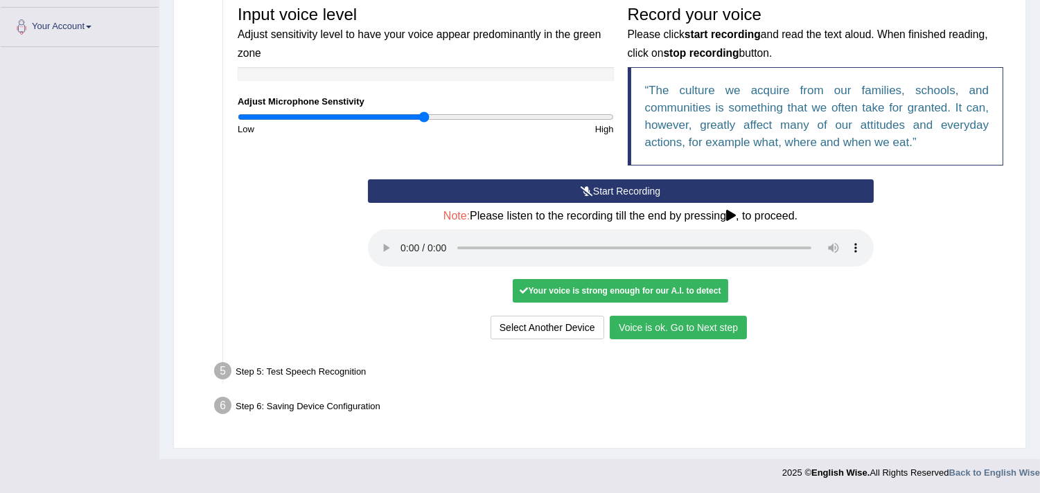
click at [696, 331] on button "Voice is ok. Go to Next step" at bounding box center [678, 328] width 137 height 24
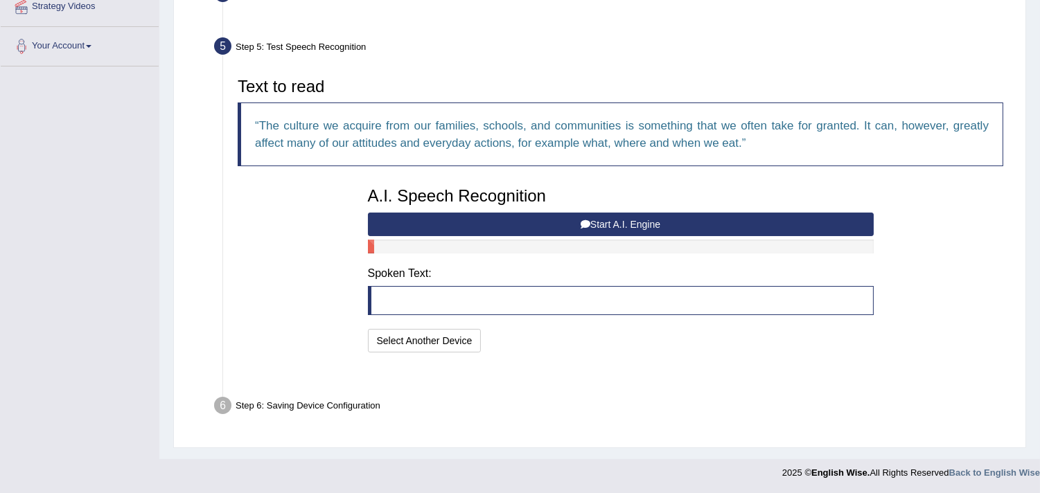
scroll to position [244, 0]
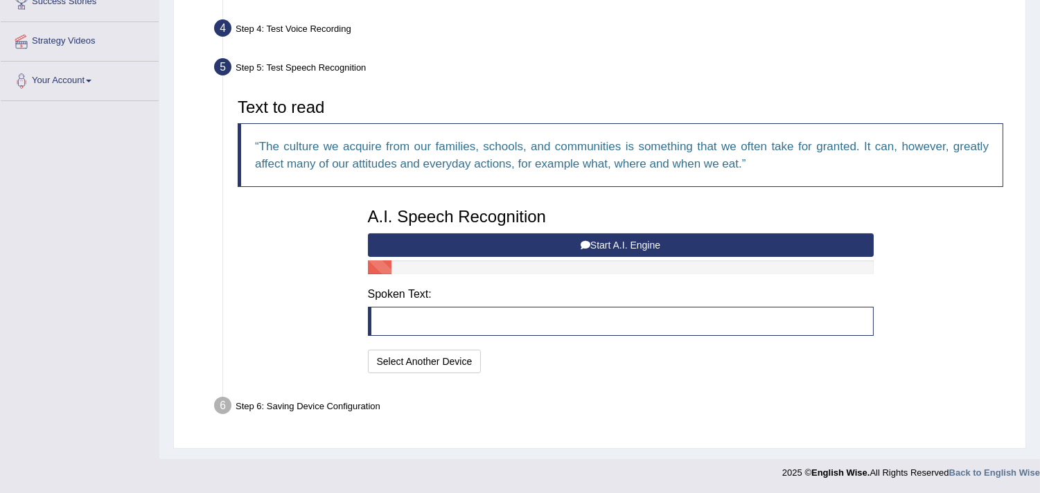
click at [572, 238] on button "Start A.I. Engine" at bounding box center [621, 246] width 506 height 24
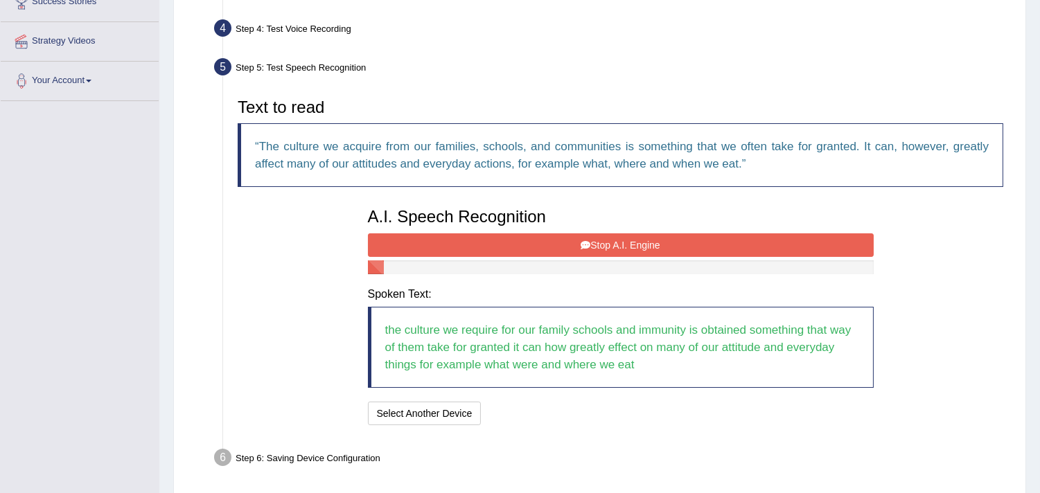
click at [537, 247] on button "Stop A.I. Engine" at bounding box center [621, 246] width 506 height 24
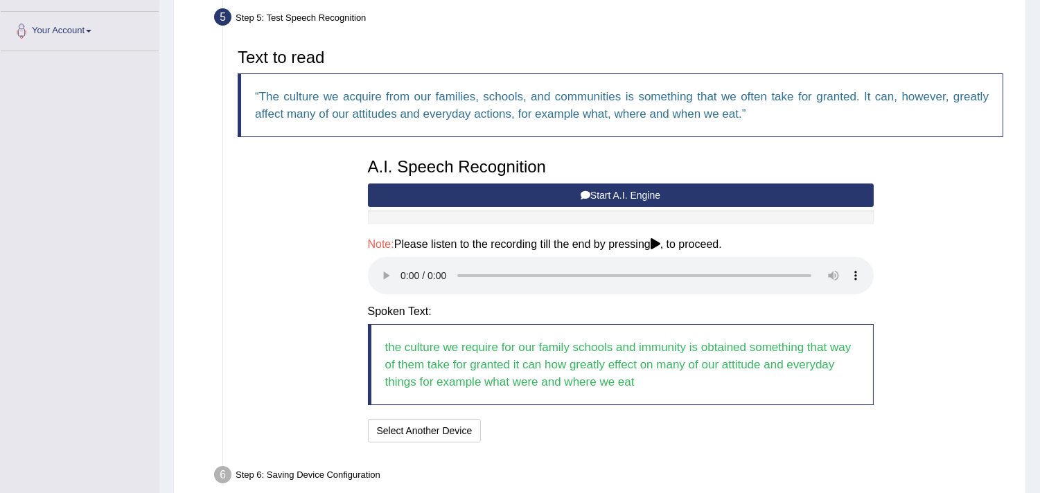
scroll to position [321, 0]
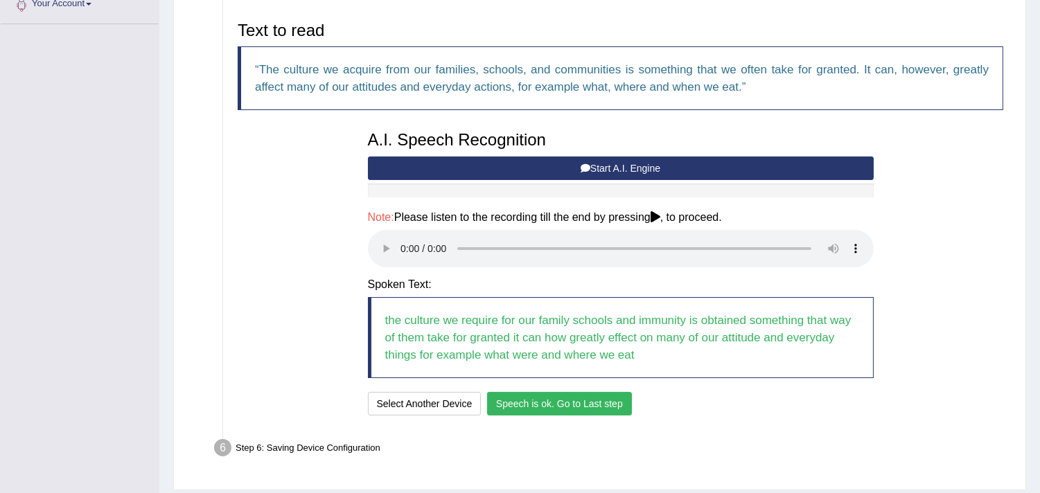
click at [582, 405] on button "Speech is ok. Go to Last step" at bounding box center [559, 404] width 145 height 24
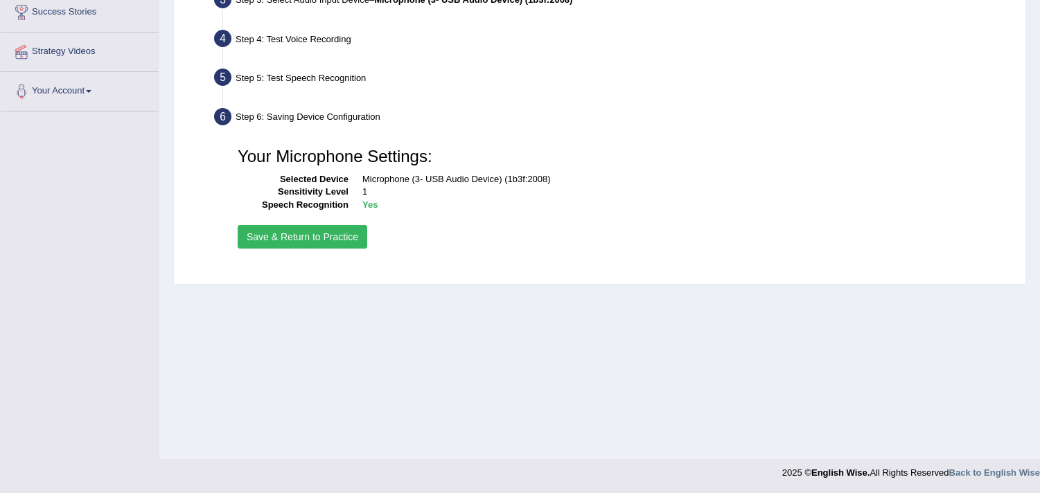
click at [334, 225] on button "Save & Return to Practice" at bounding box center [303, 237] width 130 height 24
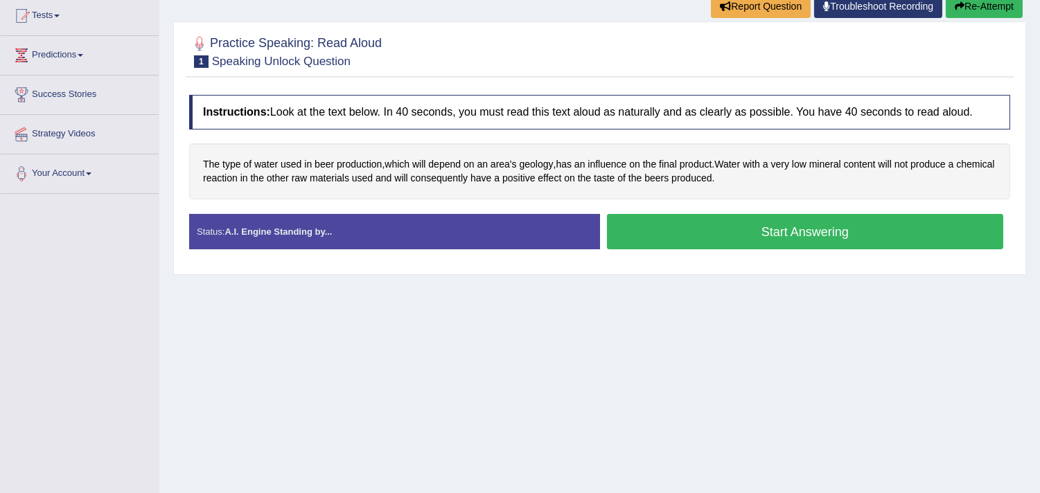
scroll to position [154, 0]
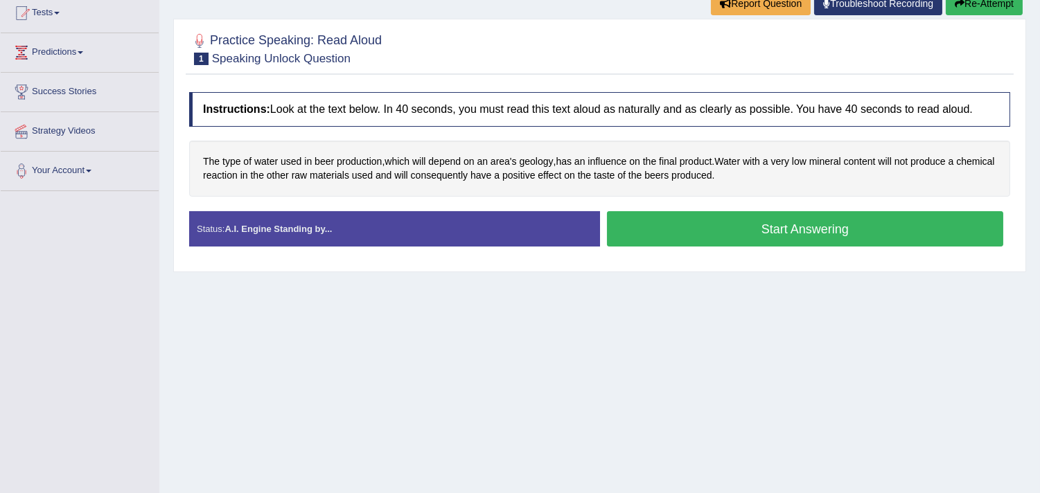
click at [816, 231] on button "Start Answering" at bounding box center [805, 228] width 397 height 35
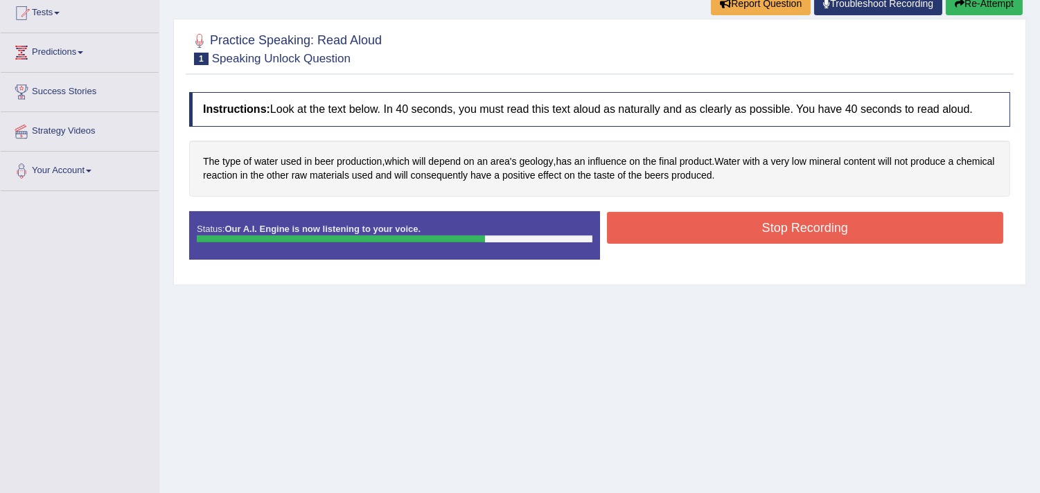
click at [696, 224] on button "Stop Recording" at bounding box center [805, 228] width 397 height 32
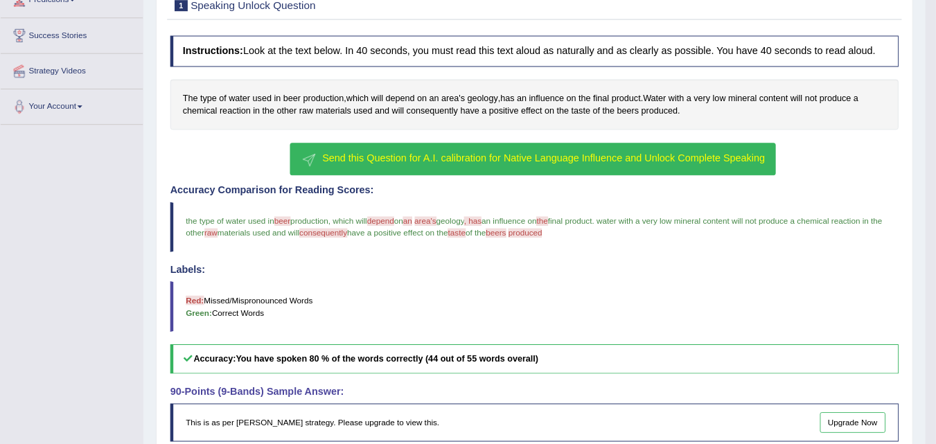
scroll to position [0, 0]
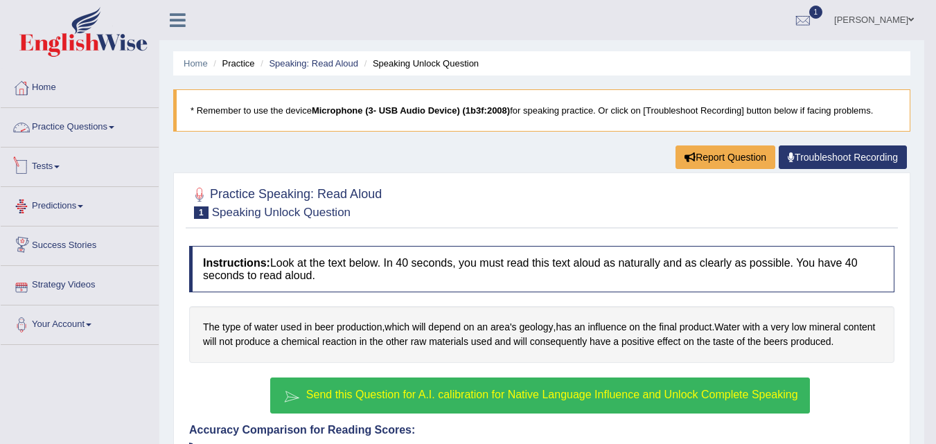
click at [70, 162] on link "Tests" at bounding box center [80, 165] width 158 height 35
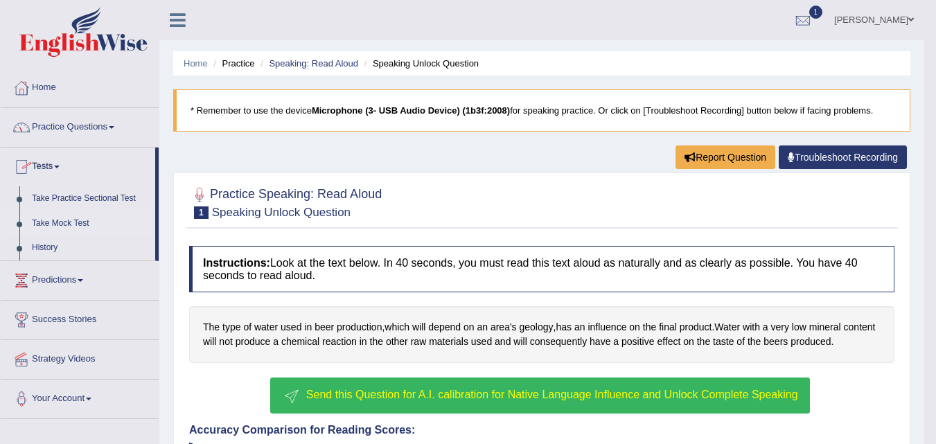
click at [40, 222] on link "Take Mock Test" at bounding box center [91, 223] width 130 height 25
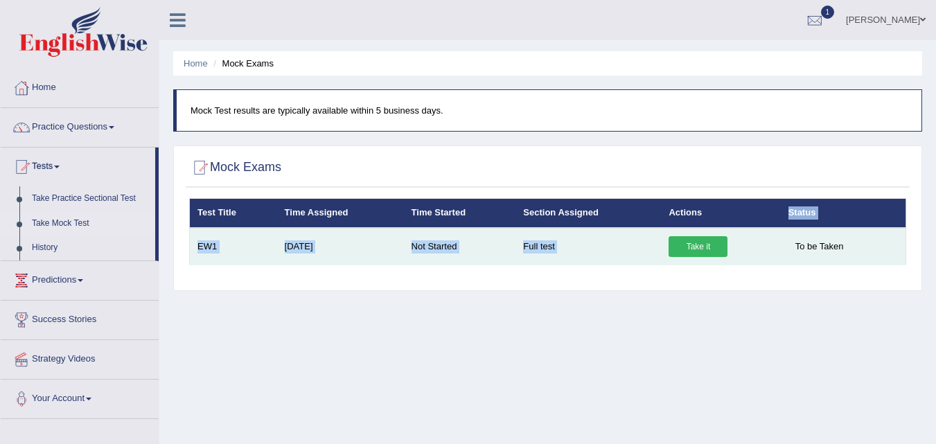
drag, startPoint x: 704, startPoint y: 227, endPoint x: 691, endPoint y: 243, distance: 21.2
click at [694, 241] on table "Test Title Time Assigned Time Started Section Assigned Actions Status EW1 Aug 2…" at bounding box center [547, 231] width 717 height 67
click at [690, 244] on link "Take it" at bounding box center [698, 246] width 59 height 21
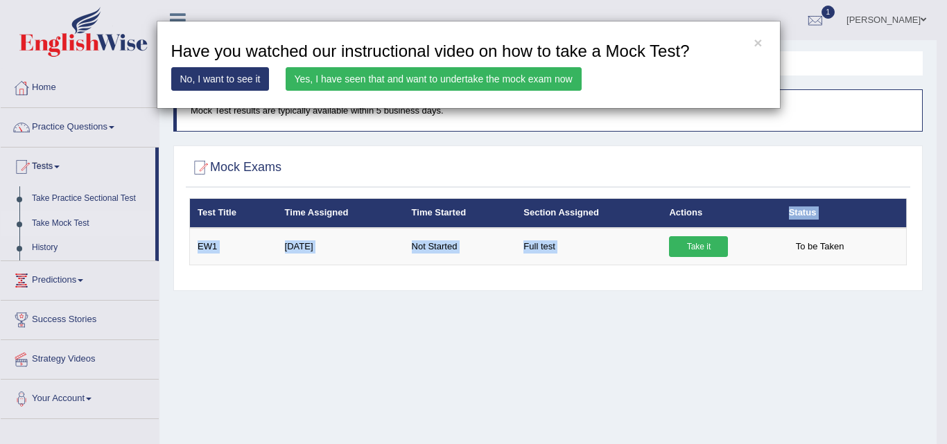
click at [369, 76] on link "Yes, I have seen that and want to undertake the mock exam now" at bounding box center [434, 79] width 296 height 24
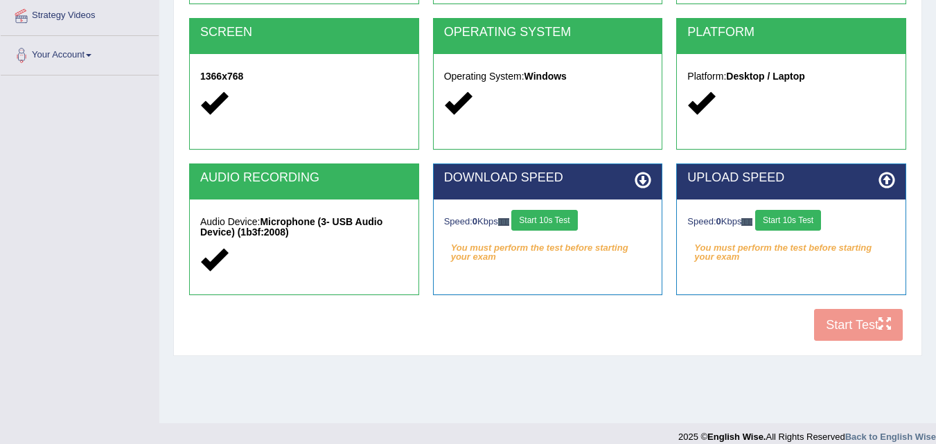
scroll to position [283, 0]
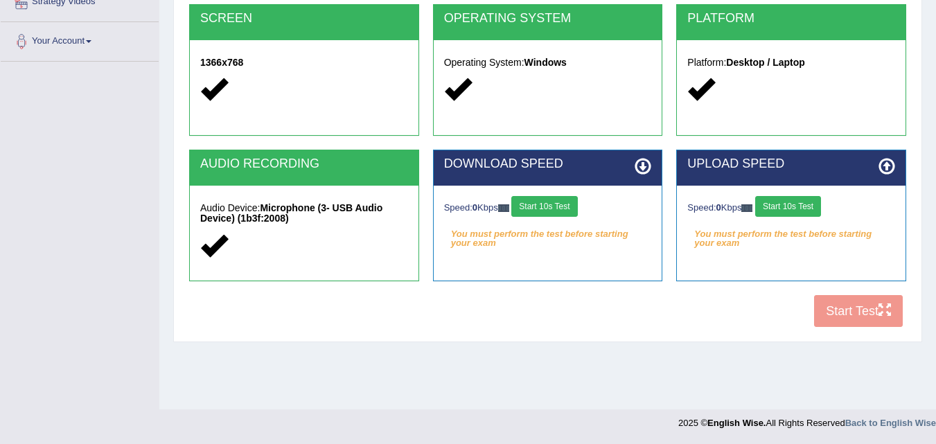
click at [530, 211] on button "Start 10s Test" at bounding box center [544, 206] width 66 height 21
click at [793, 204] on button "Start 10s Test" at bounding box center [788, 206] width 66 height 21
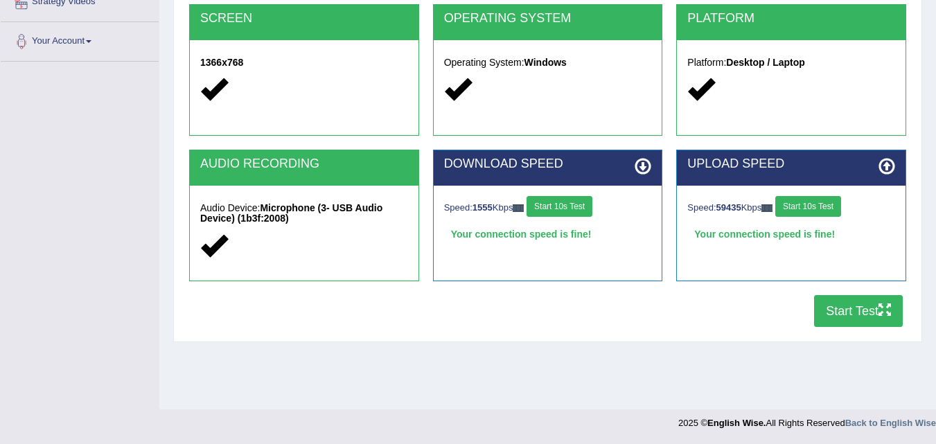
click at [844, 297] on button "Start Test" at bounding box center [858, 311] width 89 height 32
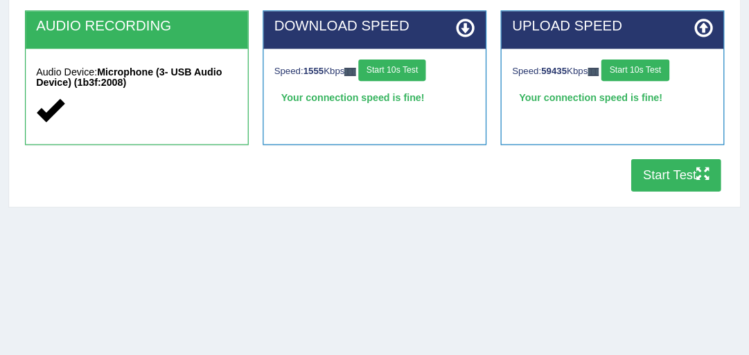
scroll to position [372, 0]
